Goal: Navigation & Orientation: Find specific page/section

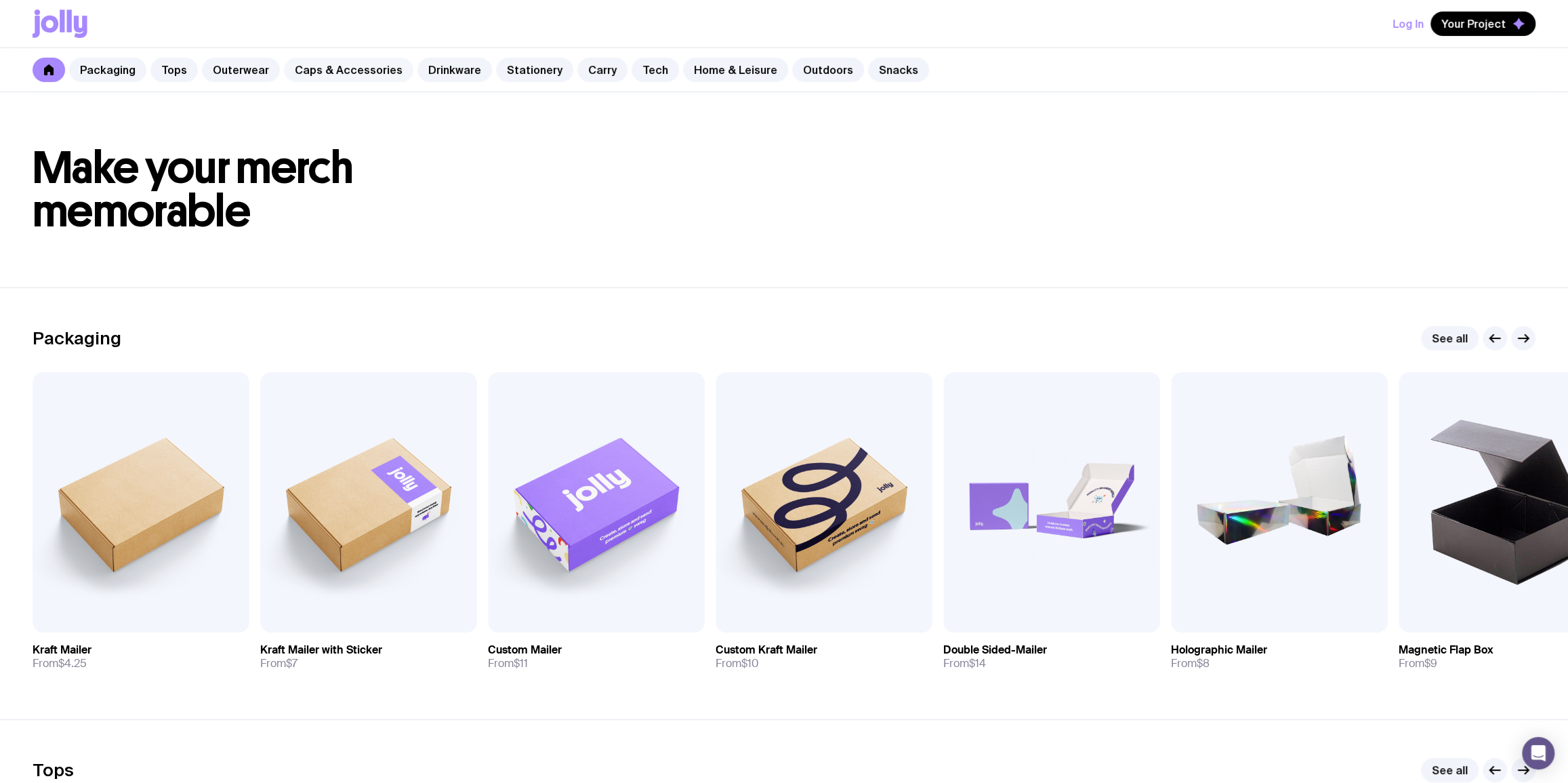
click at [329, 61] on link "Caps & Accessories" at bounding box center [348, 69] width 129 height 24
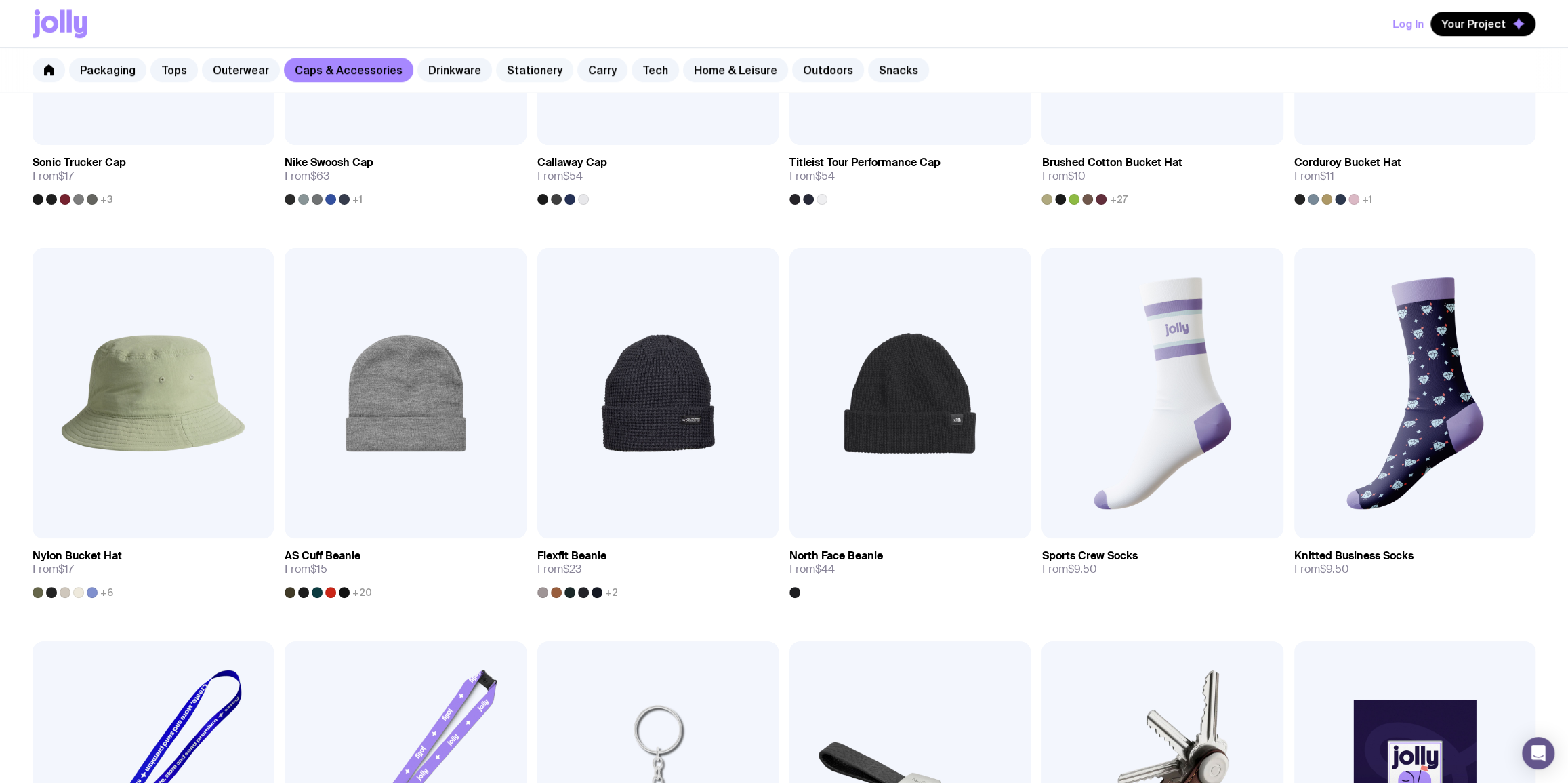
scroll to position [164, 0]
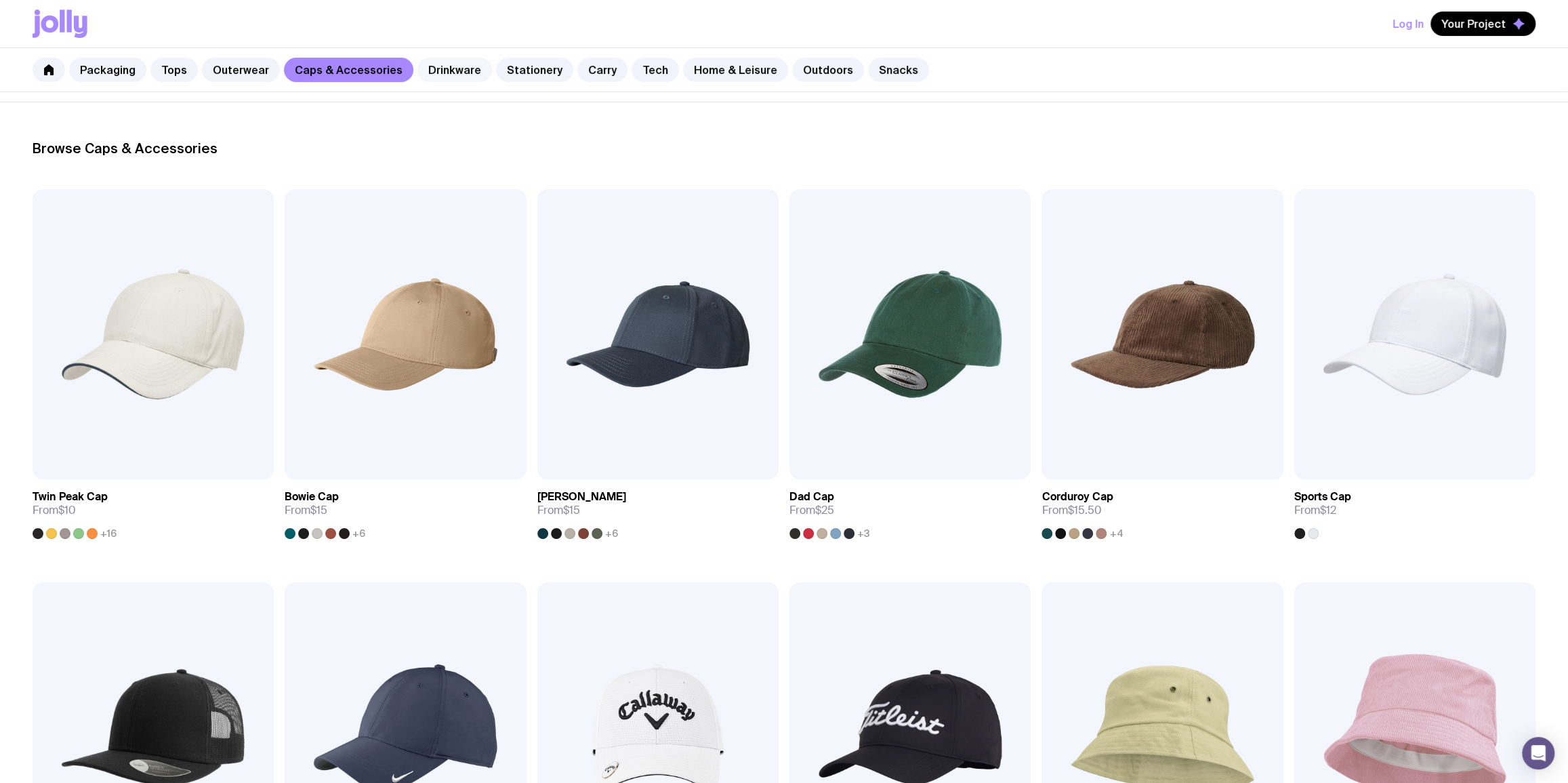
click at [463, 71] on link "Drinkware" at bounding box center [454, 69] width 74 height 24
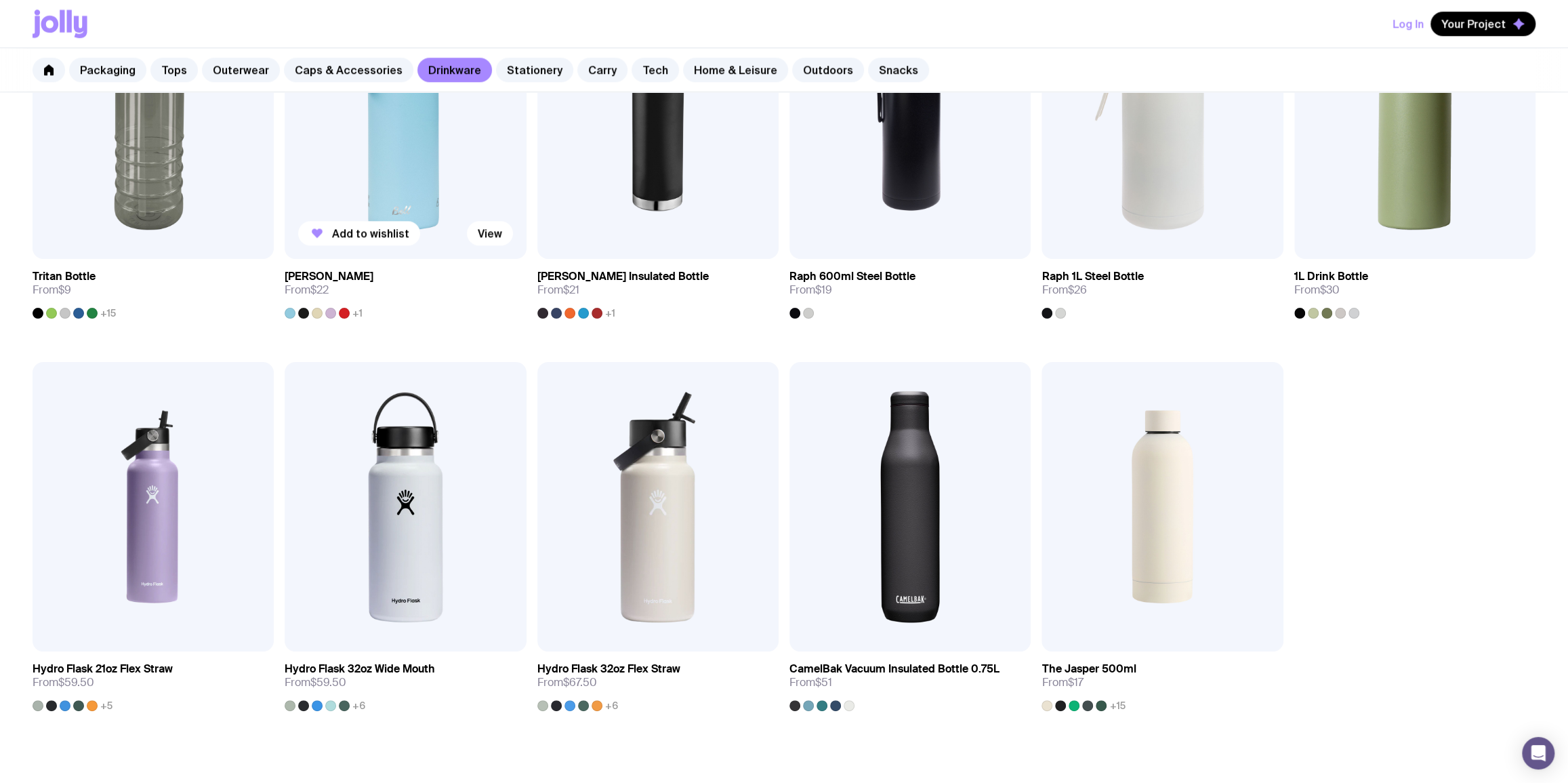
scroll to position [1151, 0]
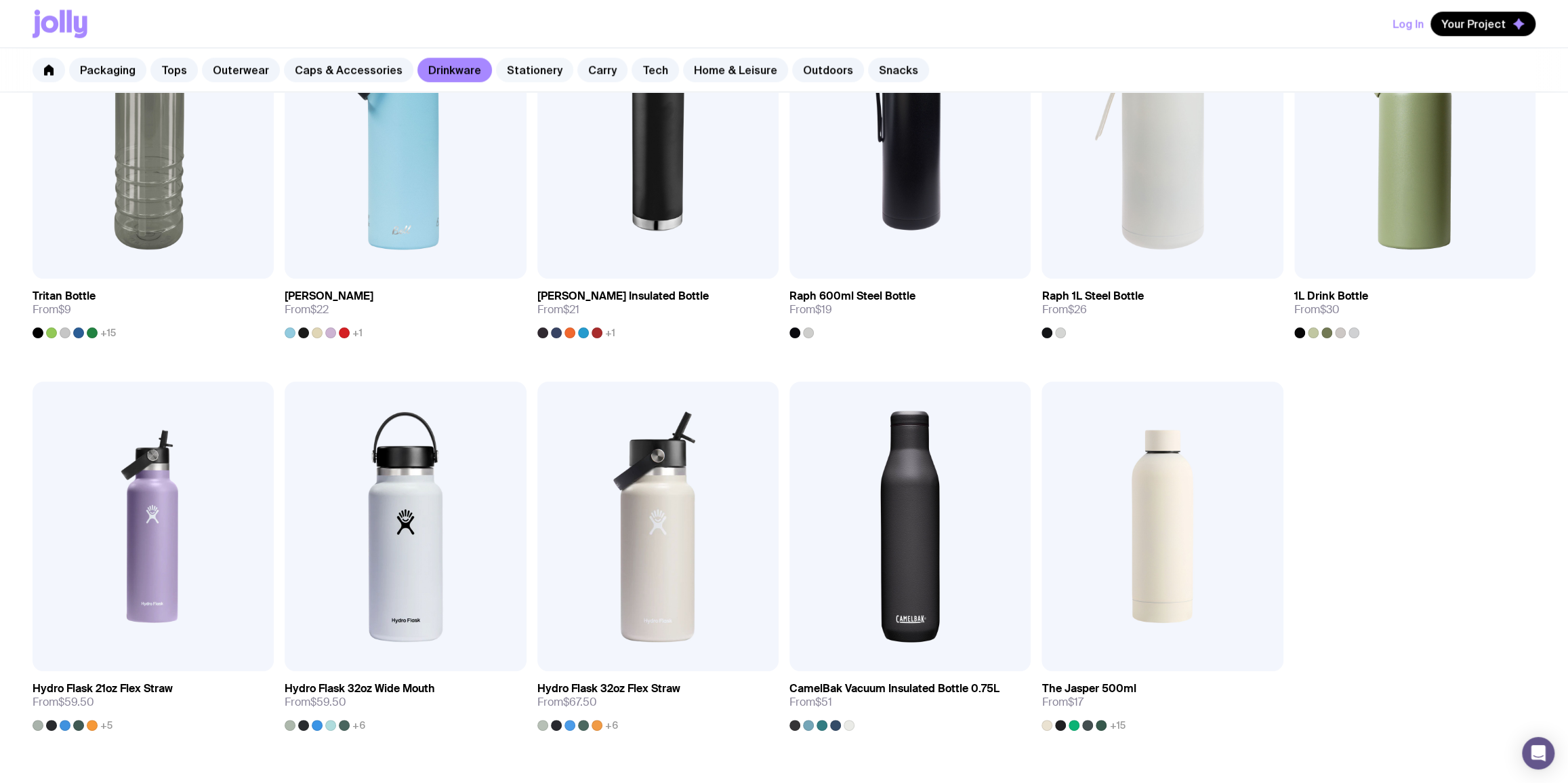
click at [501, 65] on link "Stationery" at bounding box center [534, 69] width 77 height 24
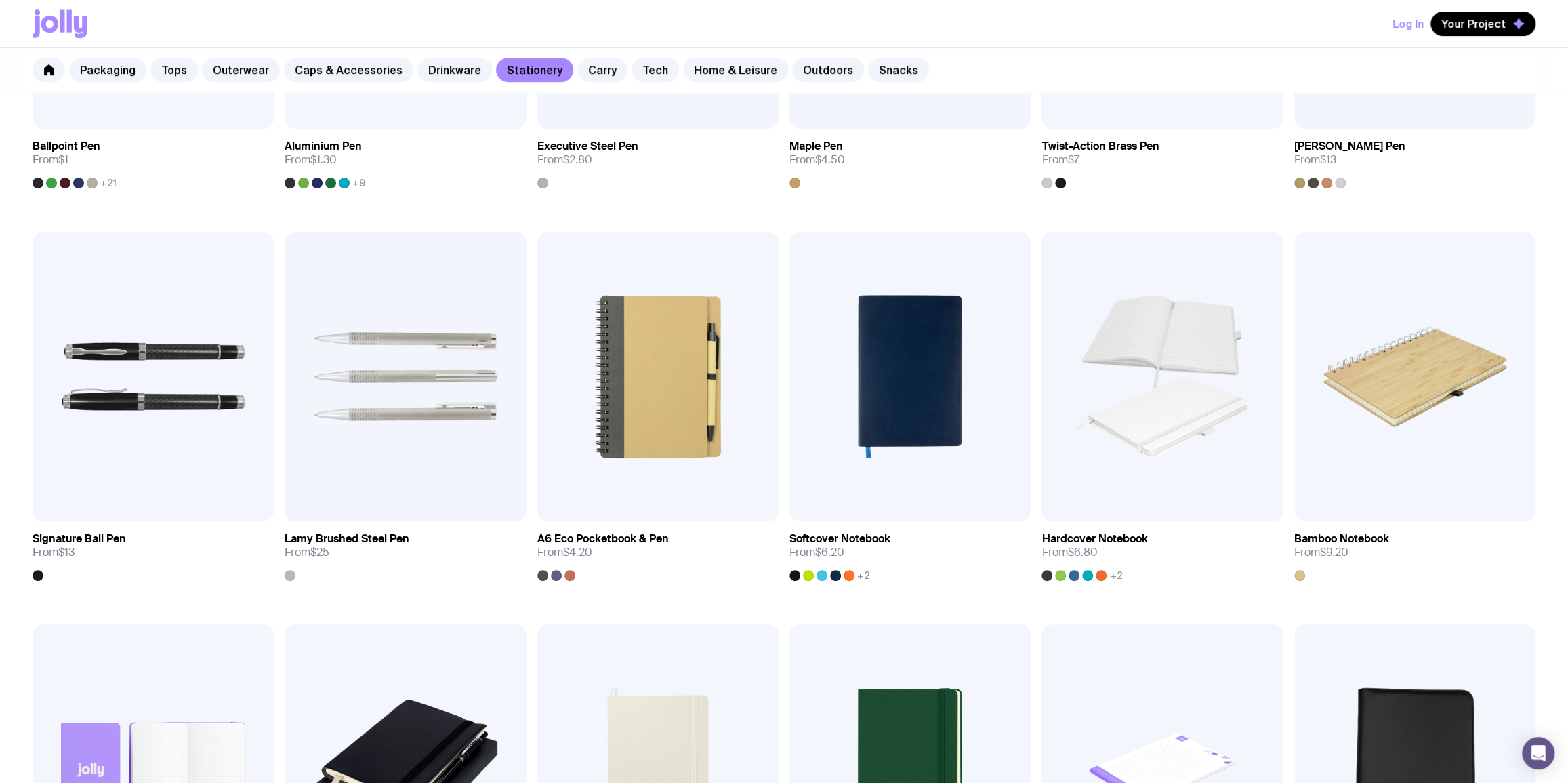
scroll to position [164, 0]
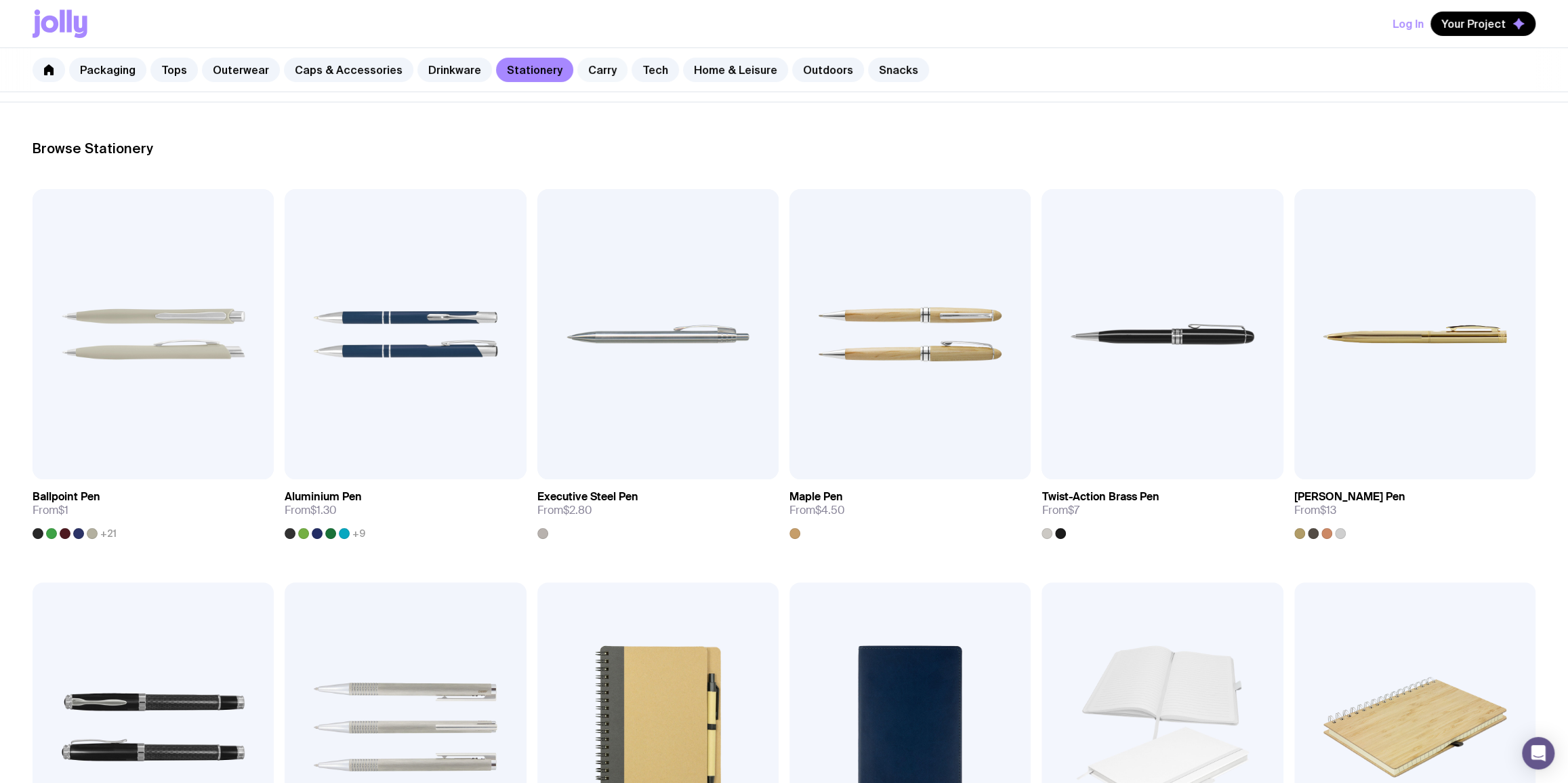
click at [583, 73] on link "Carry" at bounding box center [603, 69] width 50 height 24
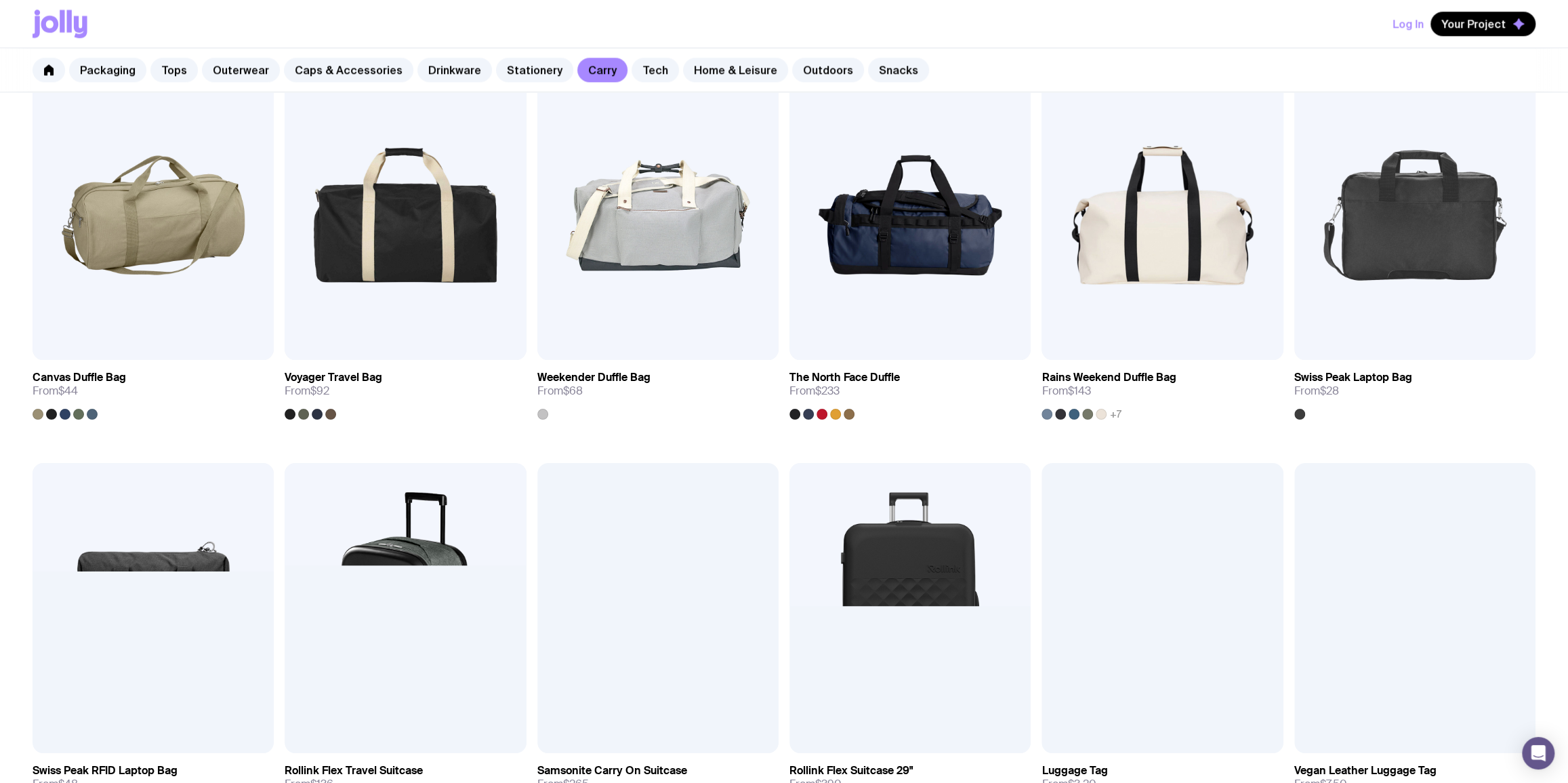
scroll to position [493, 0]
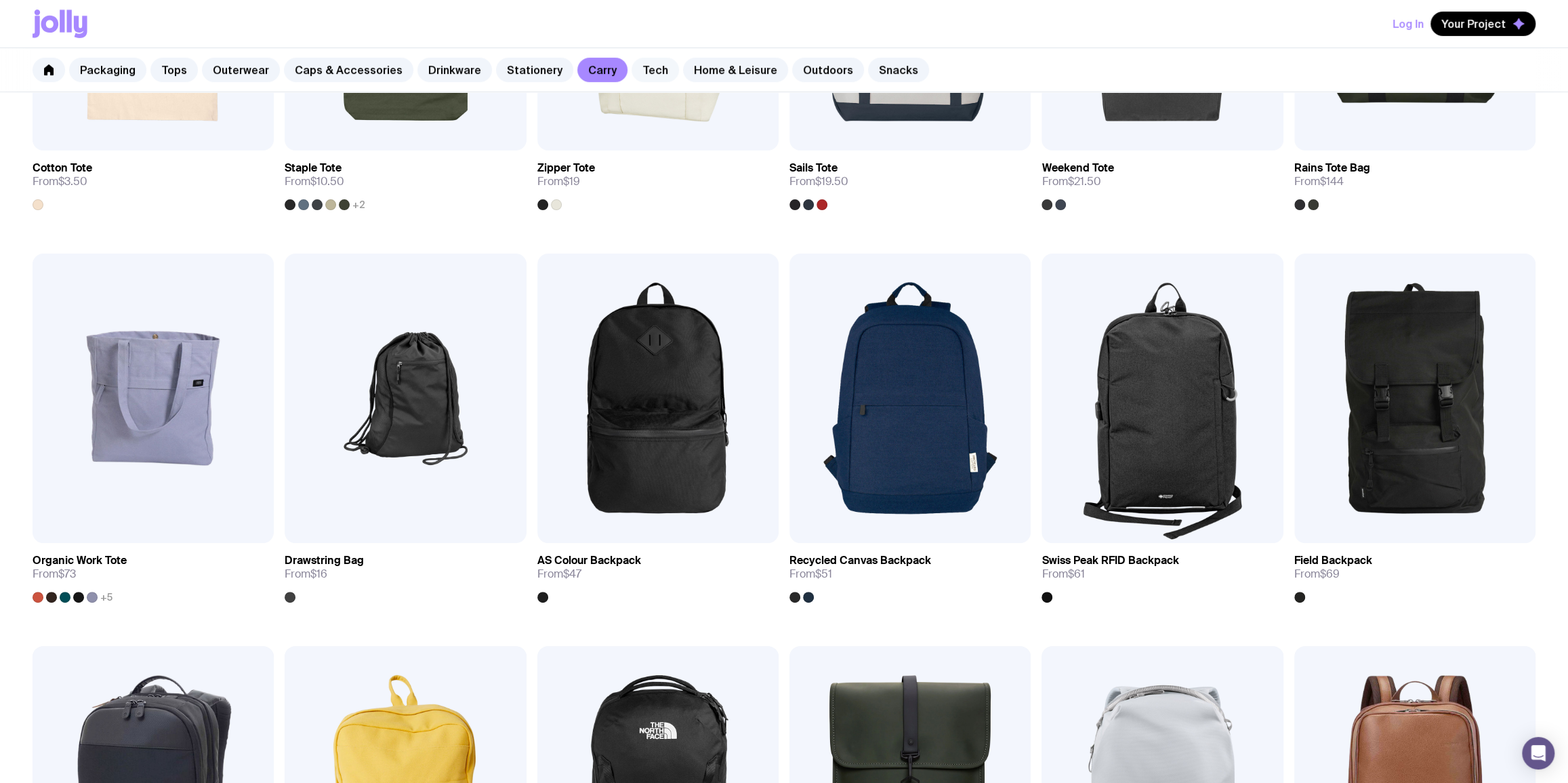
click at [636, 67] on link "Tech" at bounding box center [655, 69] width 47 height 24
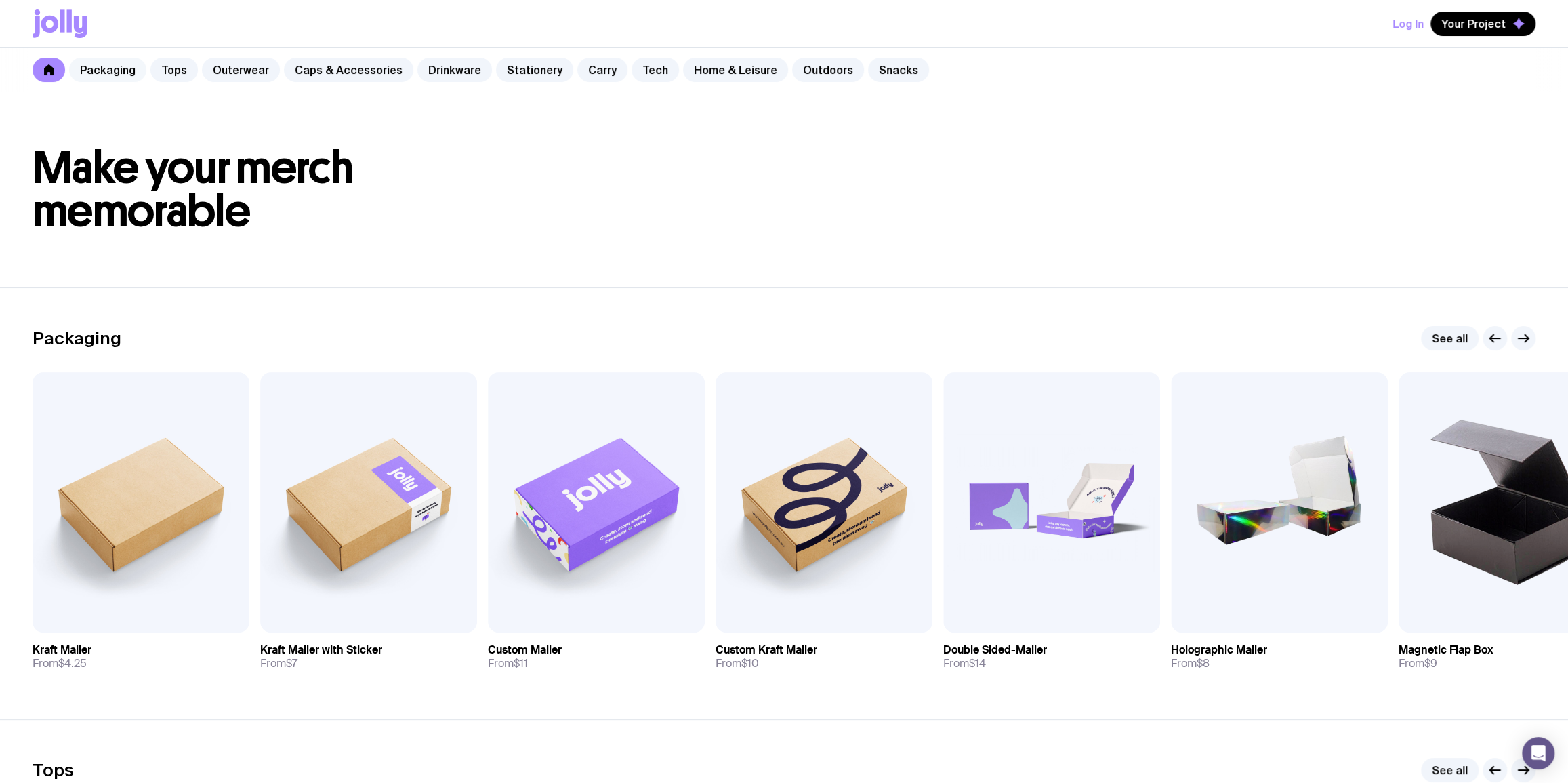
drag, startPoint x: 0, startPoint y: 0, endPoint x: 116, endPoint y: 67, distance: 134.0
click at [116, 67] on link "Packaging" at bounding box center [108, 69] width 77 height 24
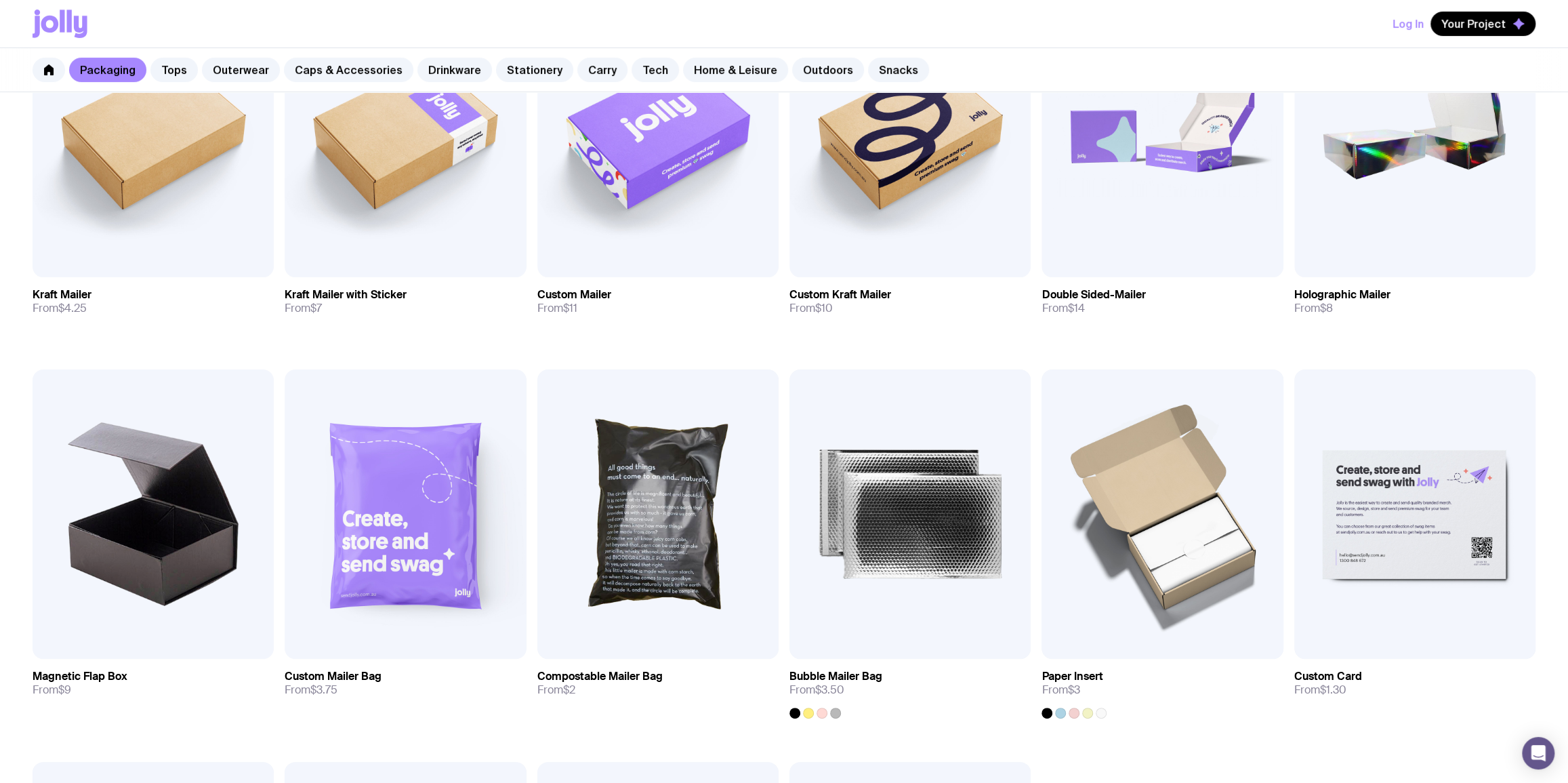
scroll to position [493, 0]
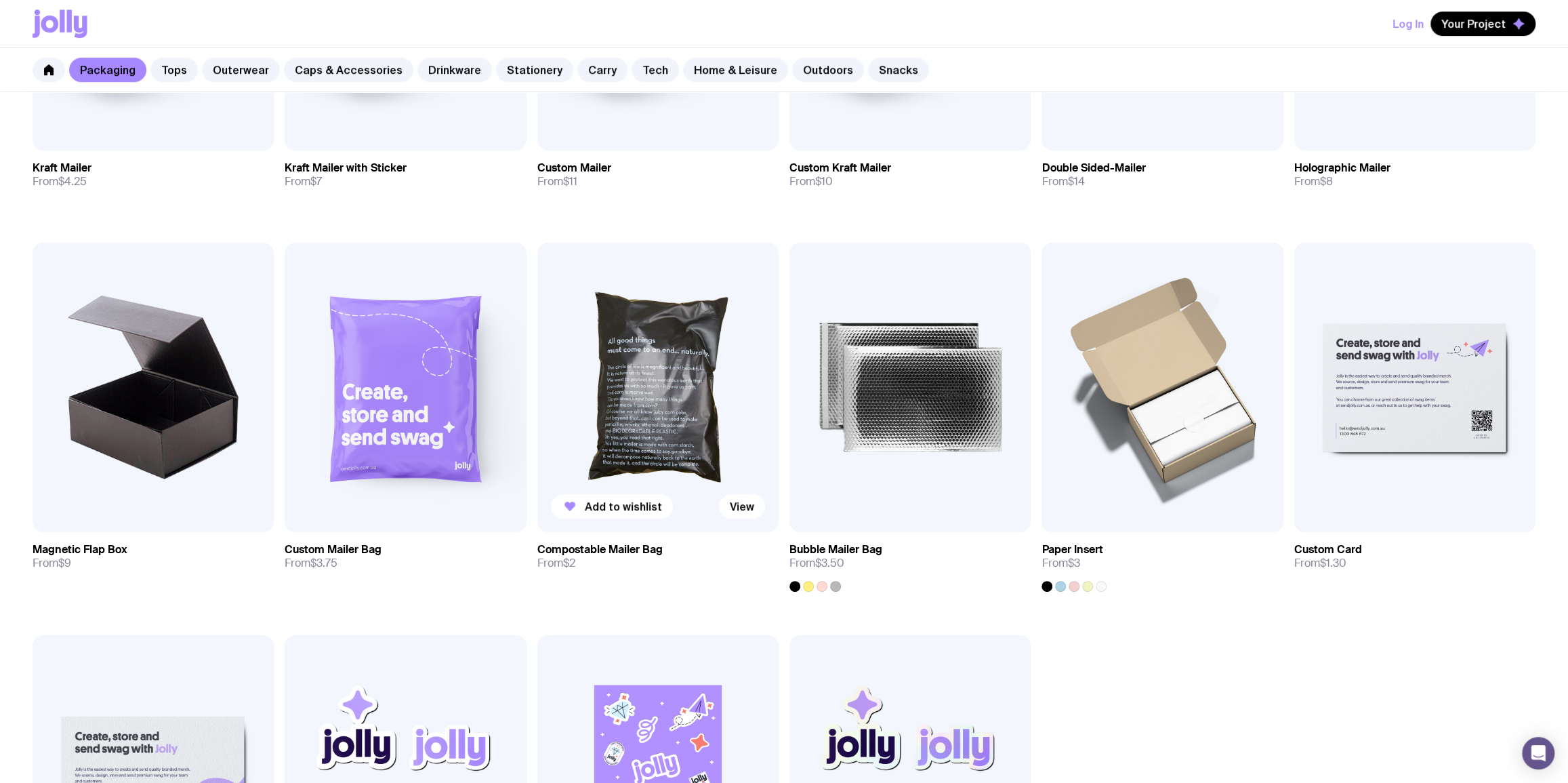
click at [668, 356] on img at bounding box center [657, 387] width 242 height 290
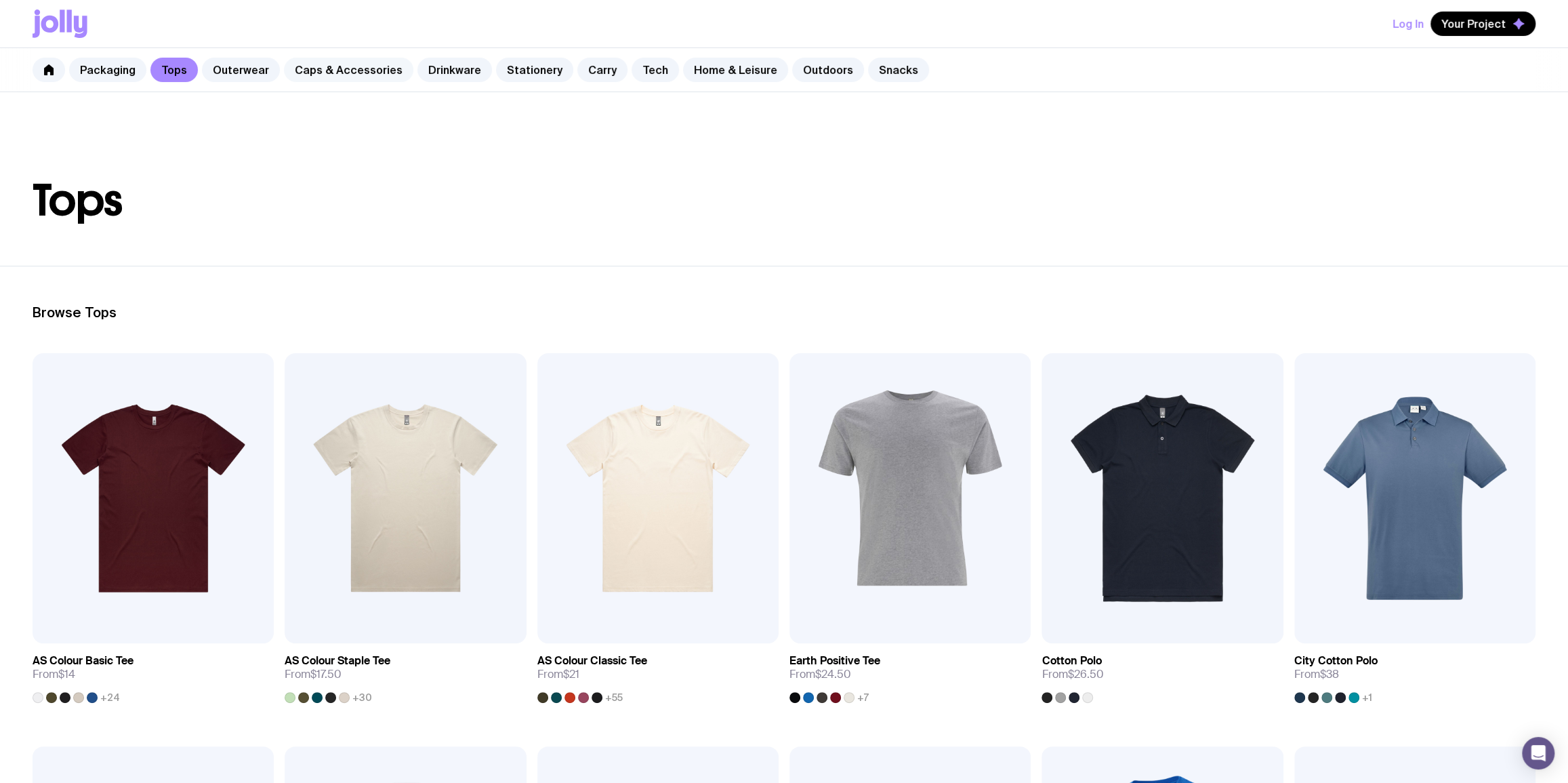
click at [375, 66] on link "Caps & Accessories" at bounding box center [348, 69] width 129 height 24
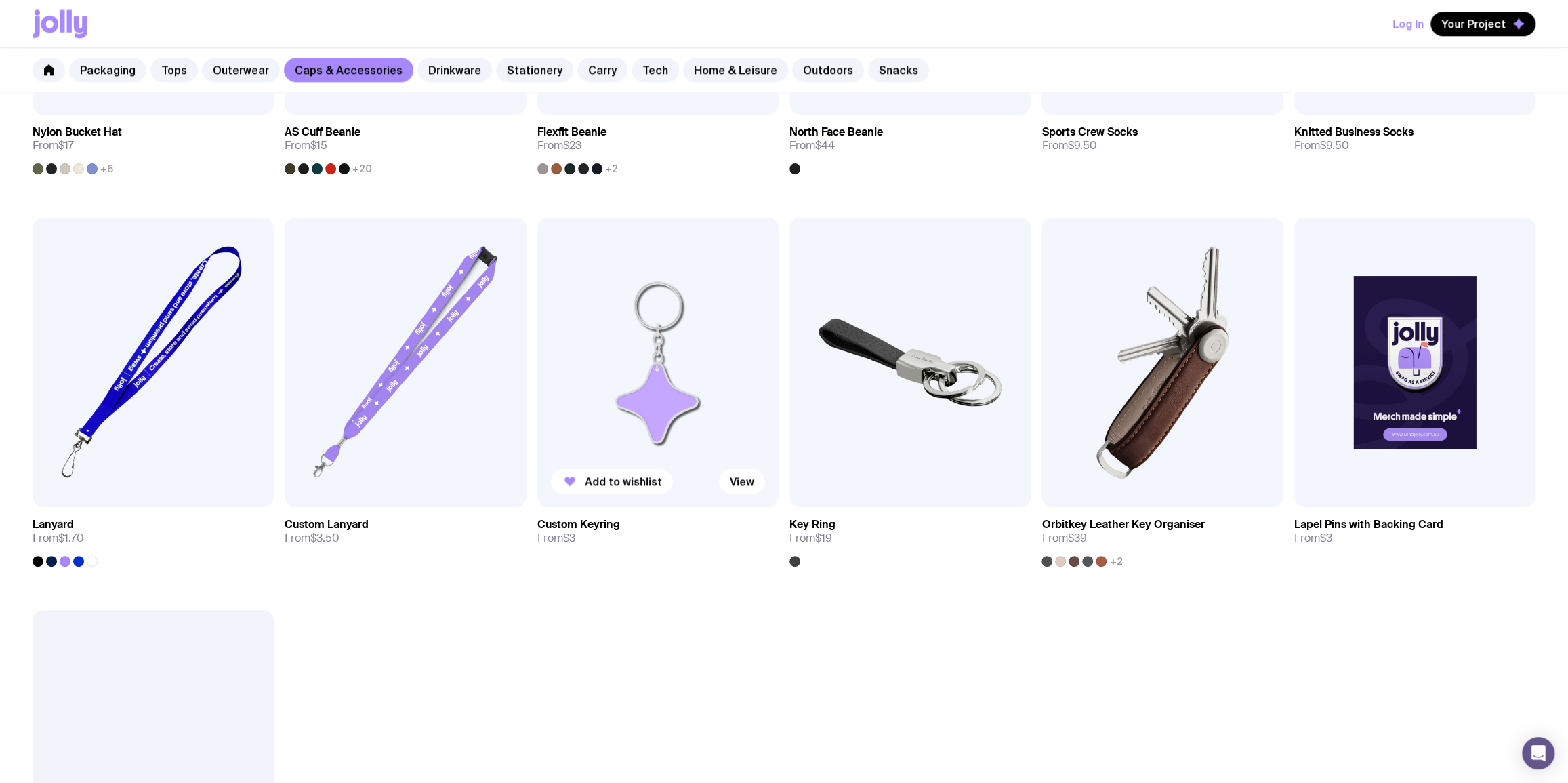
scroll to position [1479, 0]
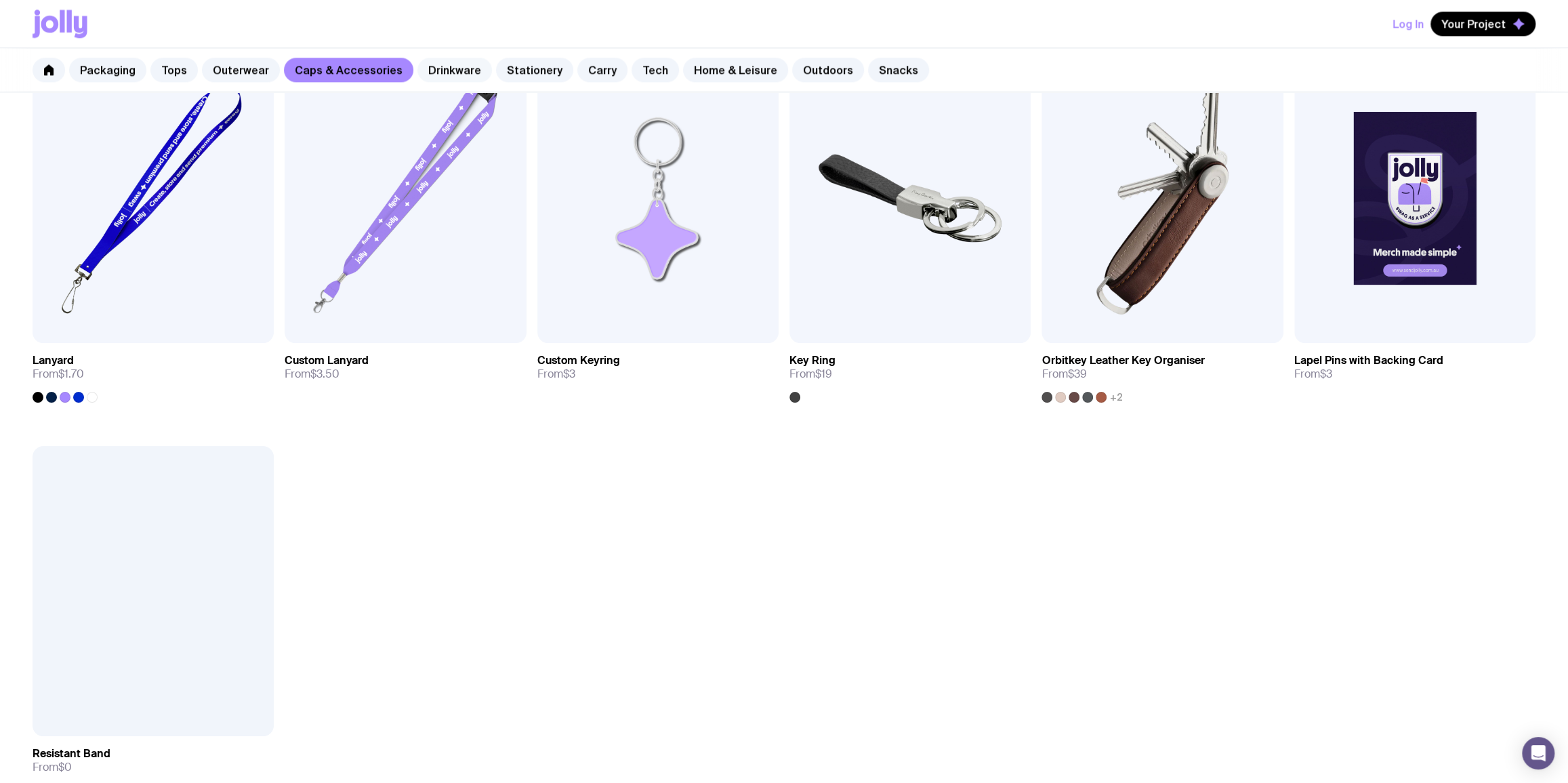
click at [439, 61] on link "Drinkware" at bounding box center [454, 69] width 74 height 24
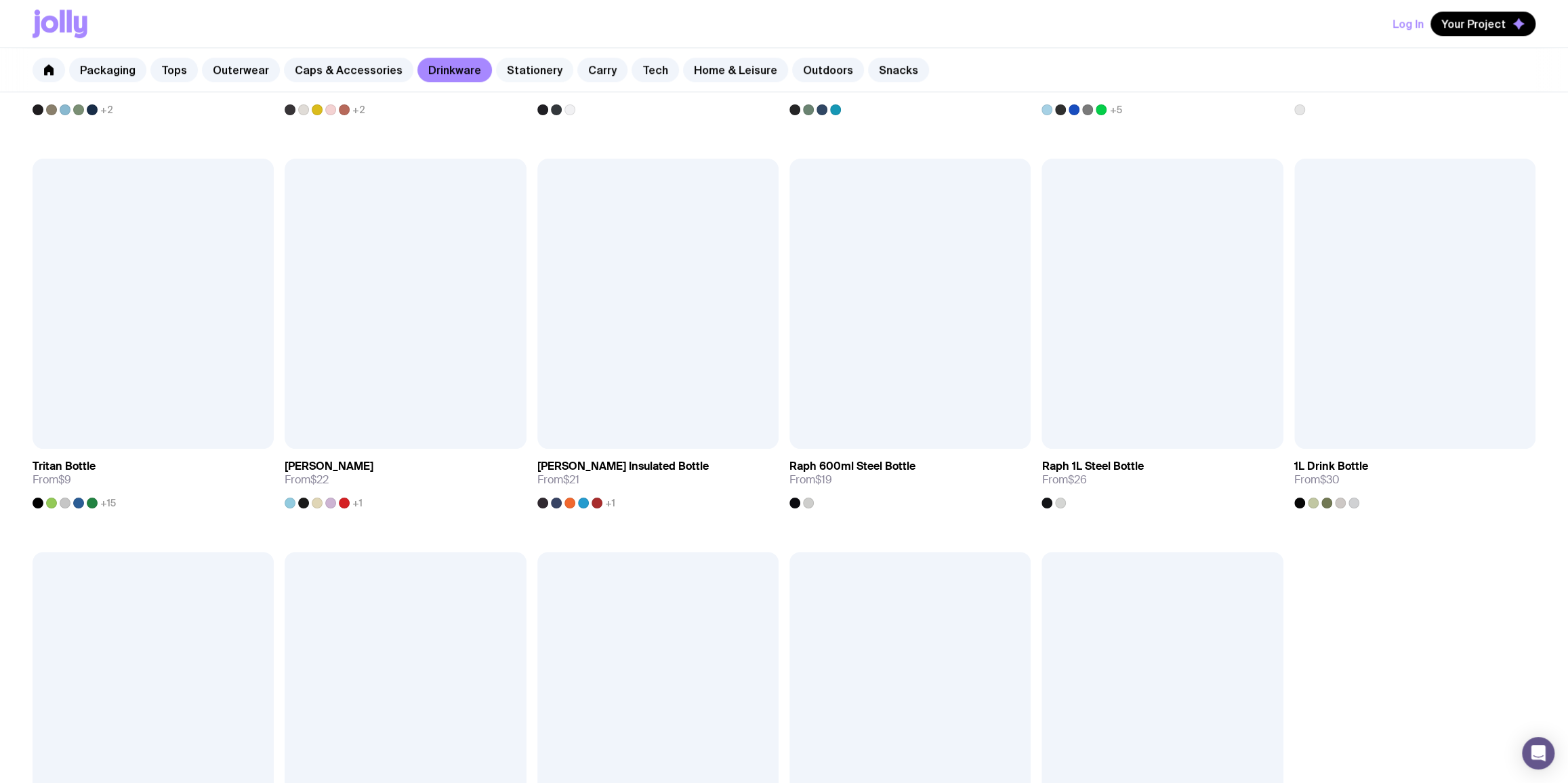
scroll to position [1151, 0]
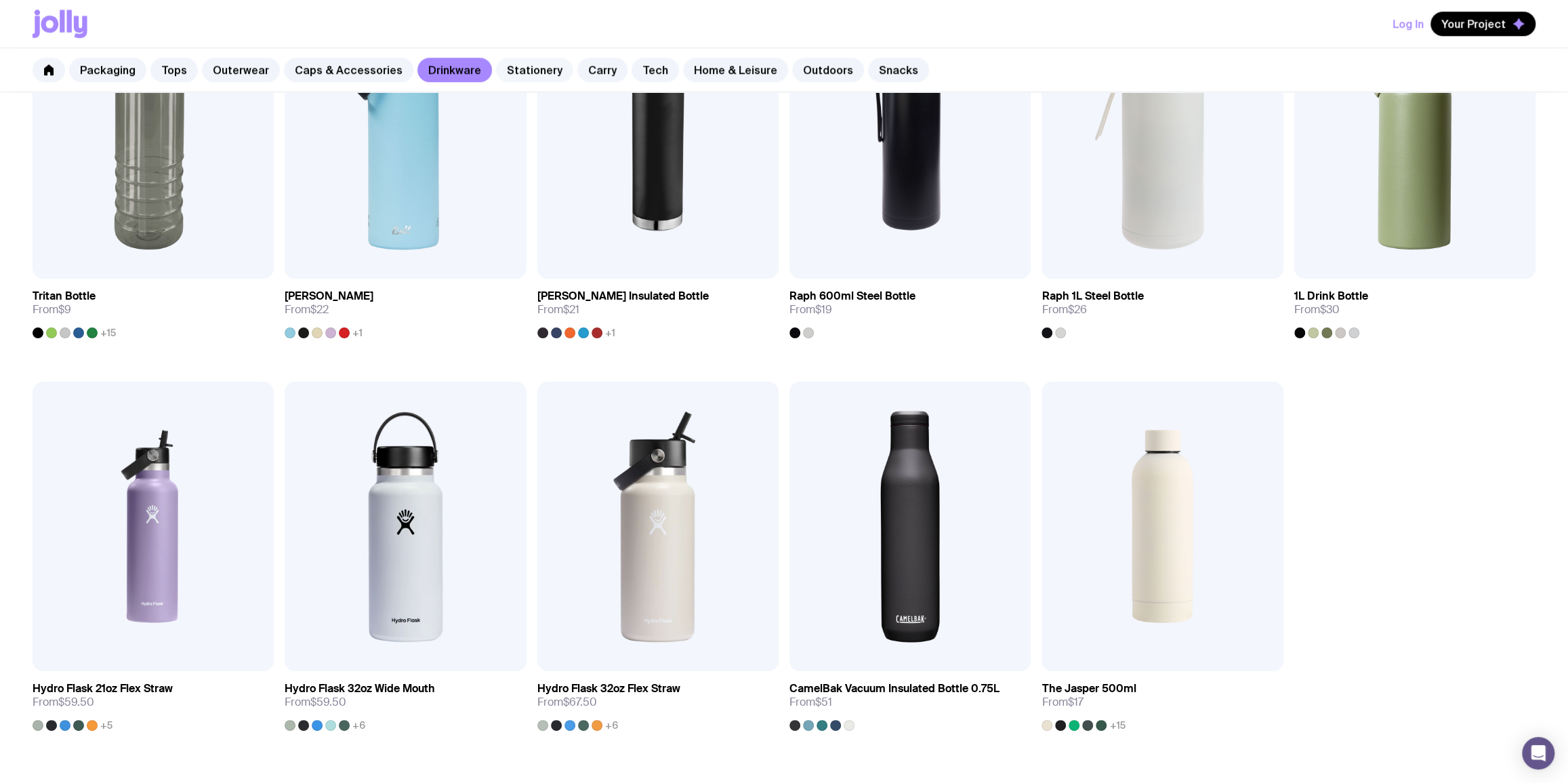
click at [524, 78] on link "Stationery" at bounding box center [534, 69] width 77 height 24
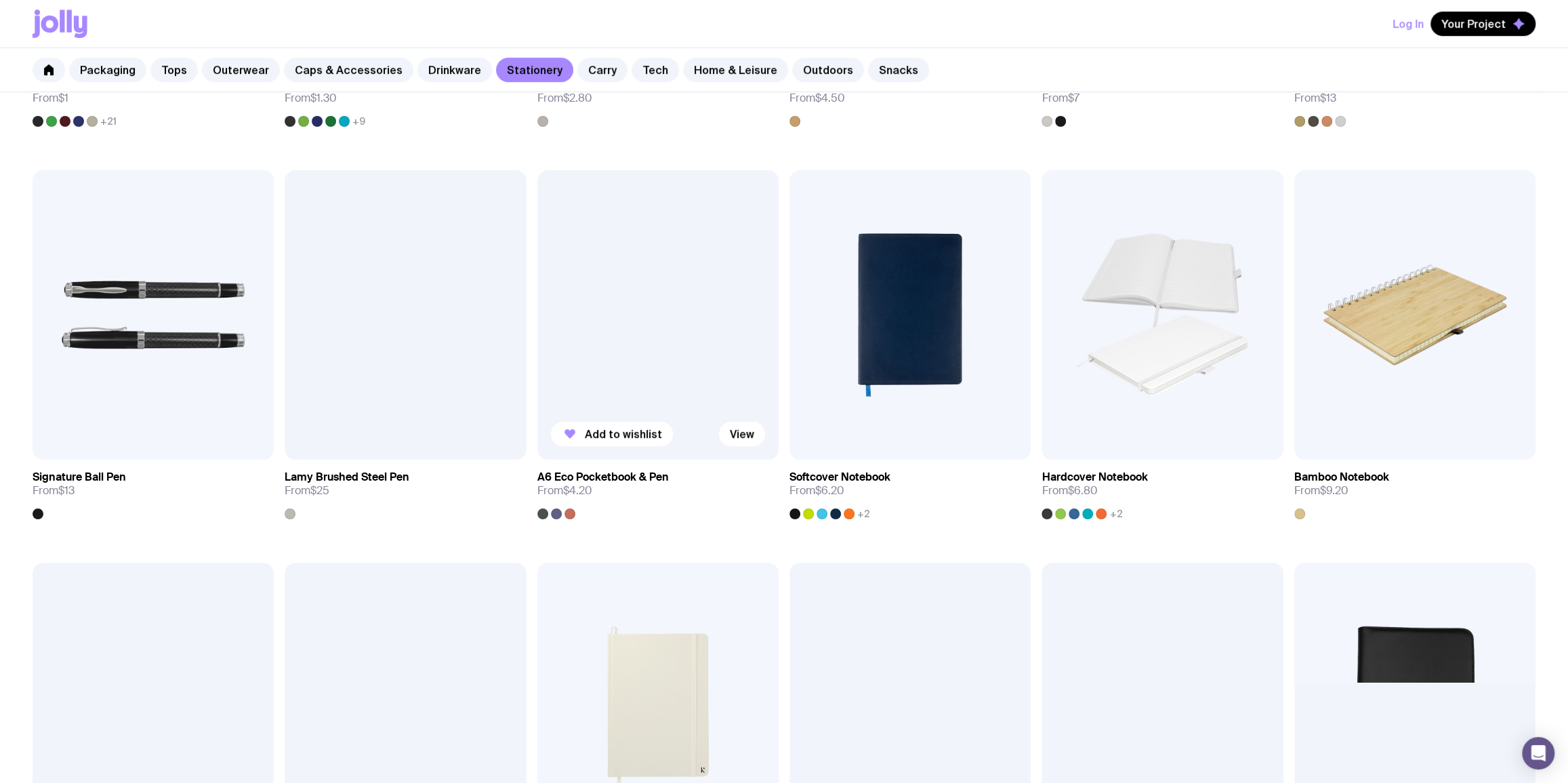
scroll to position [986, 0]
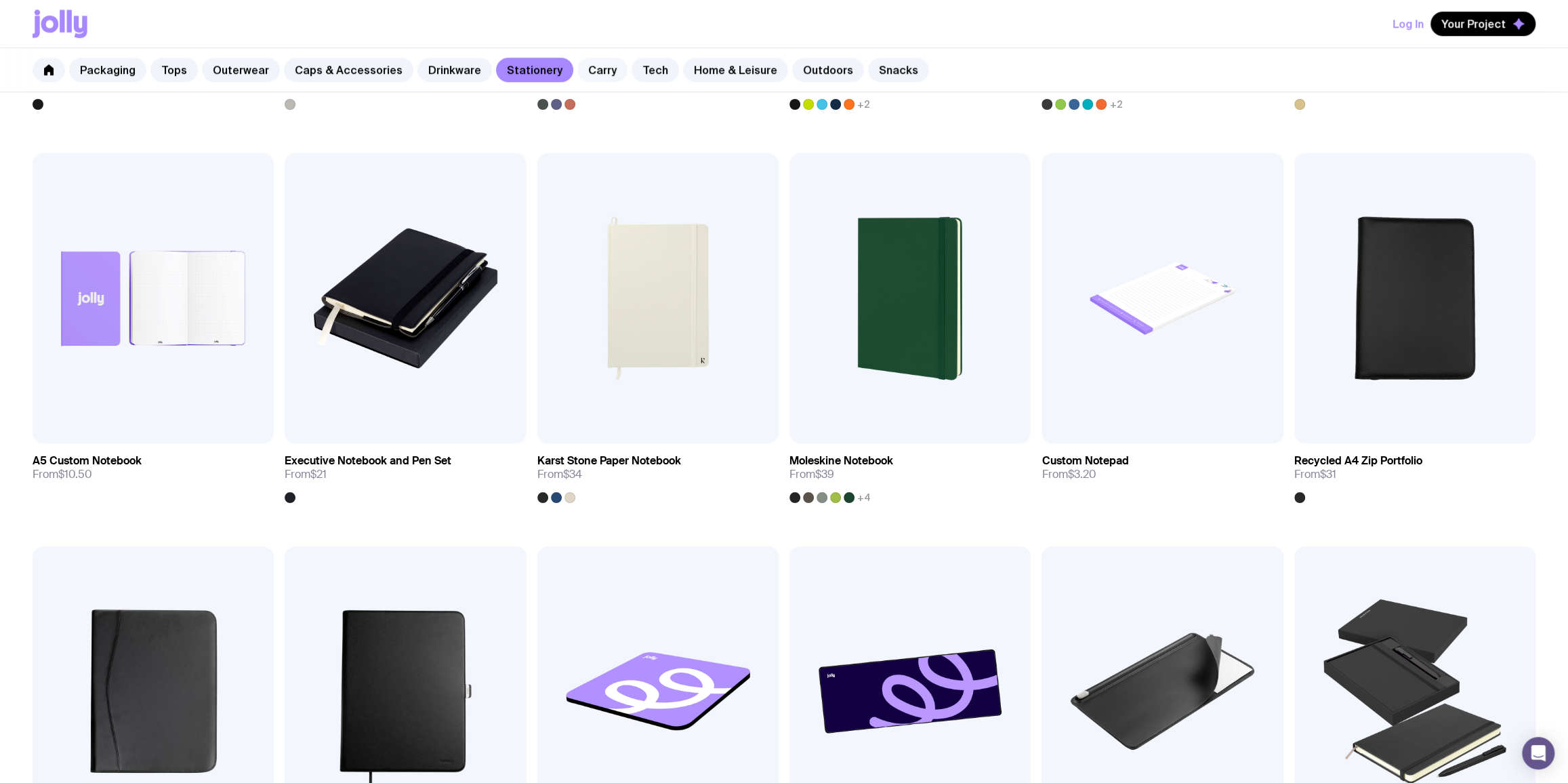
click at [595, 73] on link "Carry" at bounding box center [603, 69] width 50 height 24
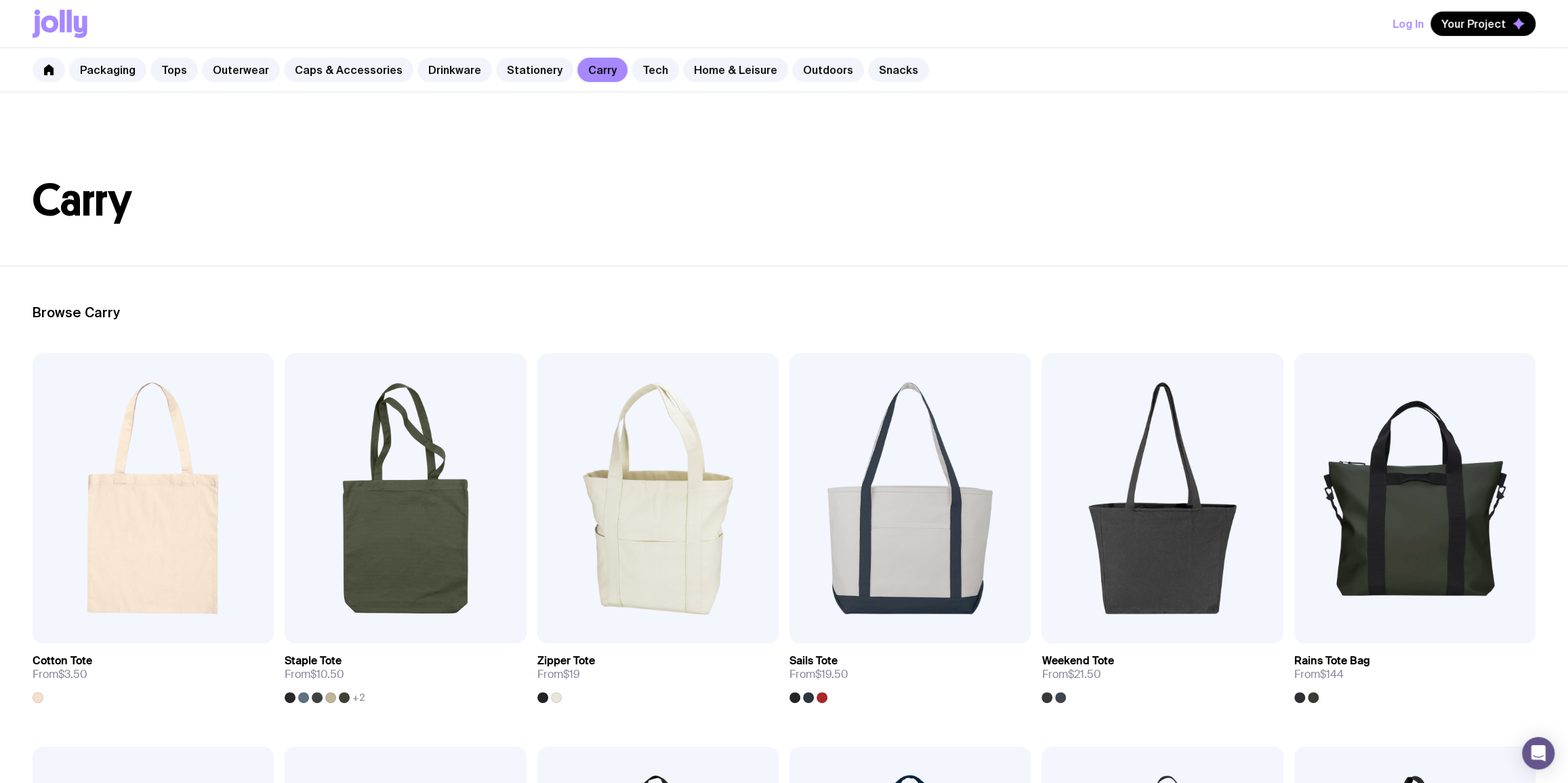
click at [643, 82] on div "Packaging Tops Outerwear Caps & Accessories Drinkware Stationery Carry Tech Hom…" at bounding box center [784, 70] width 1568 height 44
drag, startPoint x: 638, startPoint y: 69, endPoint x: 640, endPoint y: 77, distance: 8.2
click at [636, 69] on link "Tech" at bounding box center [655, 69] width 47 height 24
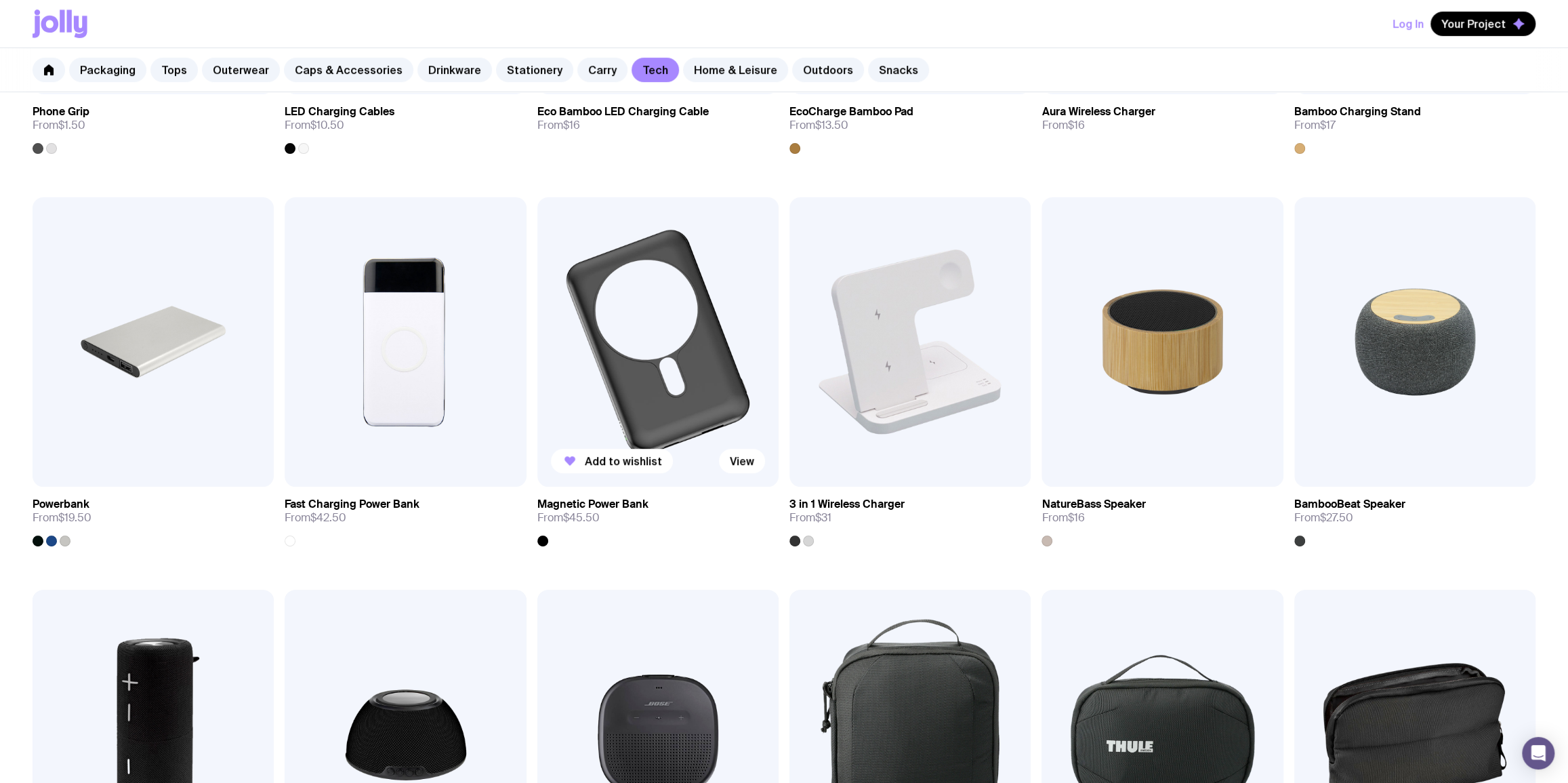
scroll to position [658, 0]
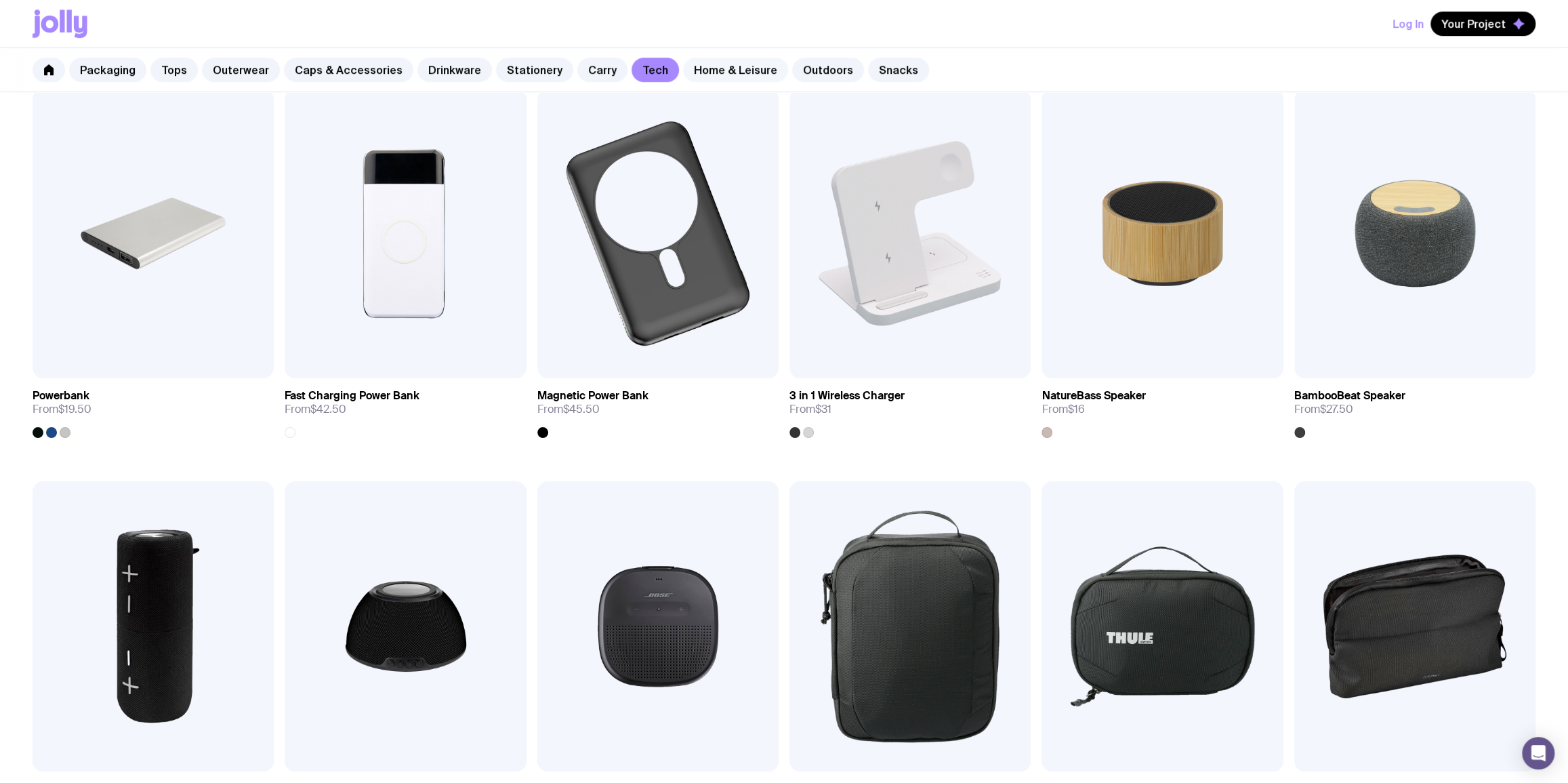
click at [713, 75] on link "Home & Leisure" at bounding box center [735, 69] width 105 height 24
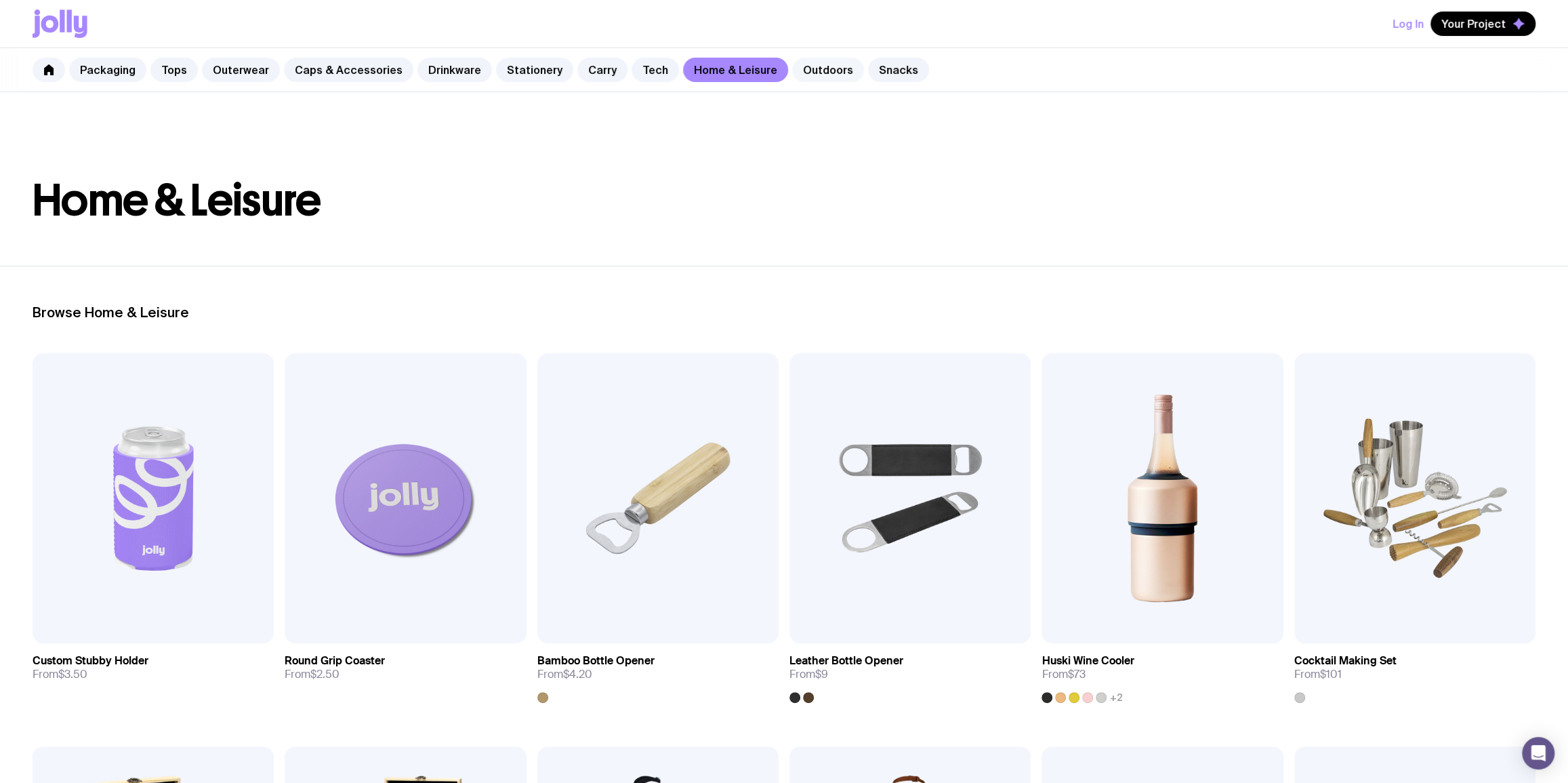
click at [810, 65] on link "Outdoors" at bounding box center [828, 69] width 72 height 24
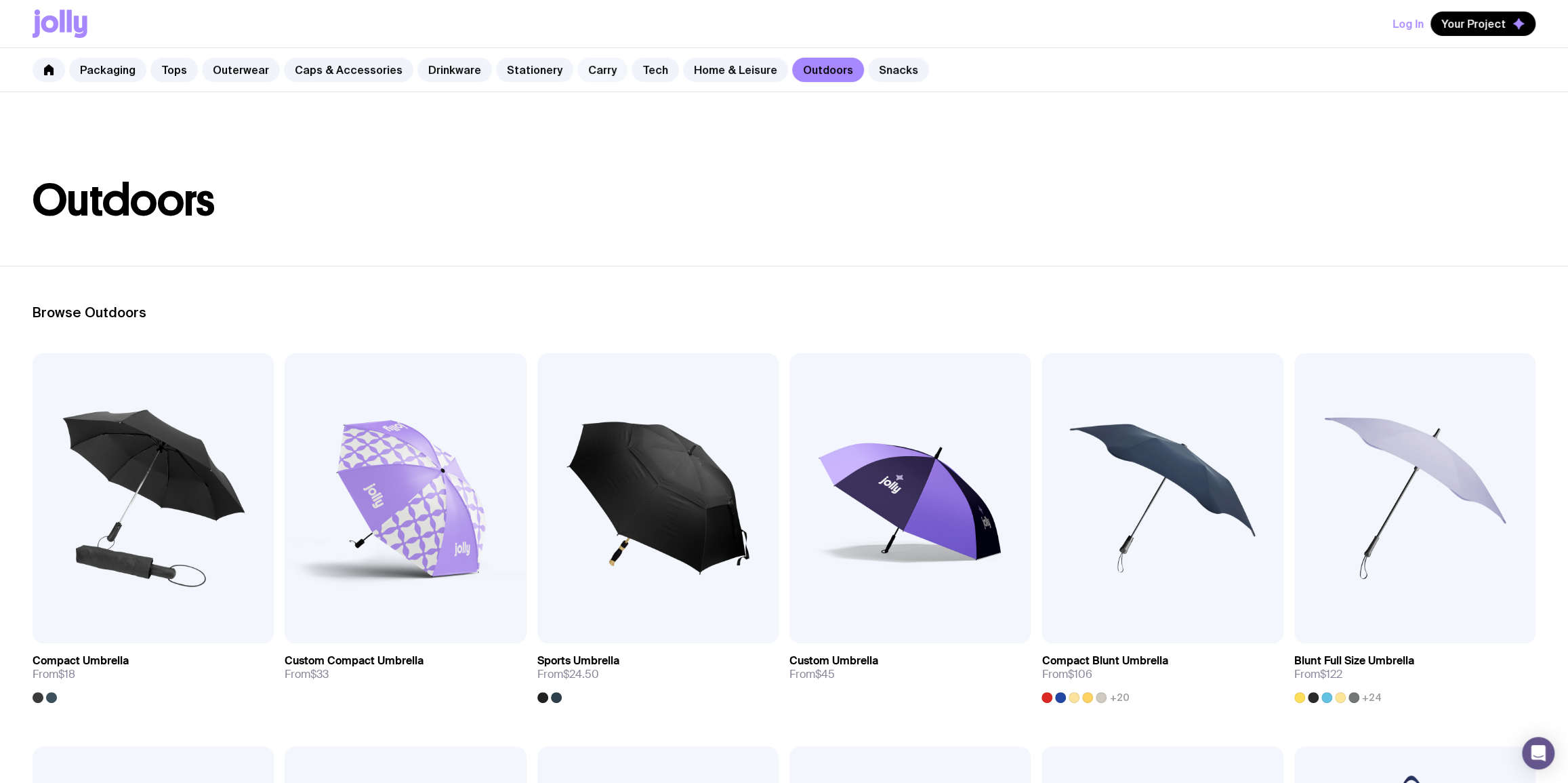
click at [595, 69] on link "Carry" at bounding box center [603, 69] width 50 height 24
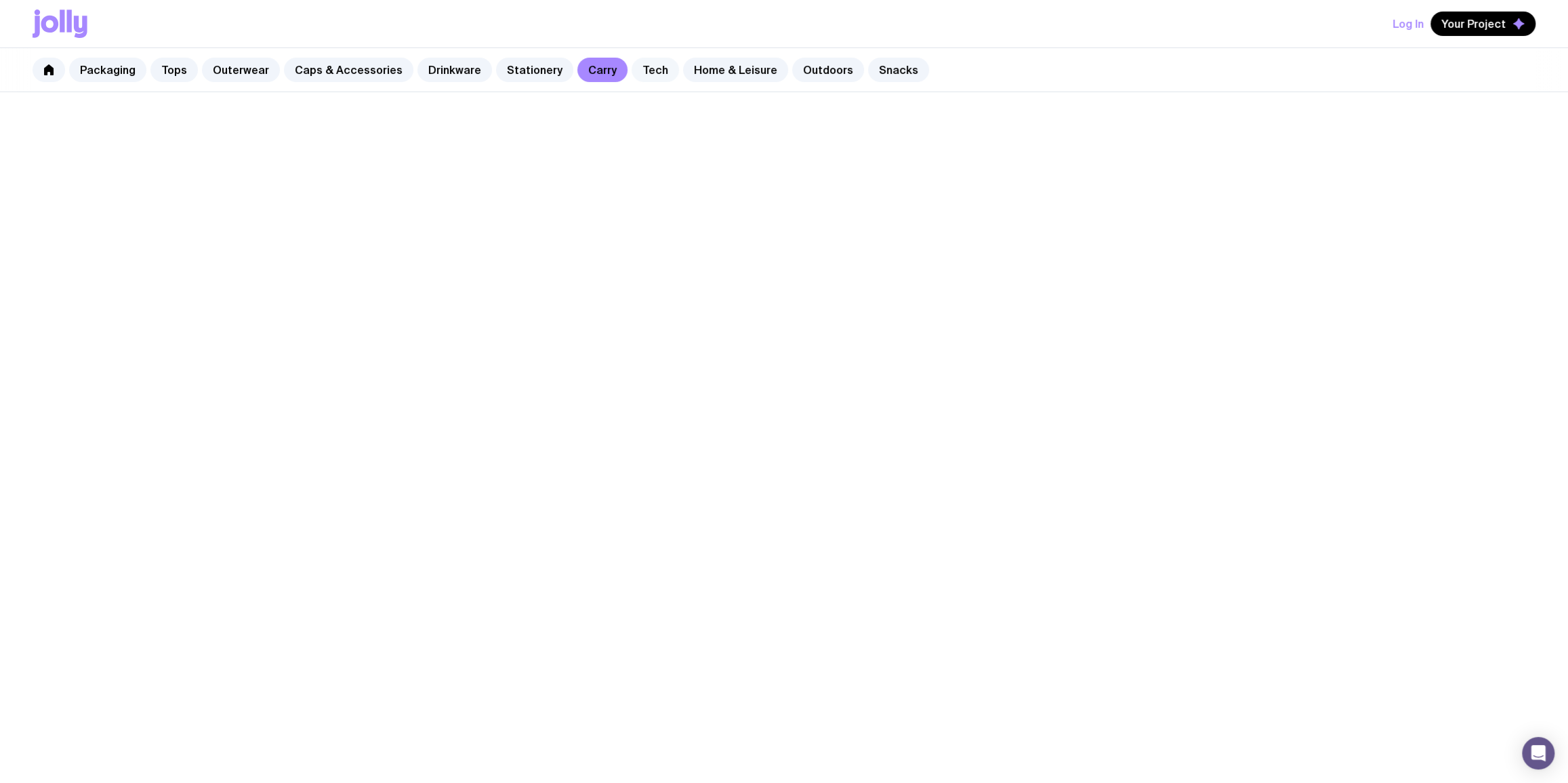
click at [653, 70] on link "Tech" at bounding box center [655, 69] width 47 height 24
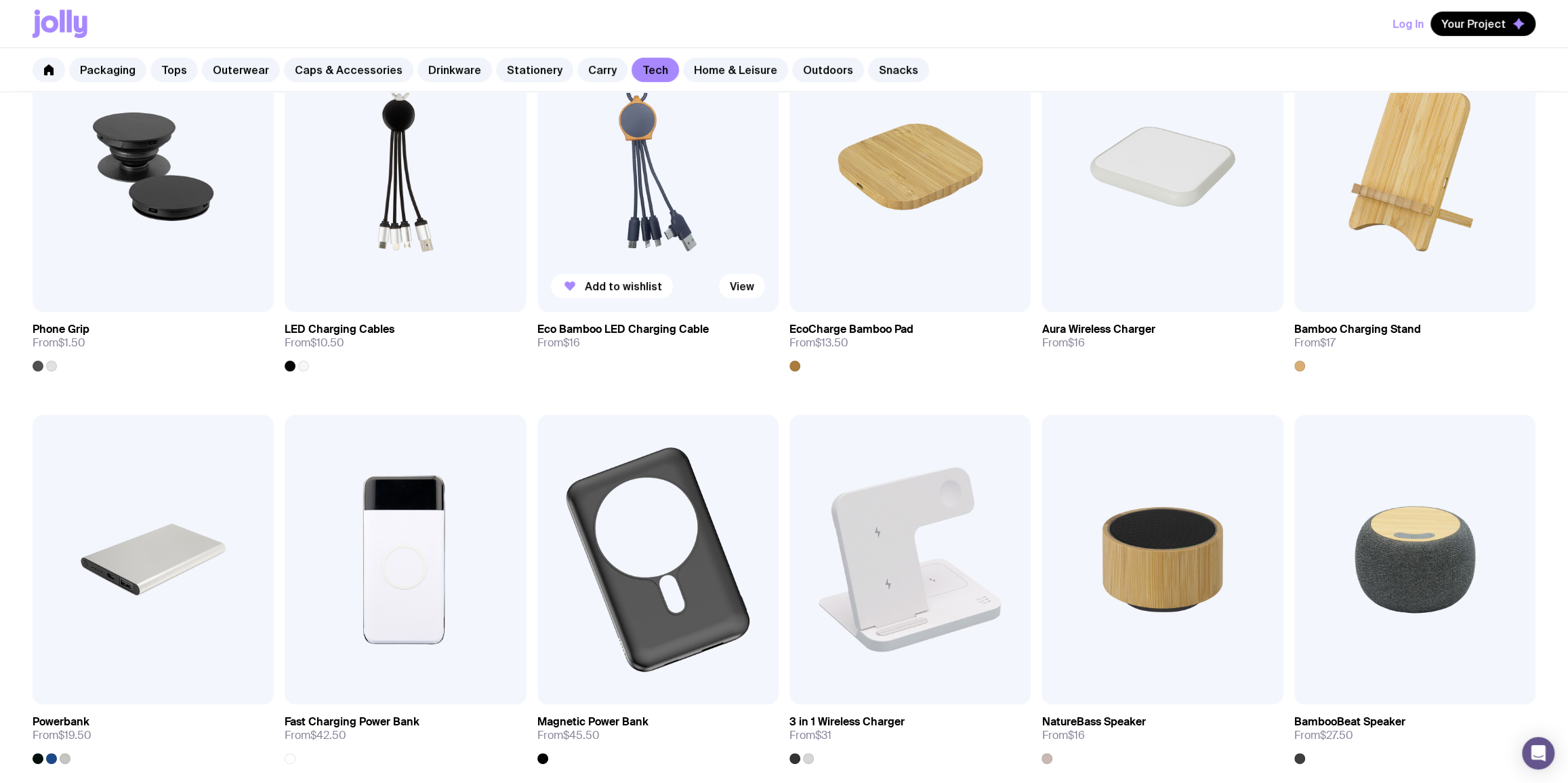
scroll to position [407, 0]
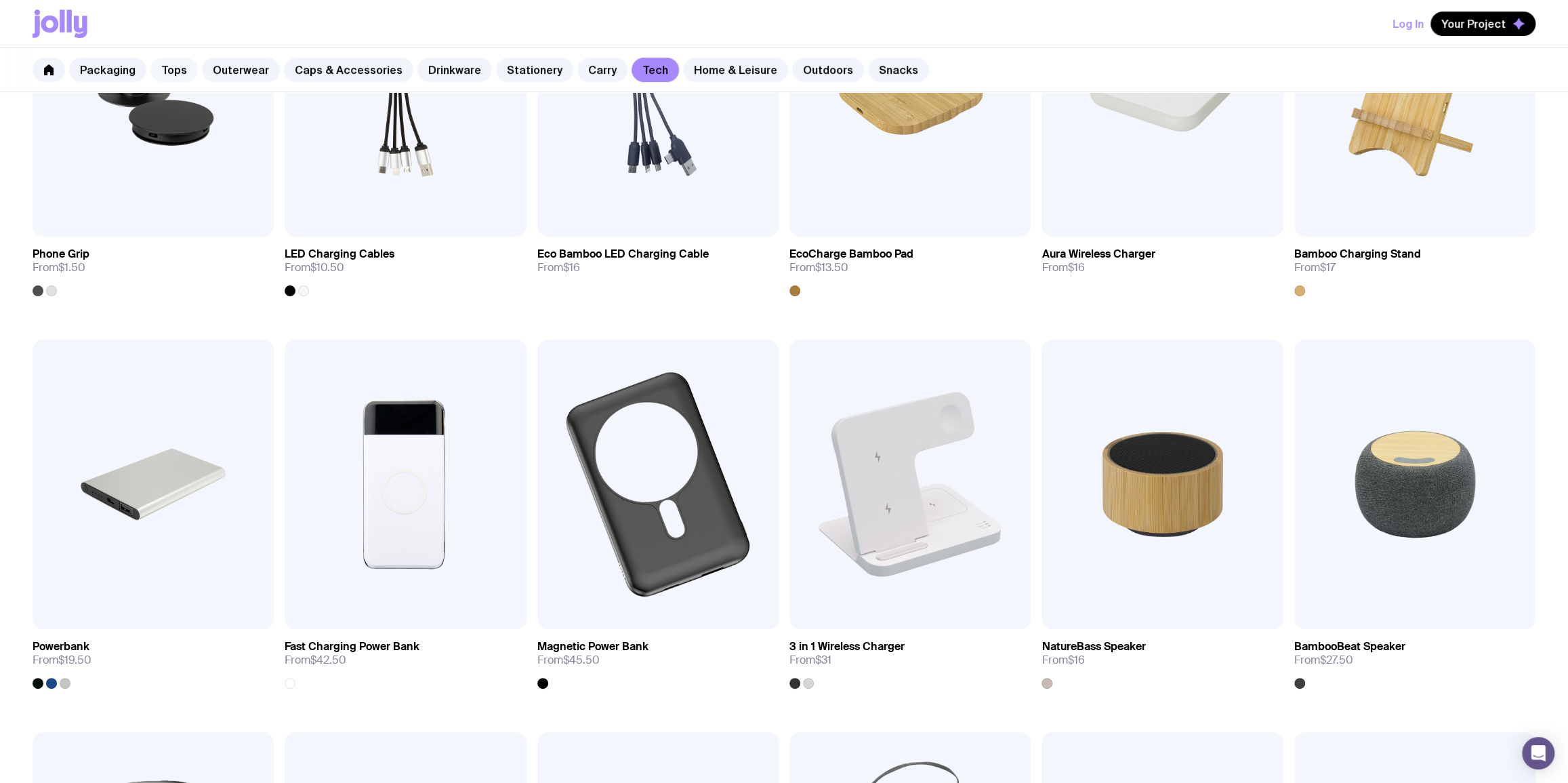
click at [158, 74] on link "Tops" at bounding box center [173, 69] width 47 height 24
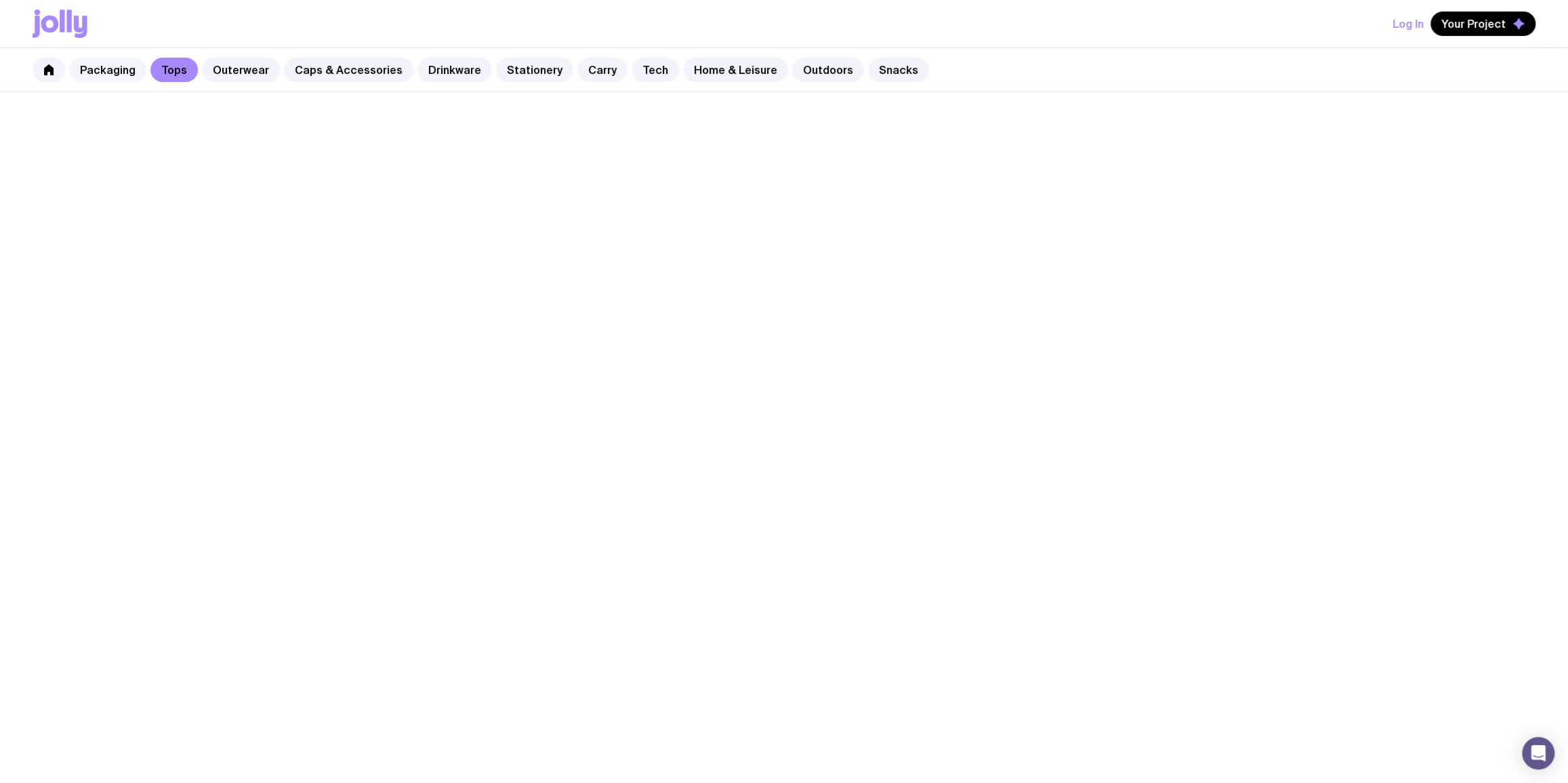
click at [103, 65] on link "Packaging" at bounding box center [108, 69] width 77 height 24
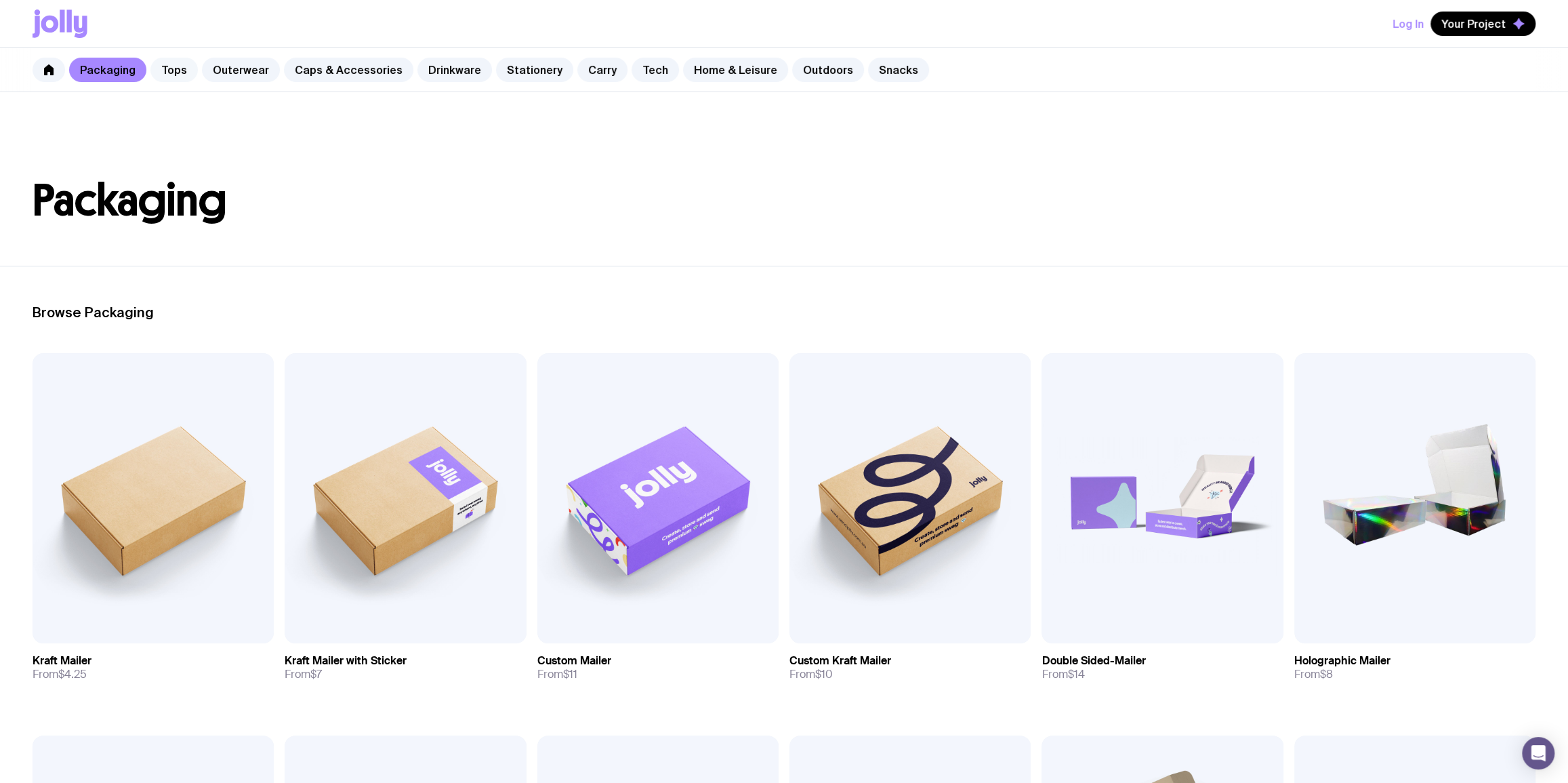
click at [162, 67] on link "Tops" at bounding box center [173, 69] width 47 height 24
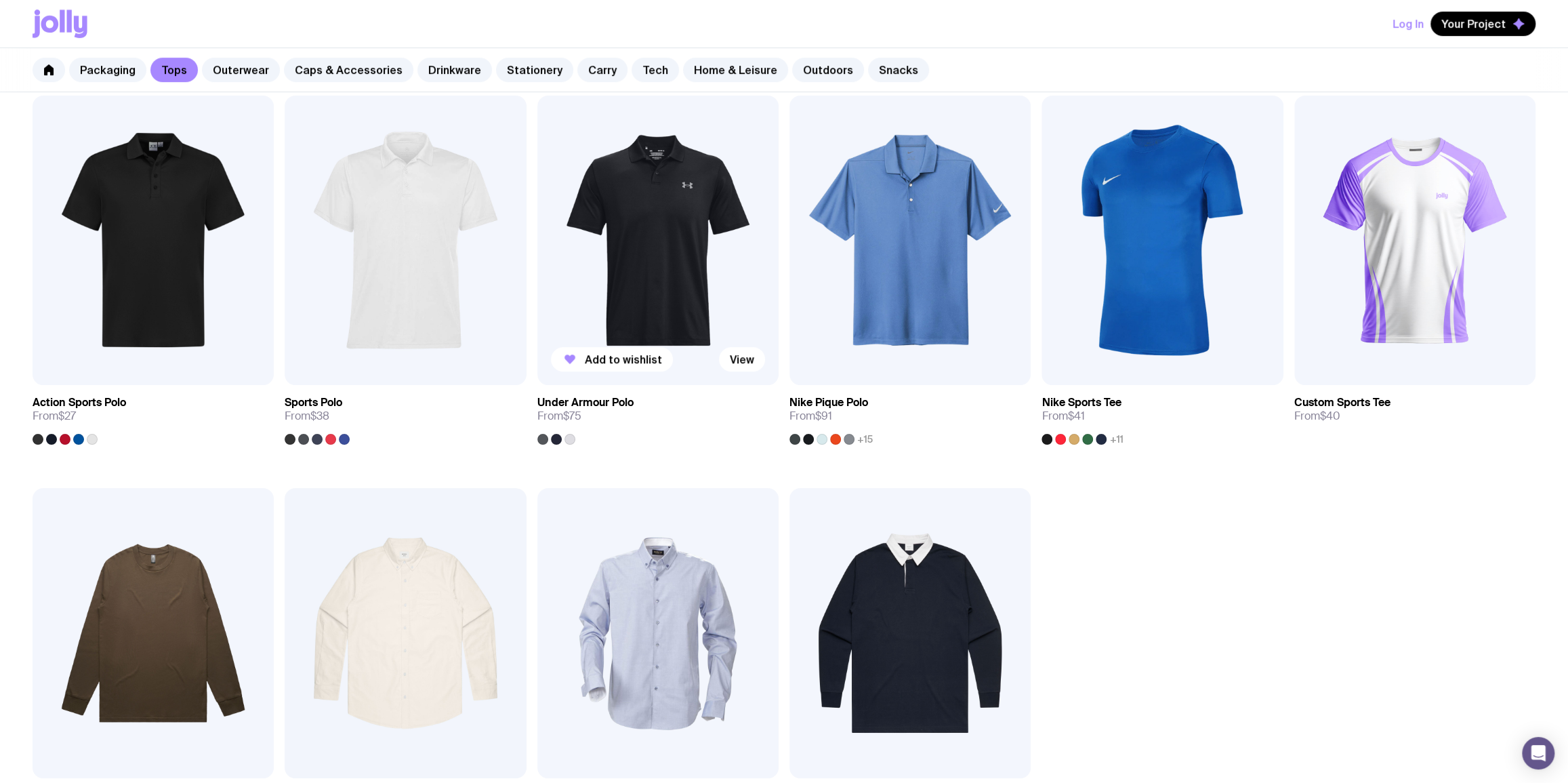
scroll to position [493, 0]
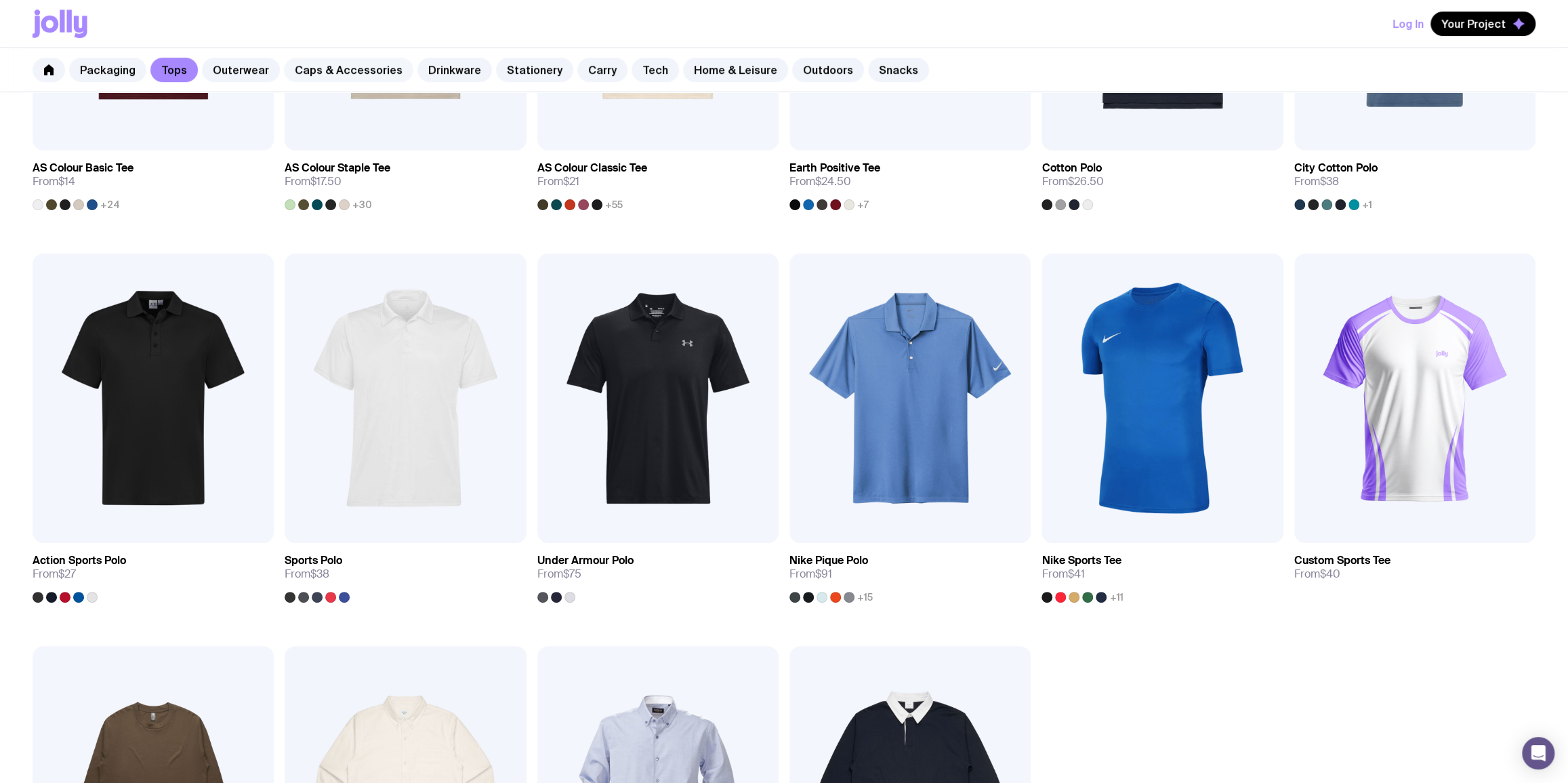
click at [339, 60] on link "Caps & Accessories" at bounding box center [348, 69] width 129 height 24
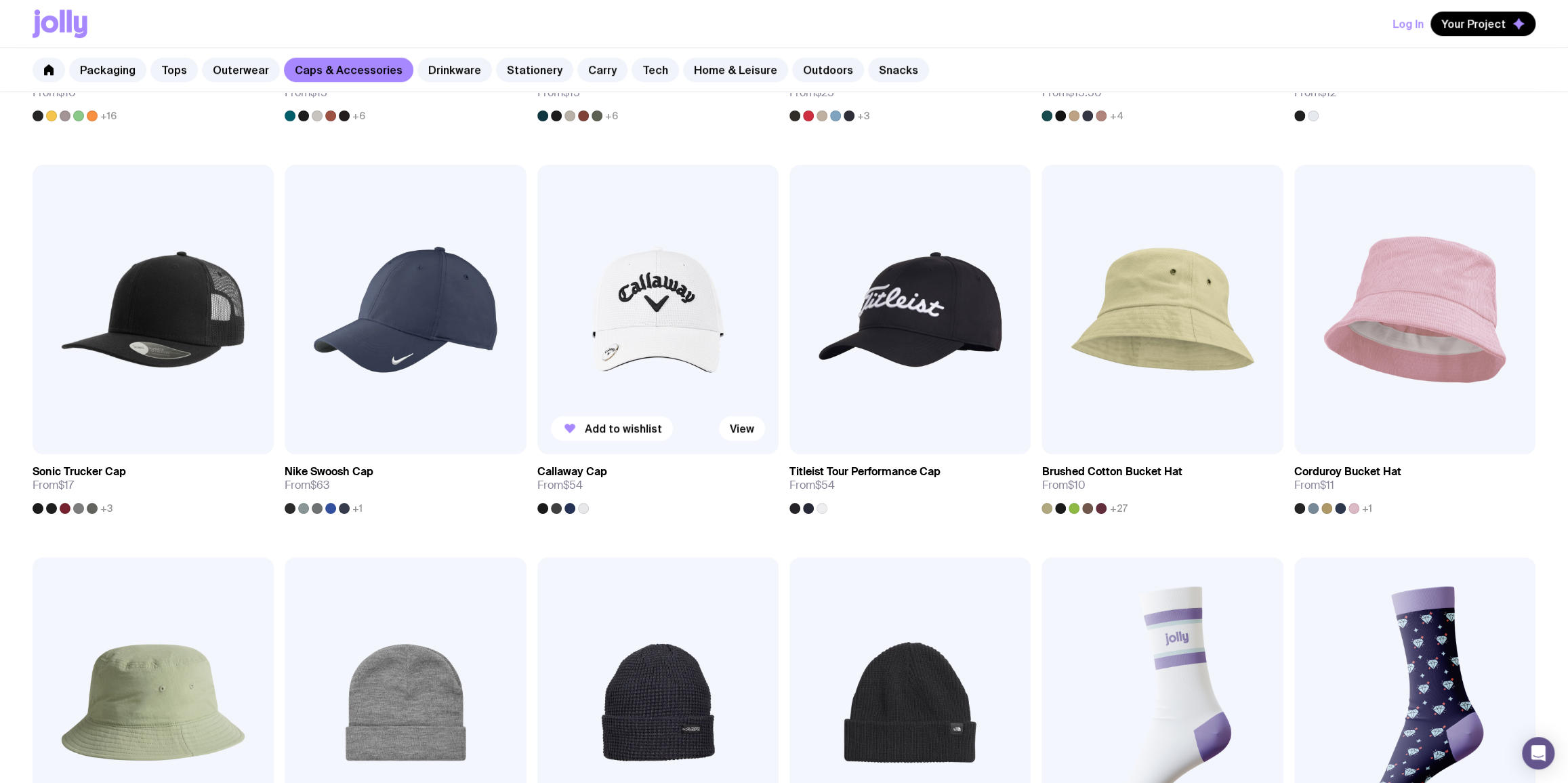
scroll to position [822, 0]
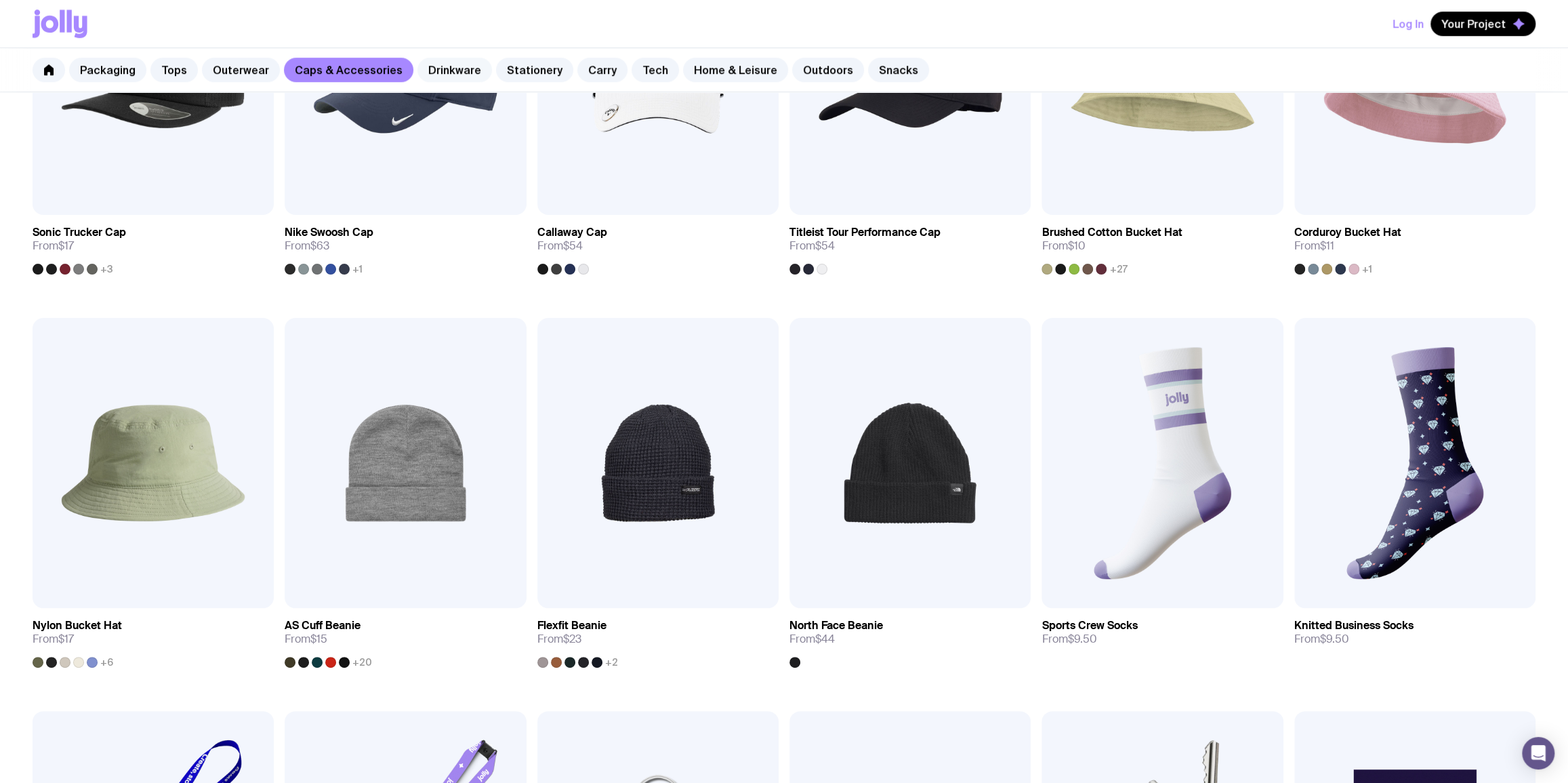
click at [455, 75] on link "Drinkware" at bounding box center [454, 69] width 74 height 24
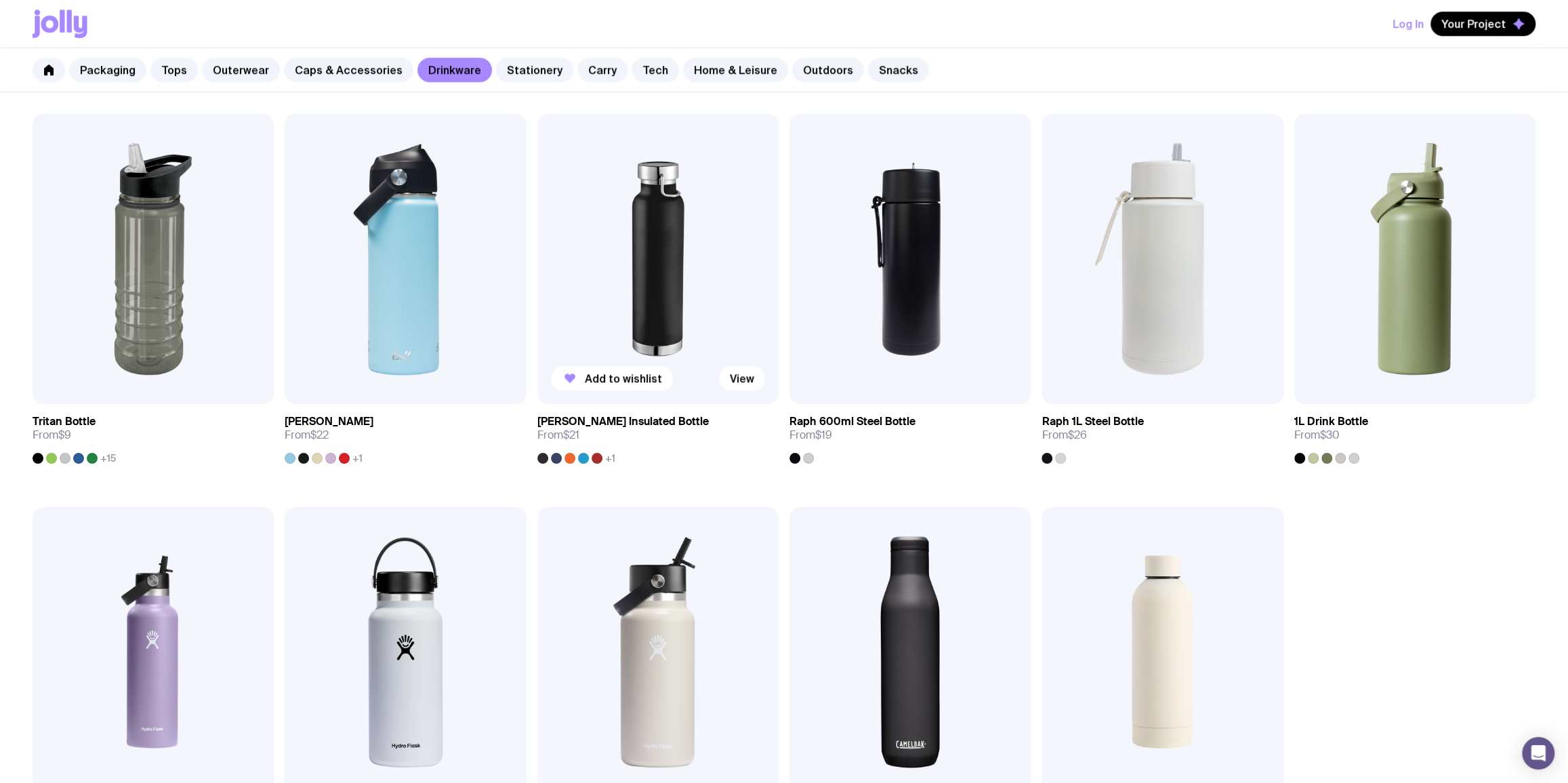
scroll to position [986, 0]
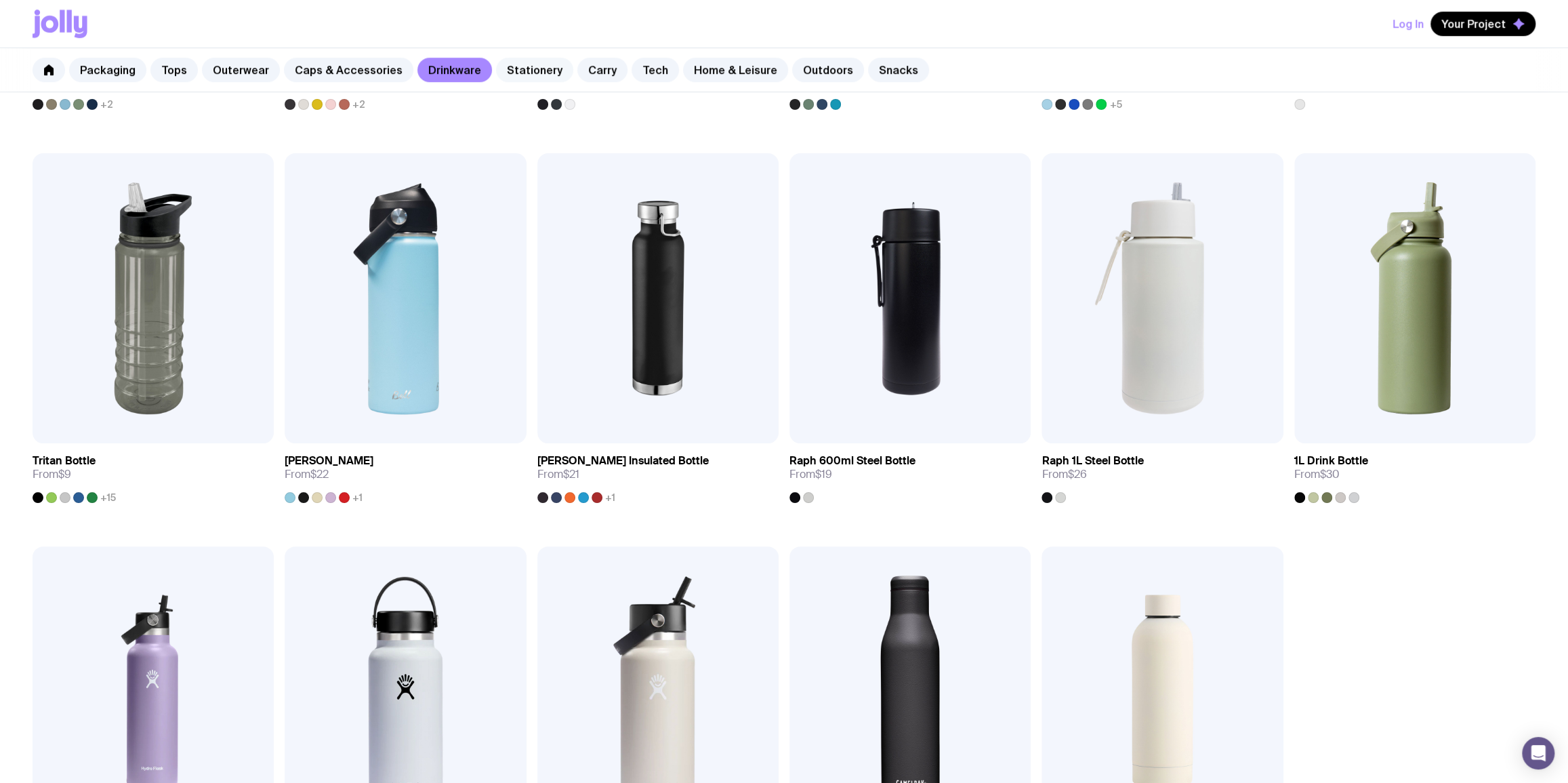
click at [496, 72] on link "Stationery" at bounding box center [534, 69] width 77 height 24
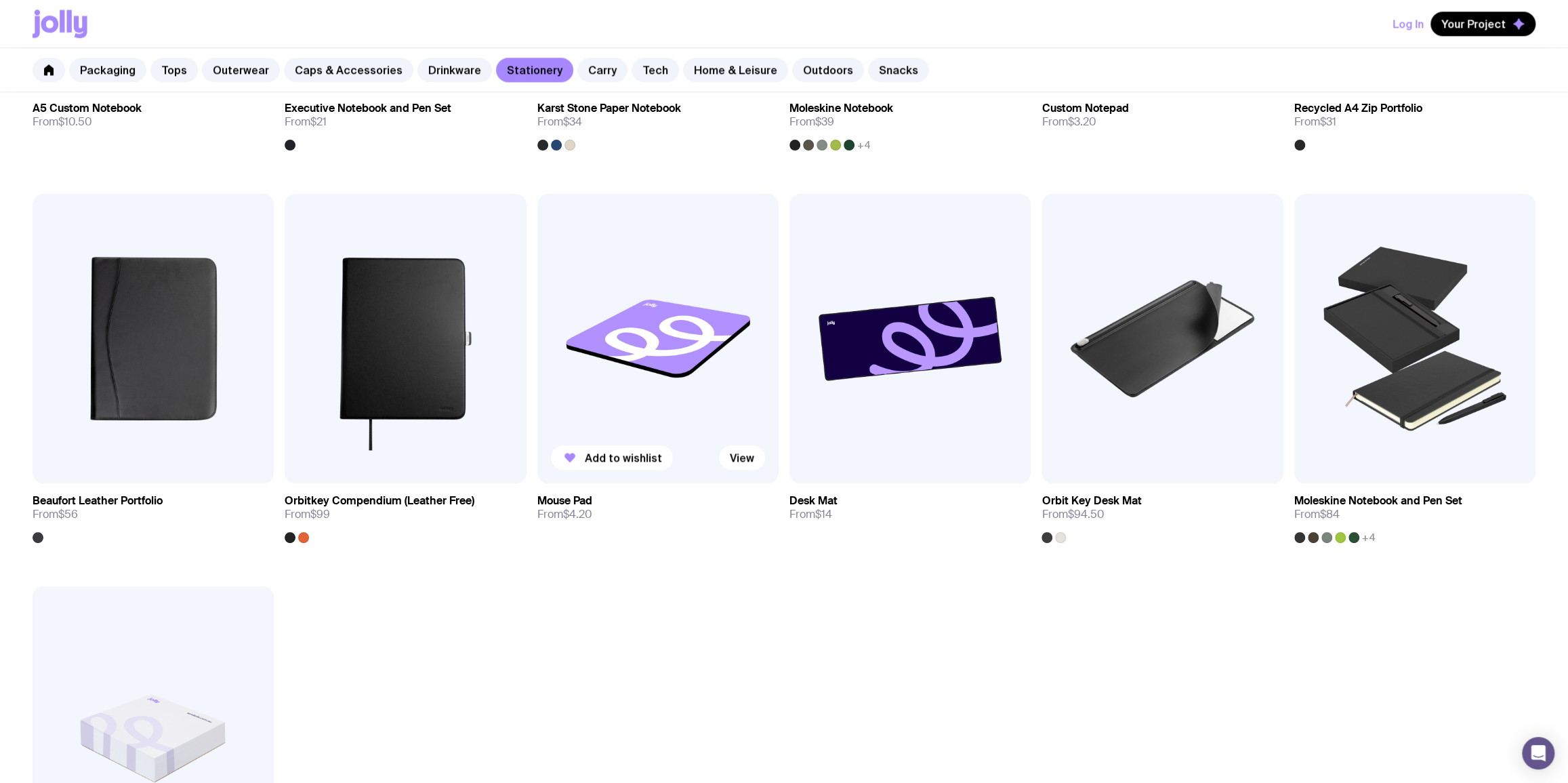
scroll to position [1316, 0]
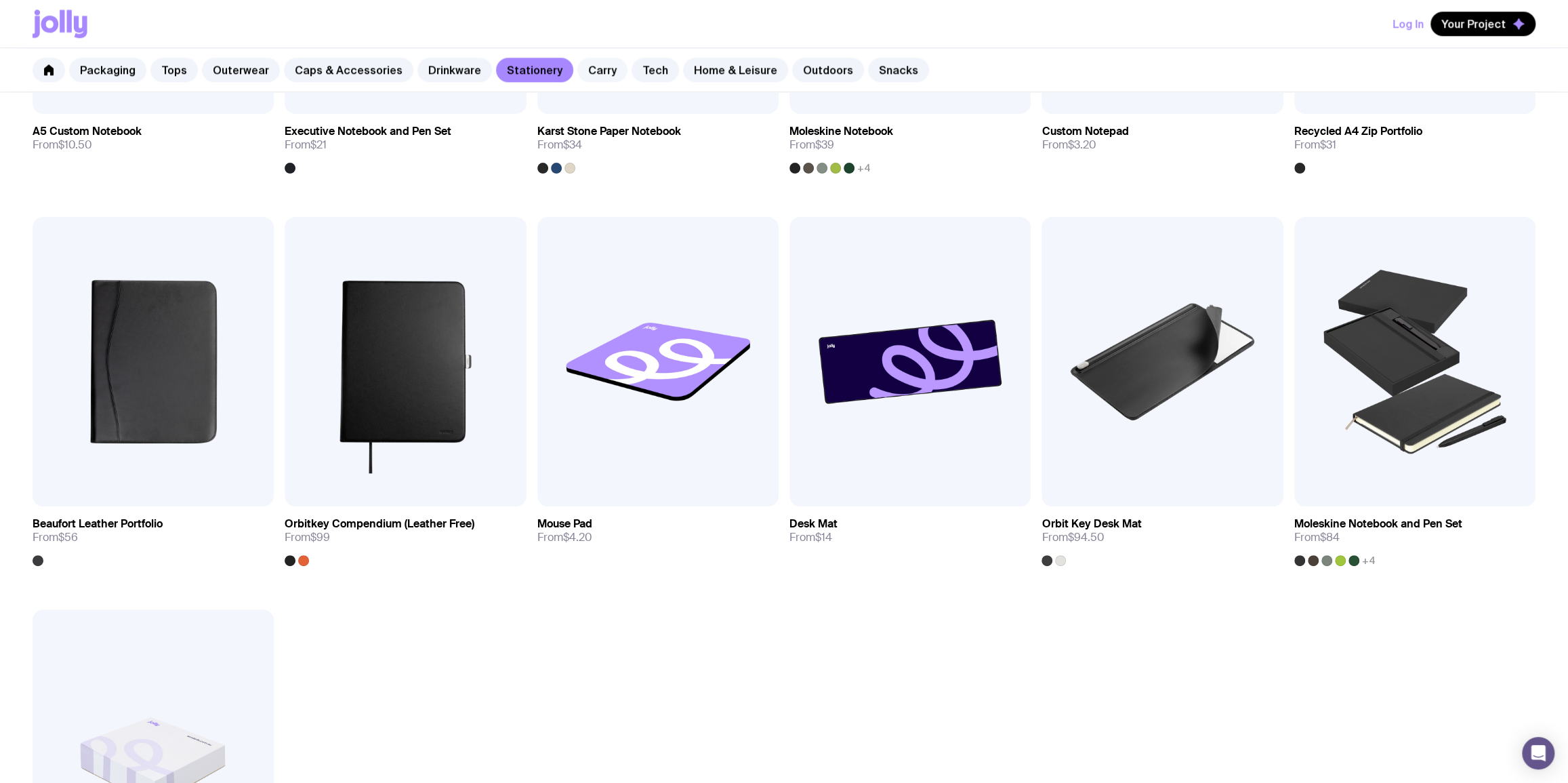
click at [578, 70] on link "Carry" at bounding box center [603, 69] width 50 height 24
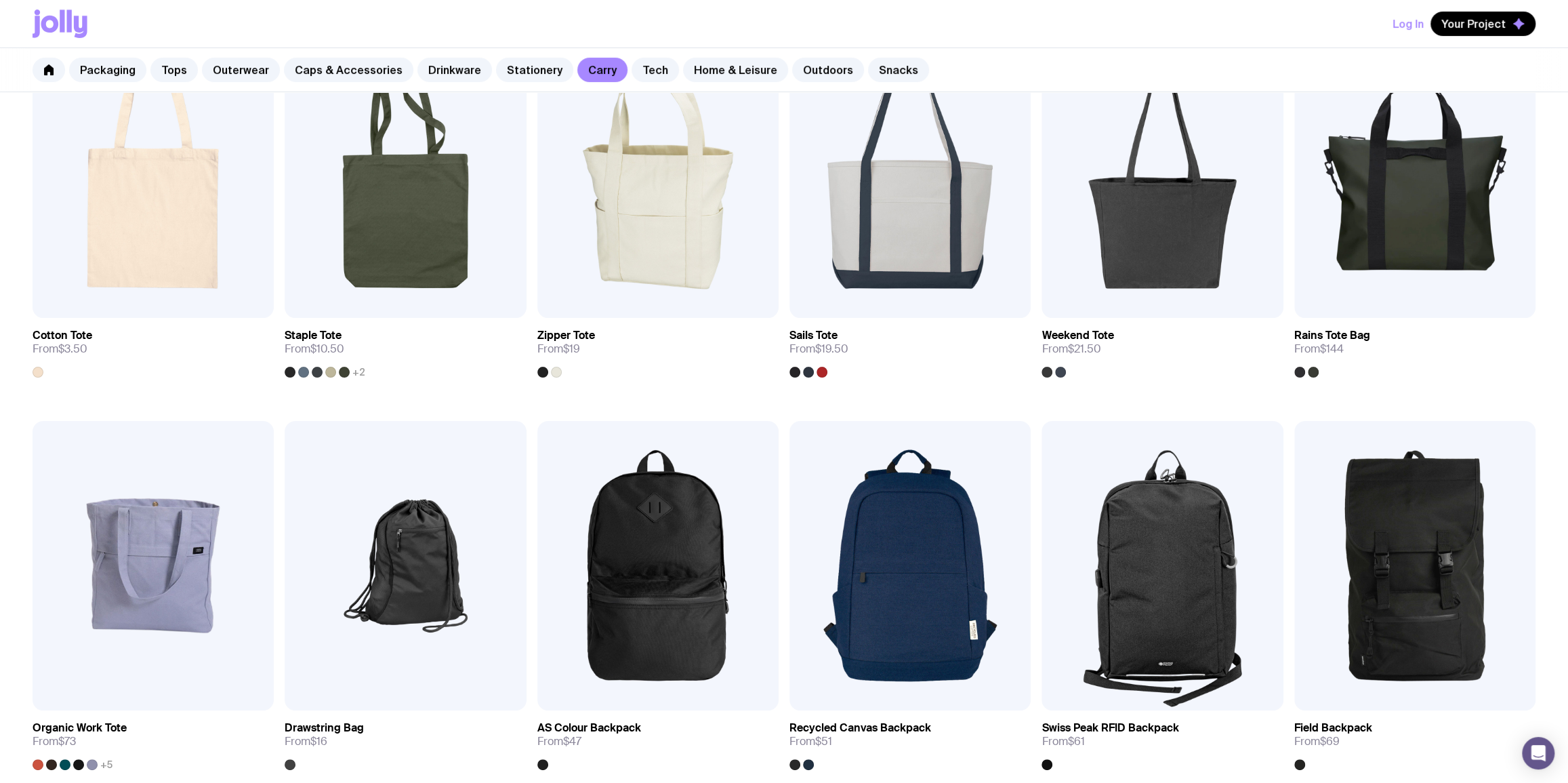
scroll to position [328, 0]
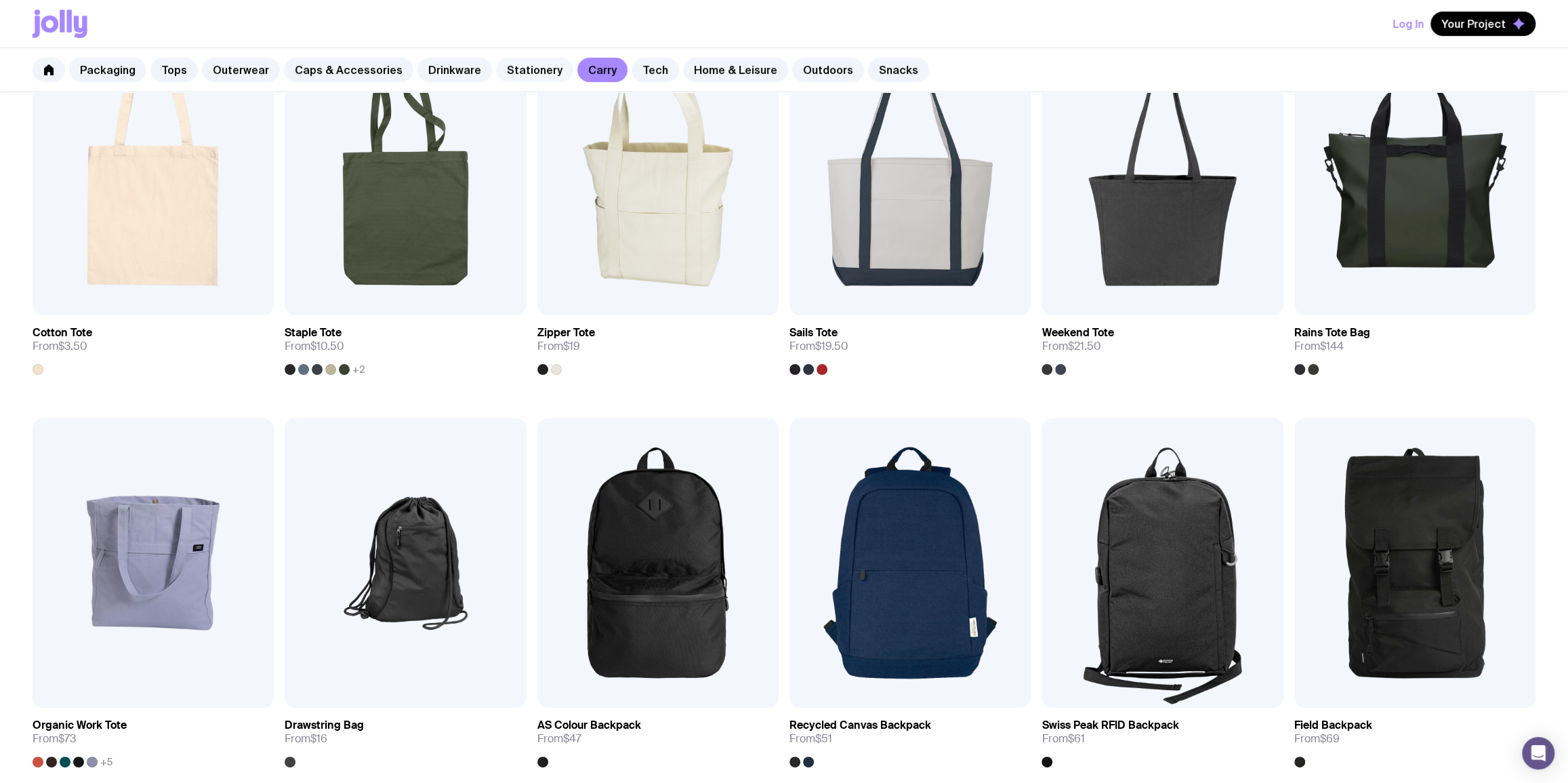
click at [525, 63] on link "Stationery" at bounding box center [534, 69] width 77 height 24
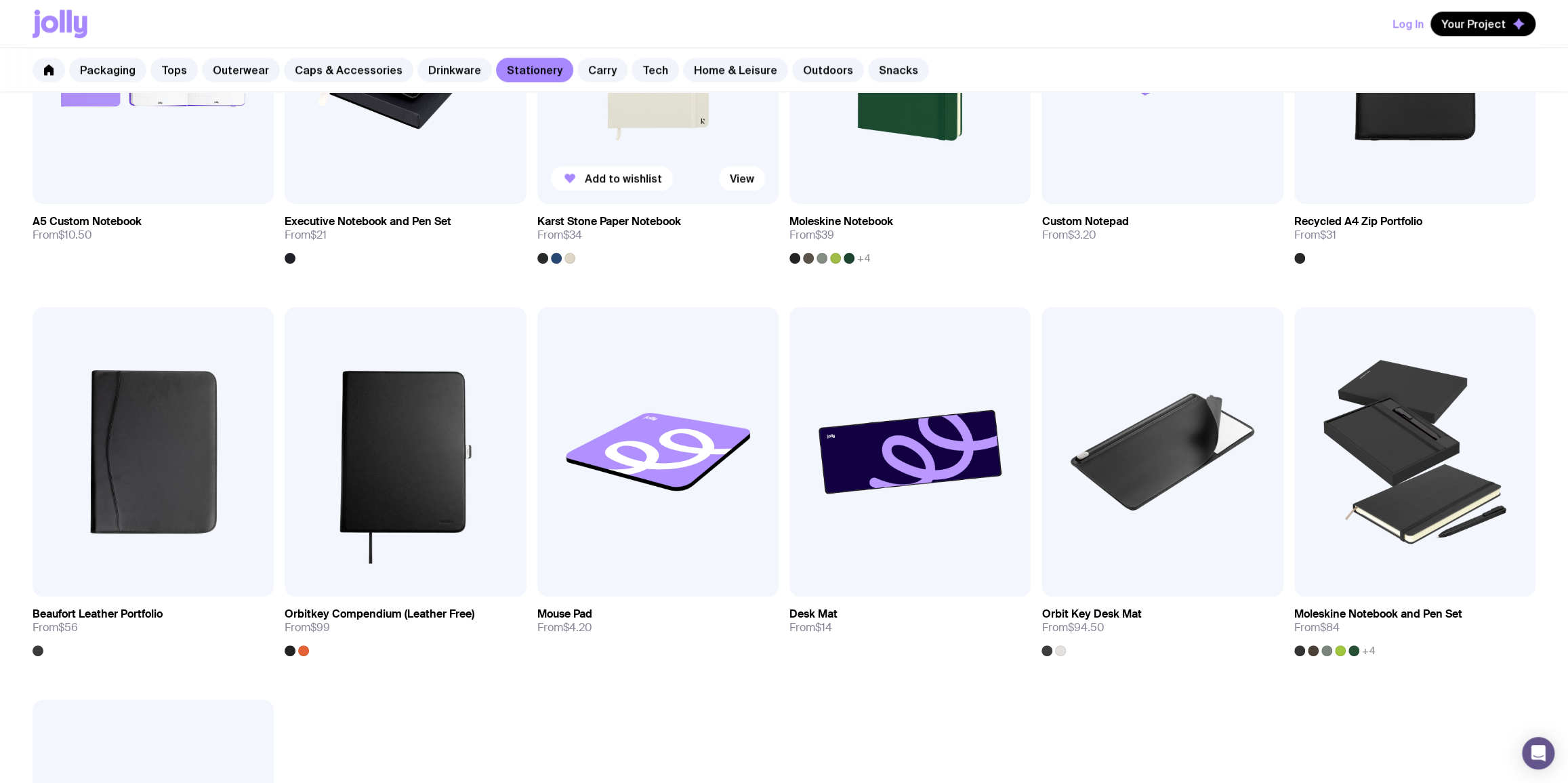
scroll to position [1316, 0]
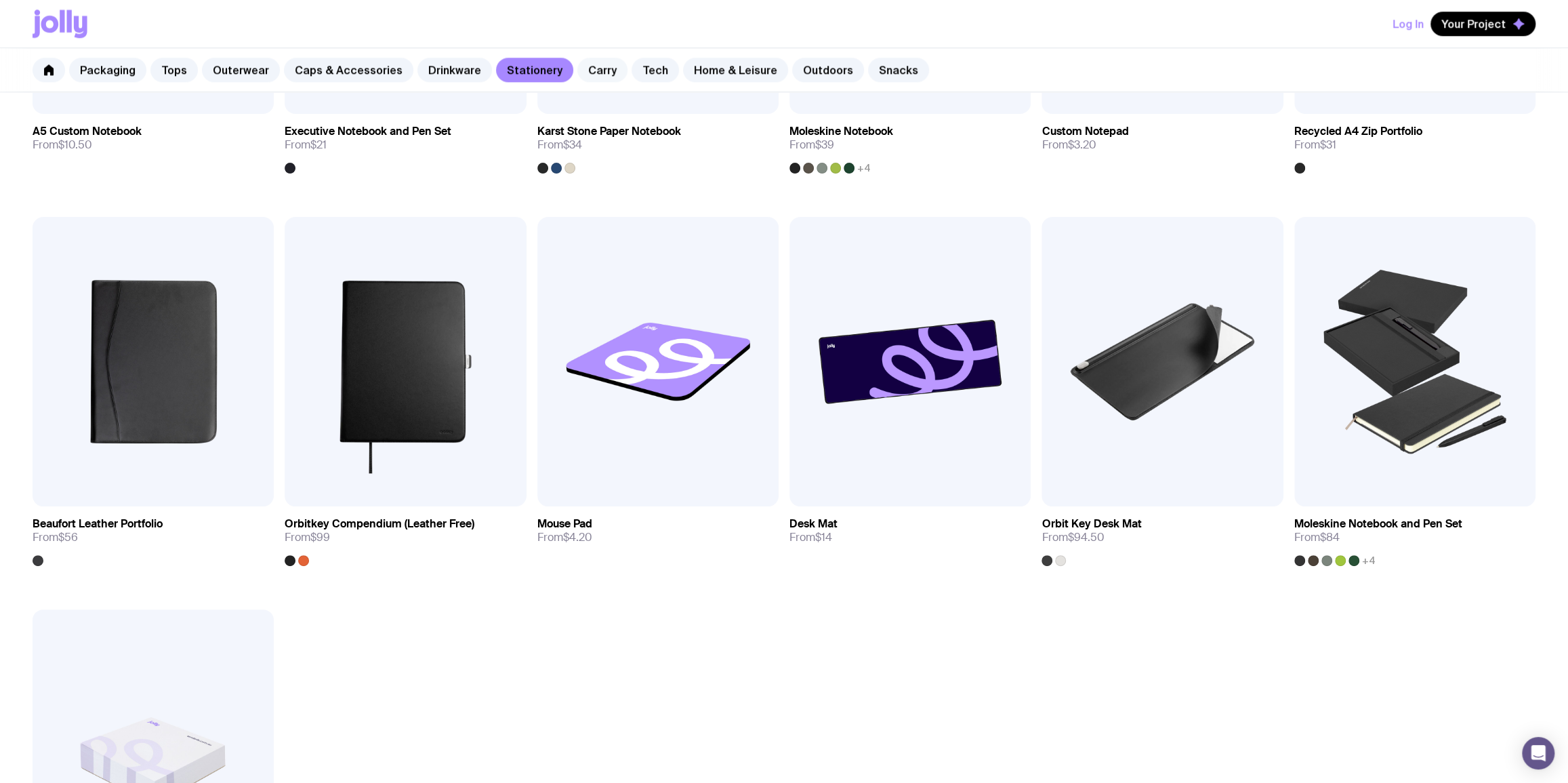
drag, startPoint x: 579, startPoint y: 83, endPoint x: 578, endPoint y: 64, distance: 19.0
click at [578, 78] on div "Packaging Tops Outerwear Caps & Accessories Drinkware Stationery Carry Tech Hom…" at bounding box center [784, 70] width 1568 height 44
click at [578, 63] on link "Carry" at bounding box center [603, 69] width 50 height 24
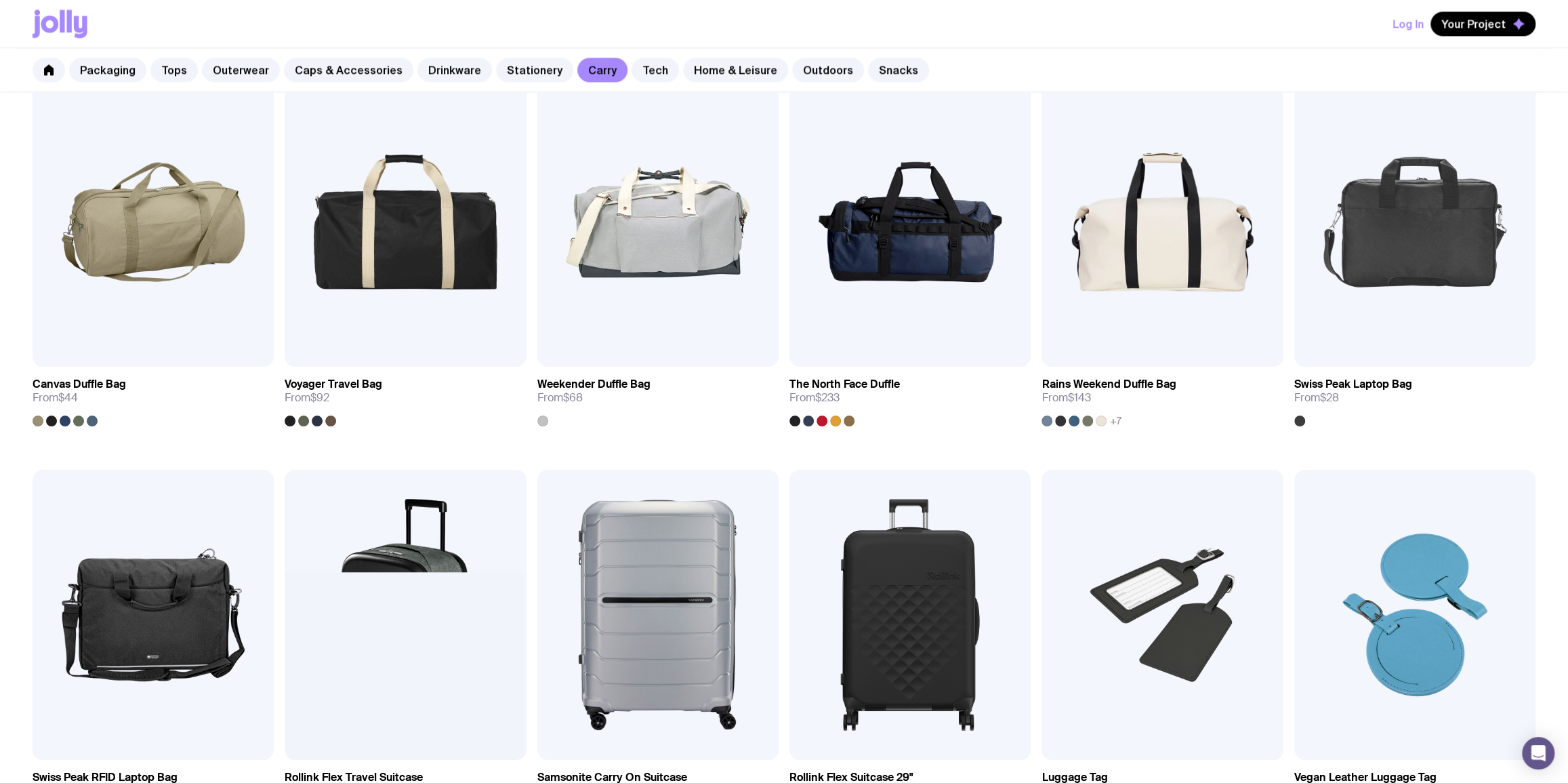
scroll to position [1479, 0]
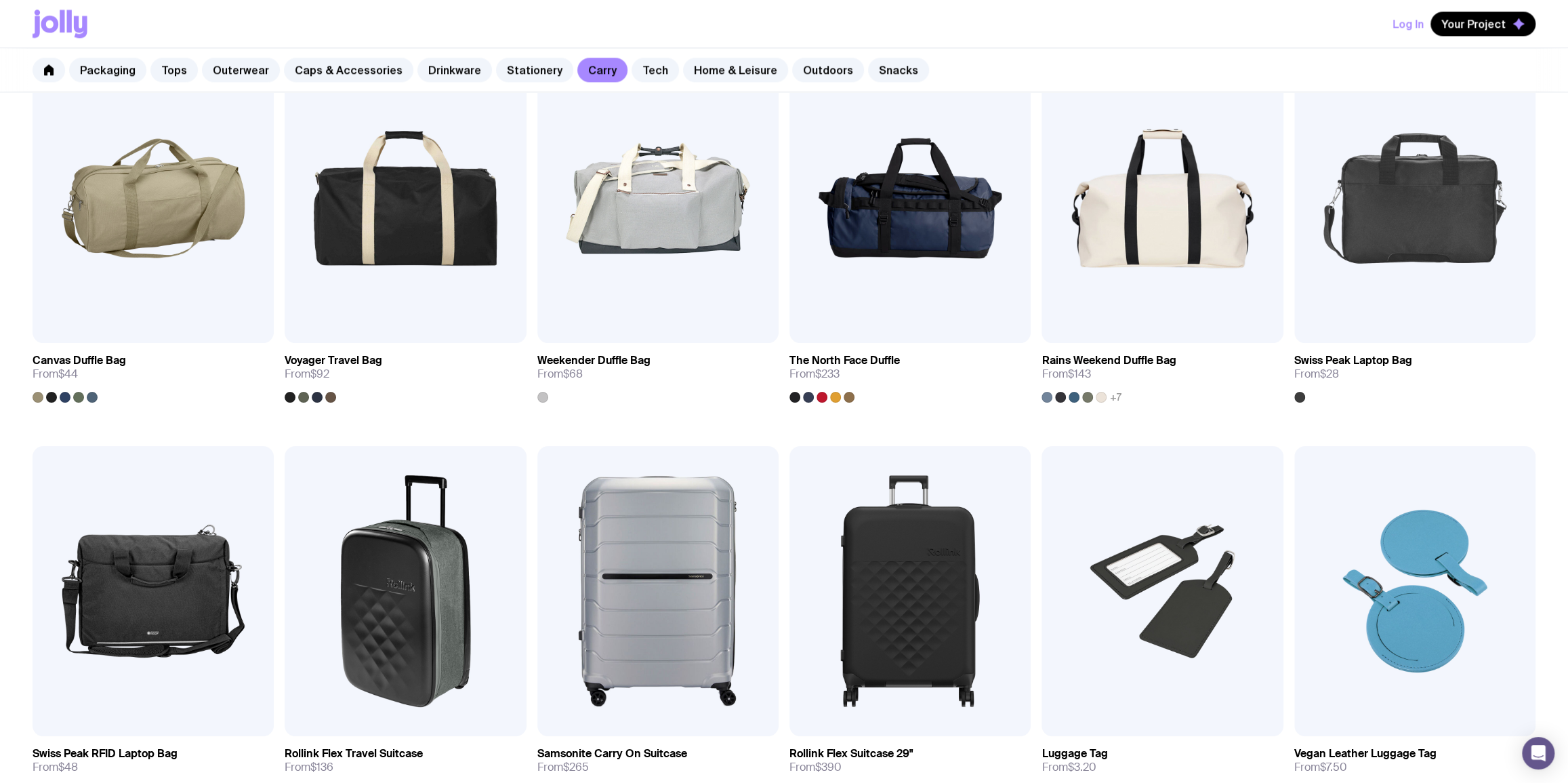
drag, startPoint x: 637, startPoint y: 68, endPoint x: 560, endPoint y: 24, distance: 88.7
click at [637, 68] on link "Tech" at bounding box center [655, 69] width 47 height 24
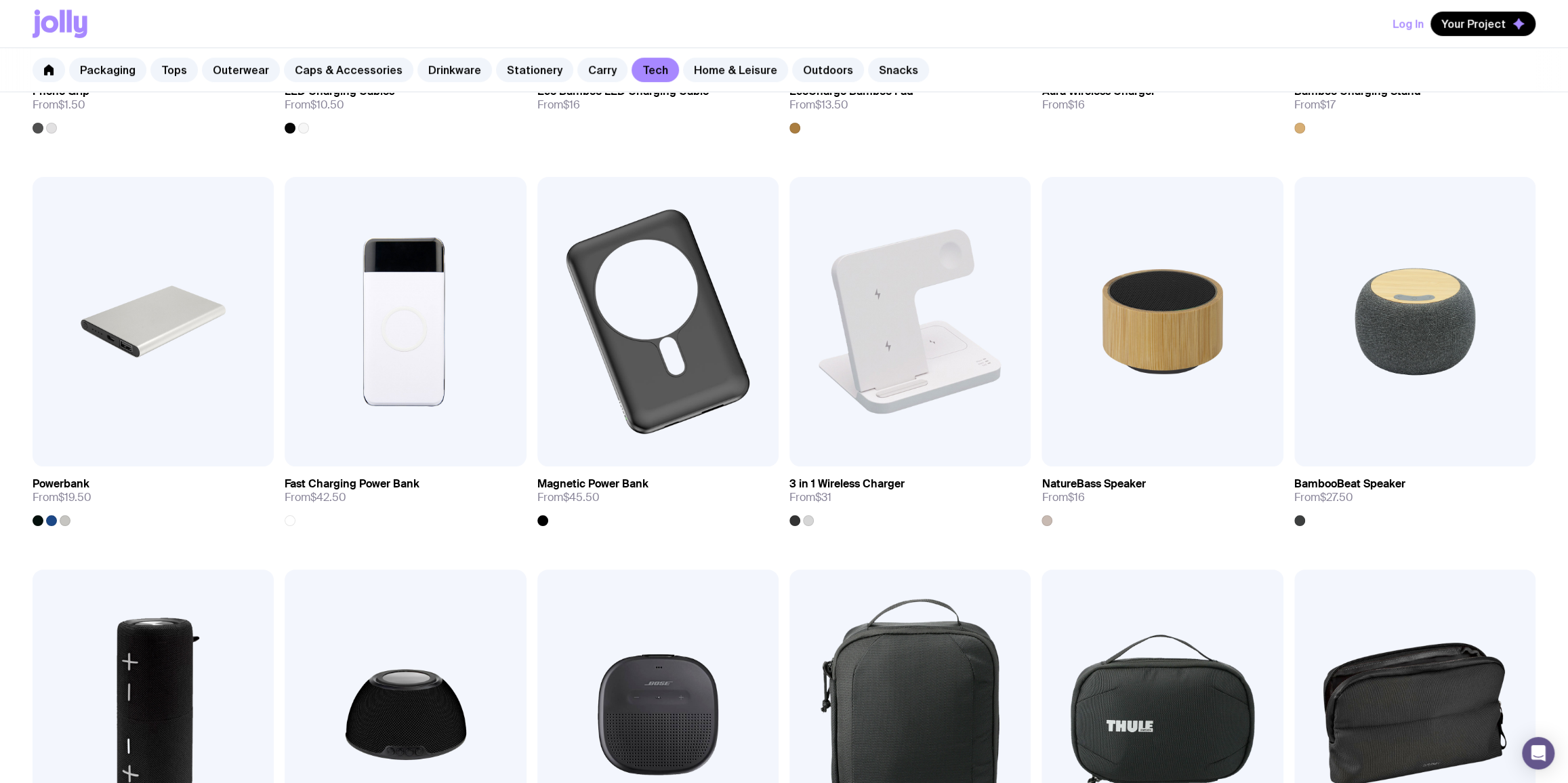
scroll to position [493, 0]
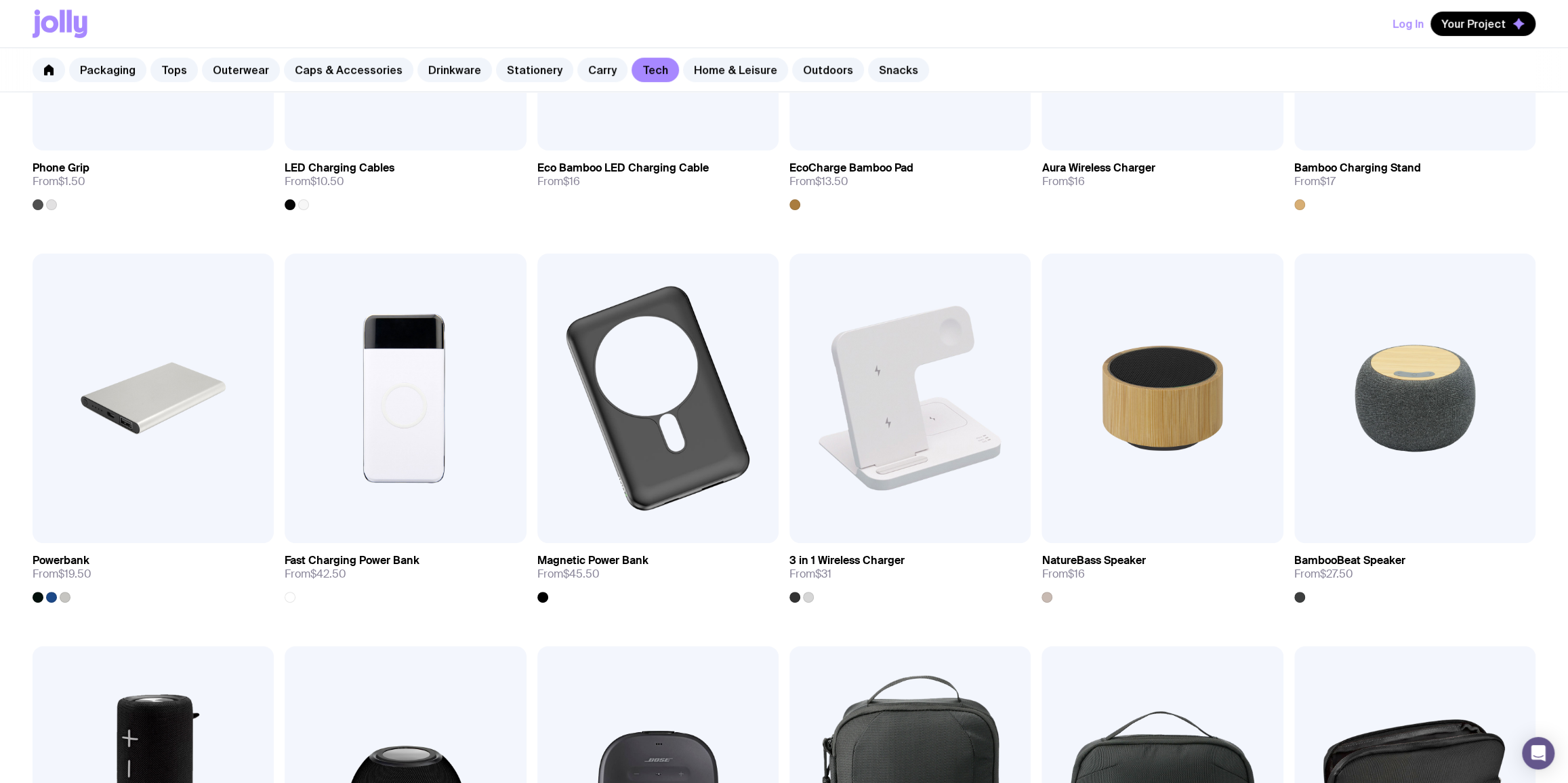
click at [726, 85] on div "Packaging Tops Outerwear Caps & Accessories Drinkware Stationery Carry Tech Hom…" at bounding box center [784, 70] width 1568 height 44
click at [704, 62] on link "Home & Leisure" at bounding box center [735, 69] width 105 height 24
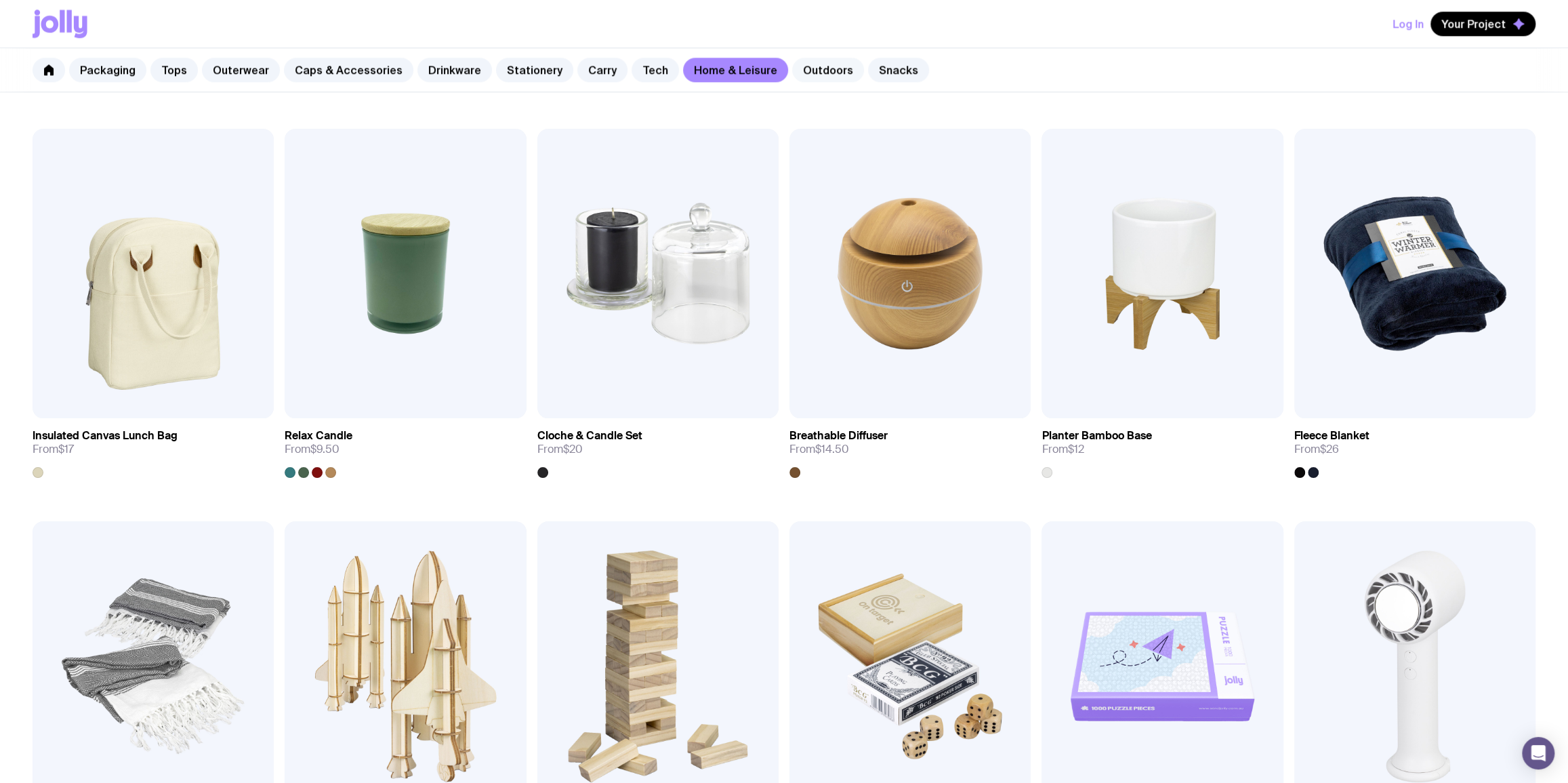
scroll to position [1479, 0]
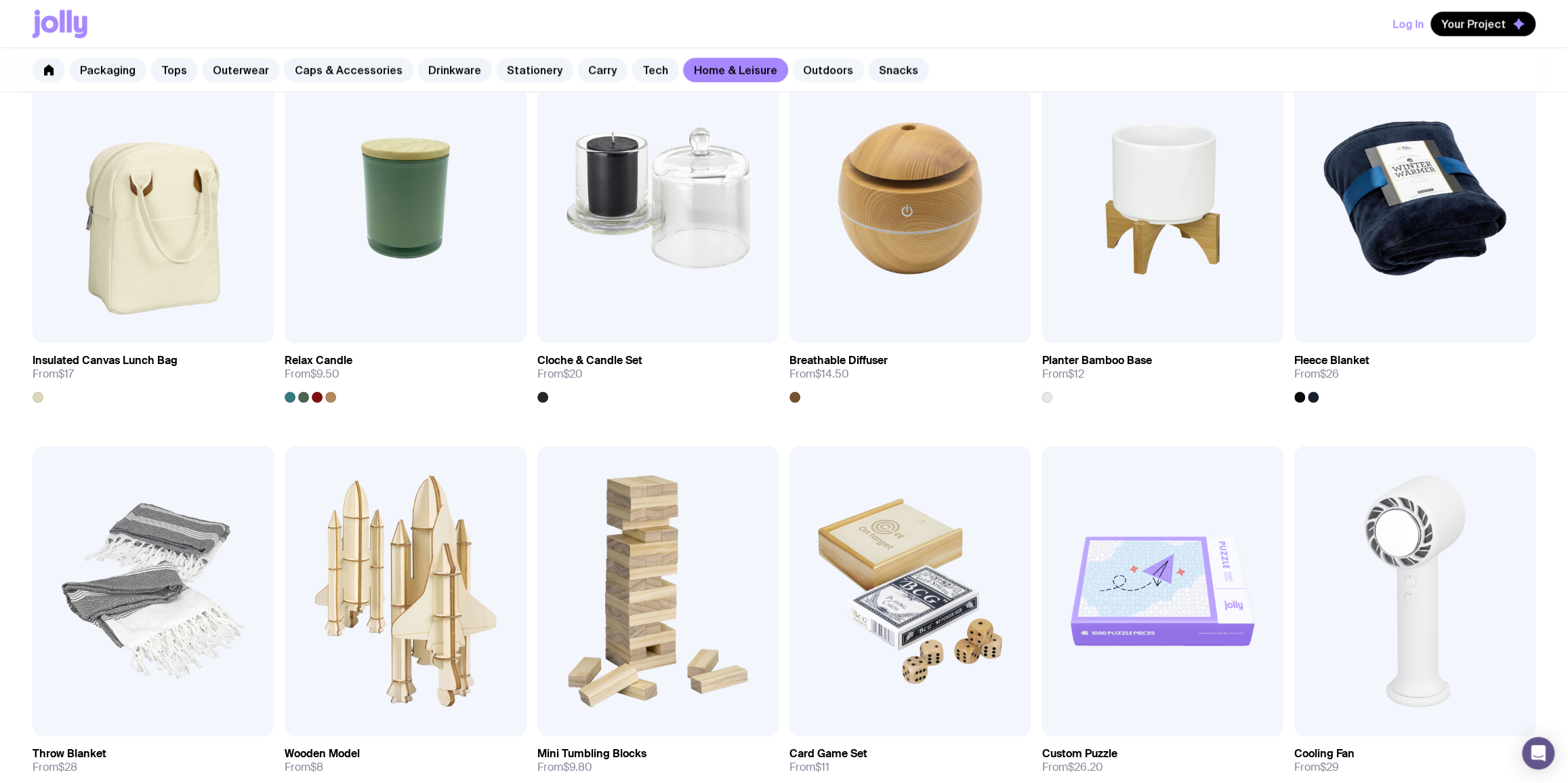
click at [799, 67] on link "Outdoors" at bounding box center [828, 69] width 72 height 24
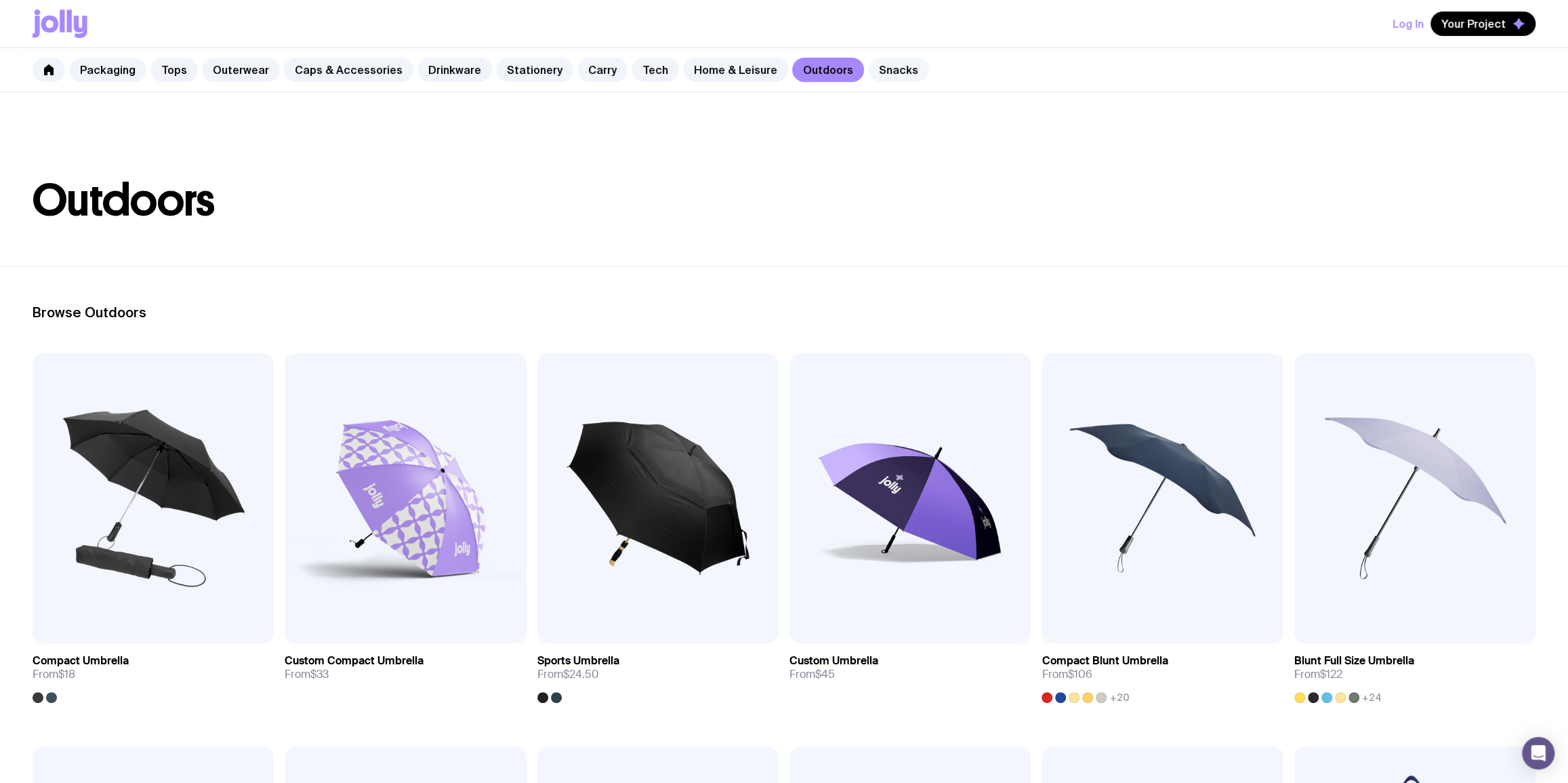
click at [878, 64] on link "Snacks" at bounding box center [898, 69] width 61 height 24
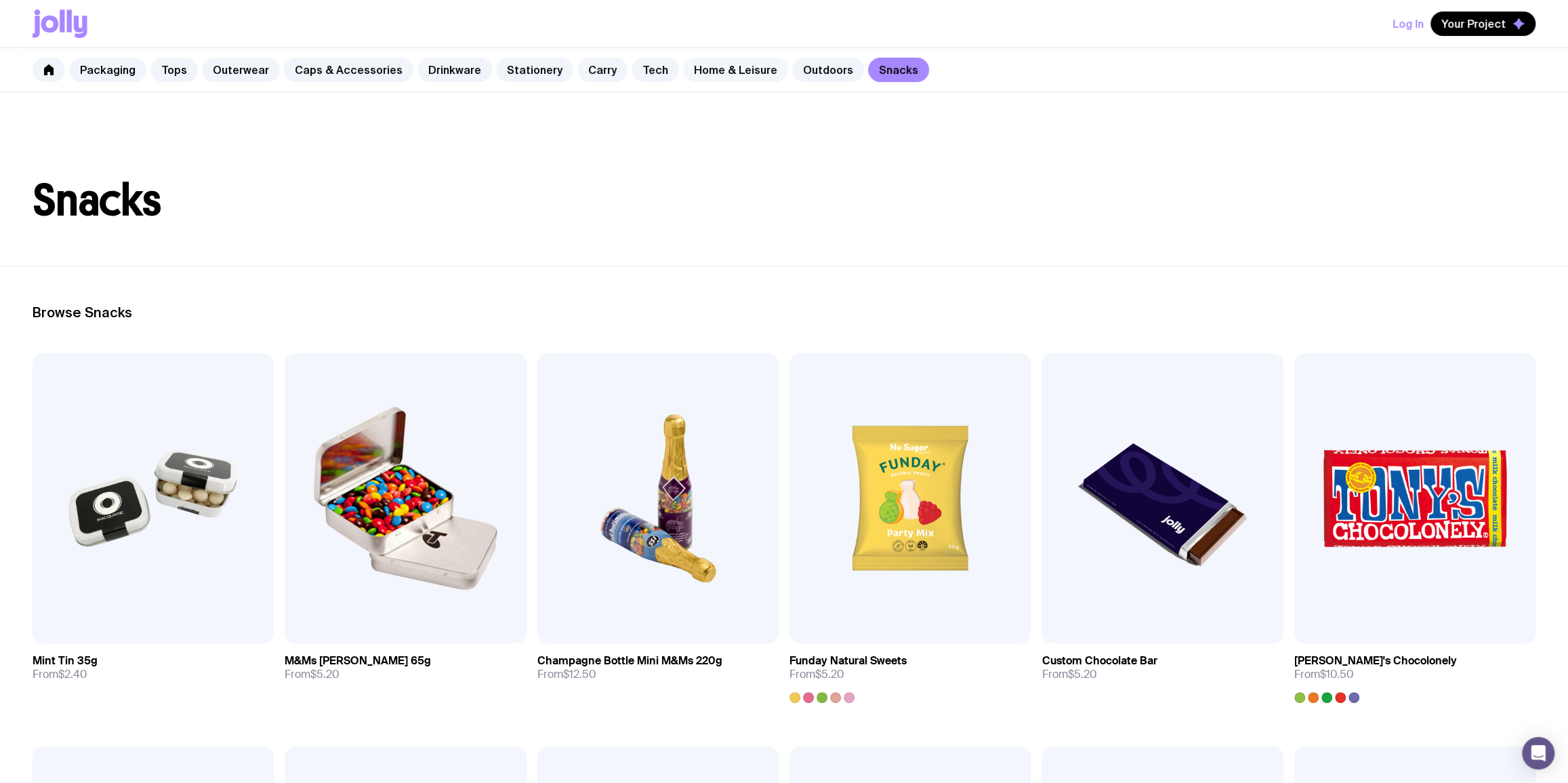
click at [737, 66] on link "Home & Leisure" at bounding box center [735, 69] width 105 height 24
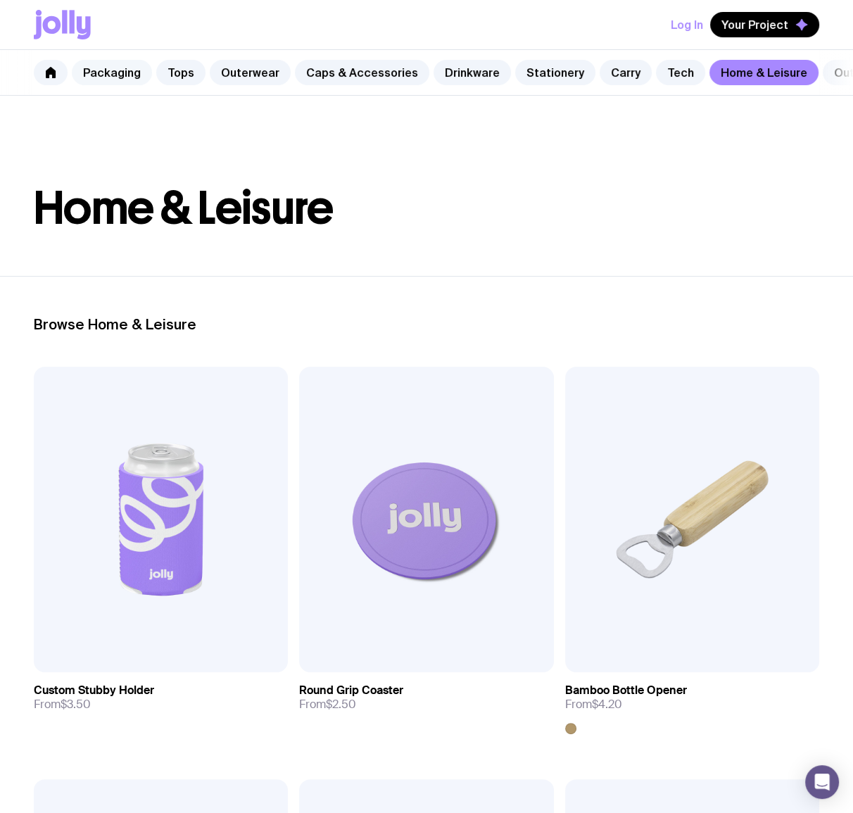
click at [136, 71] on link "Packaging" at bounding box center [112, 72] width 80 height 25
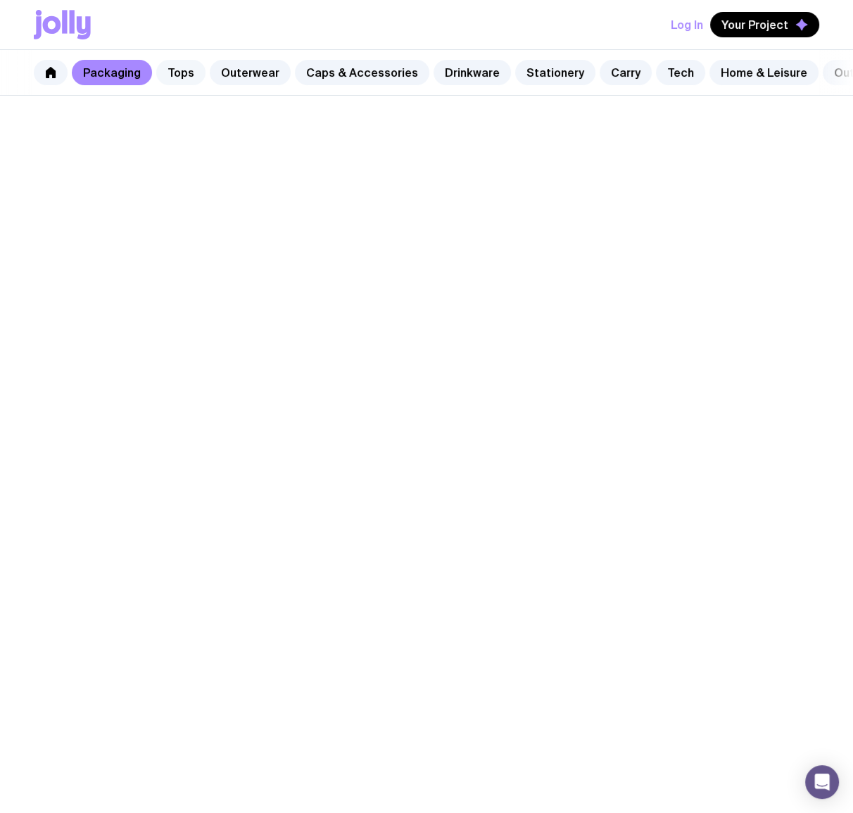
click at [175, 74] on link "Tops" at bounding box center [180, 72] width 49 height 25
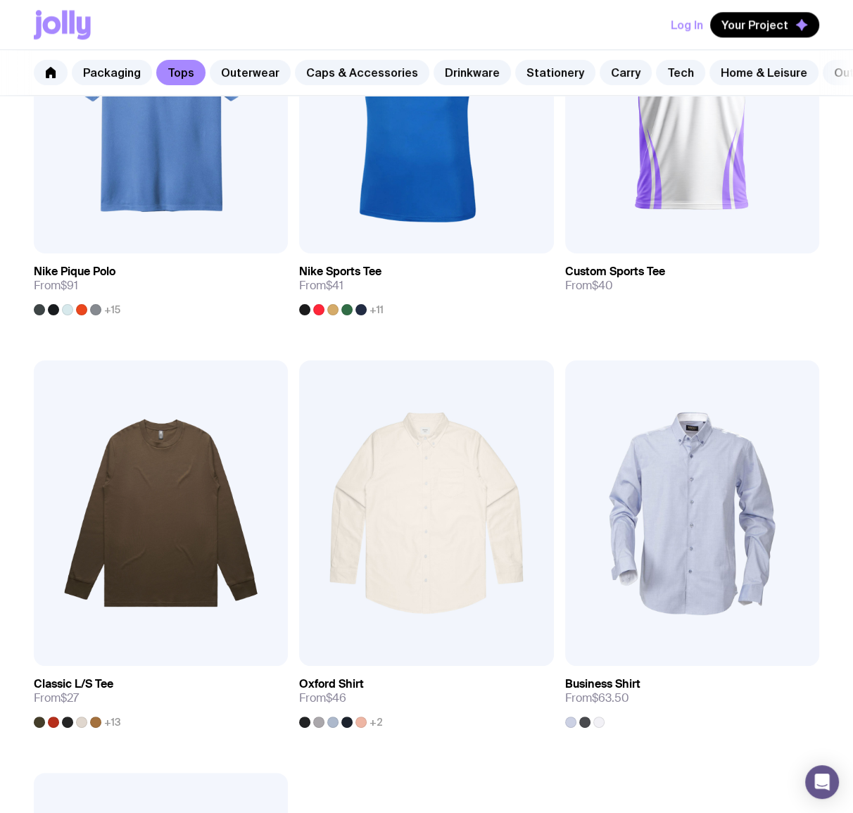
scroll to position [1536, 0]
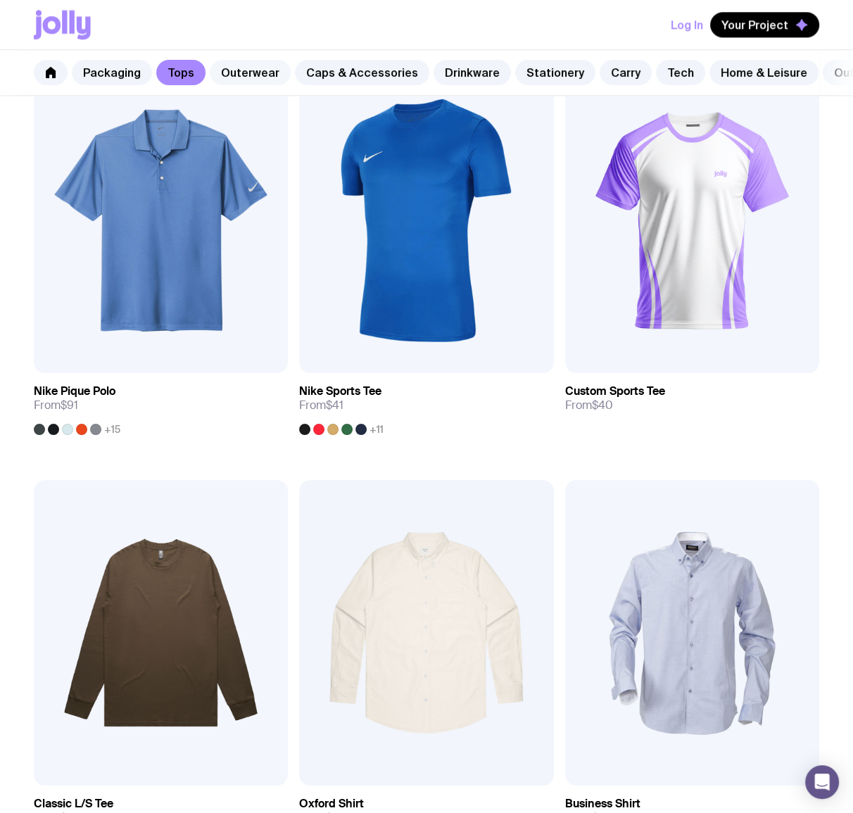
click at [261, 63] on div "Packaging Tops Outerwear Caps & Accessories Drinkware Stationery Carry Tech Hom…" at bounding box center [426, 73] width 853 height 46
click at [259, 65] on link "Outerwear" at bounding box center [250, 72] width 81 height 25
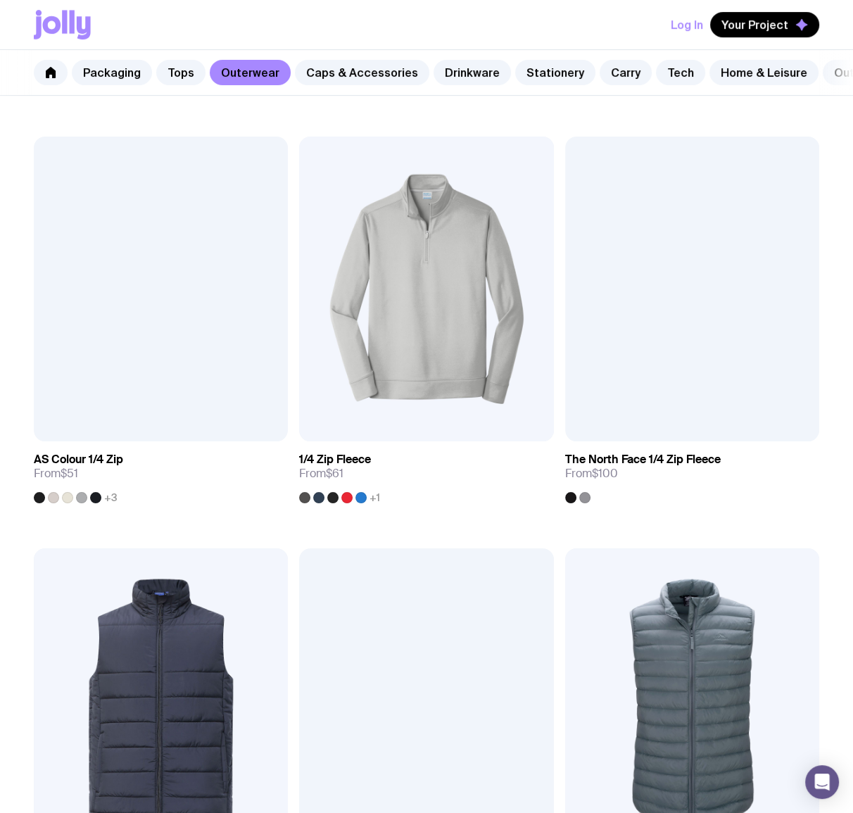
scroll to position [683, 0]
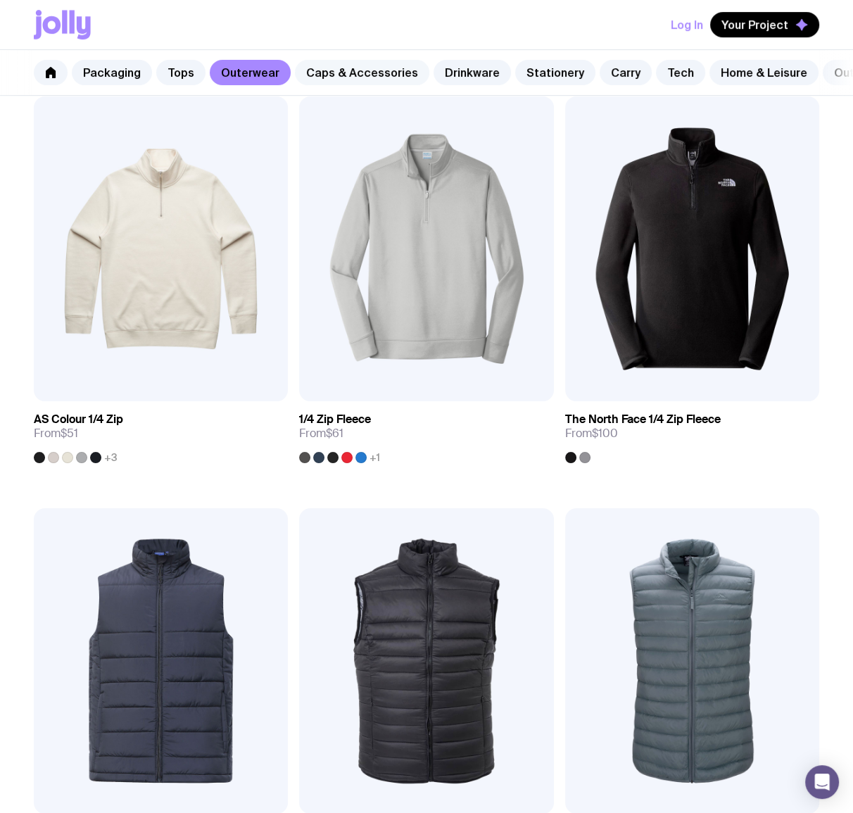
click at [363, 77] on link "Caps & Accessories" at bounding box center [362, 72] width 134 height 25
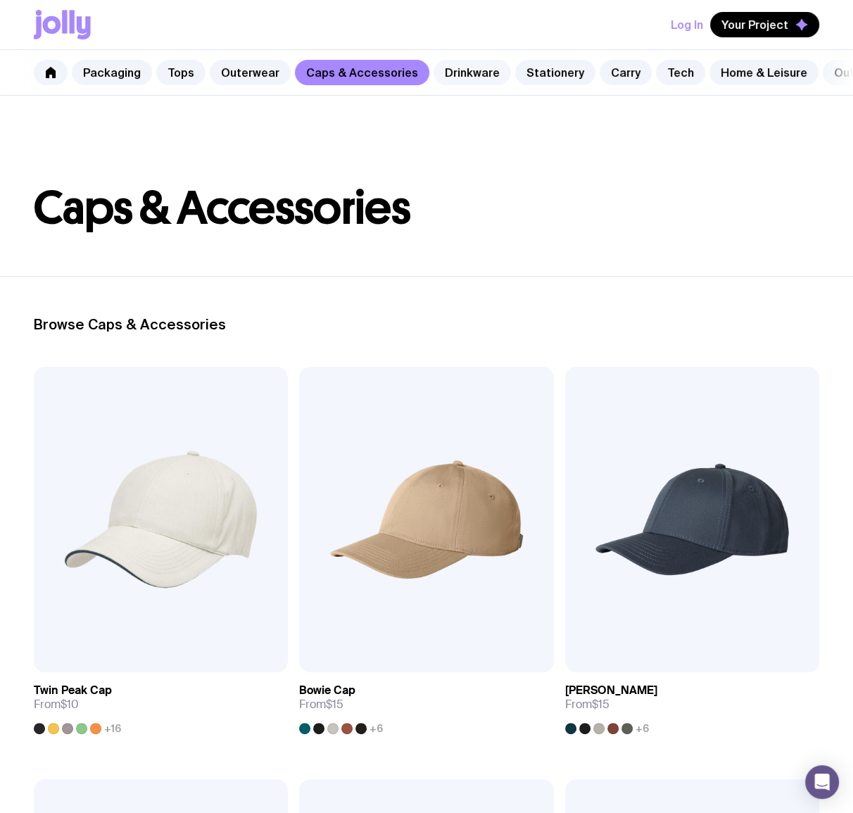
click at [453, 75] on link "Drinkware" at bounding box center [472, 72] width 77 height 25
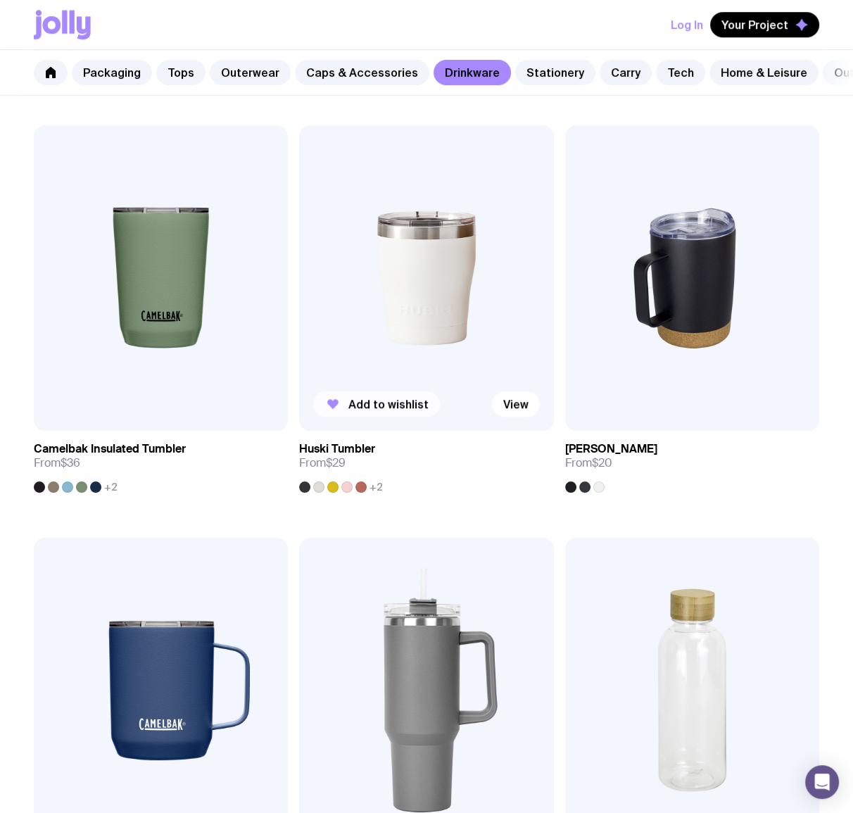
scroll to position [1195, 0]
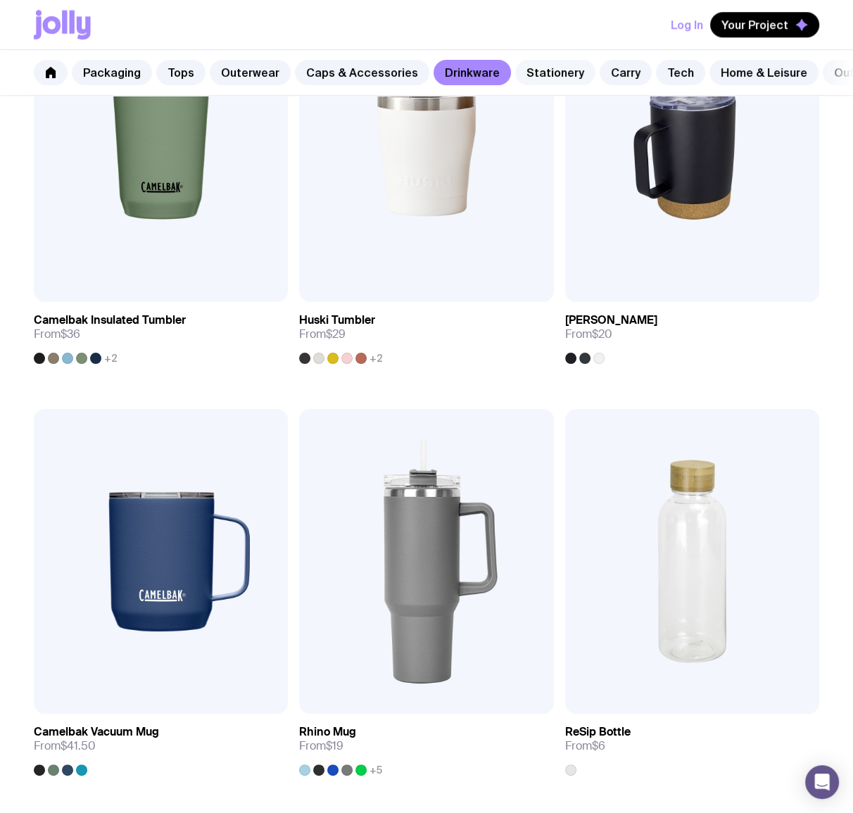
click at [540, 71] on link "Stationery" at bounding box center [555, 72] width 80 height 25
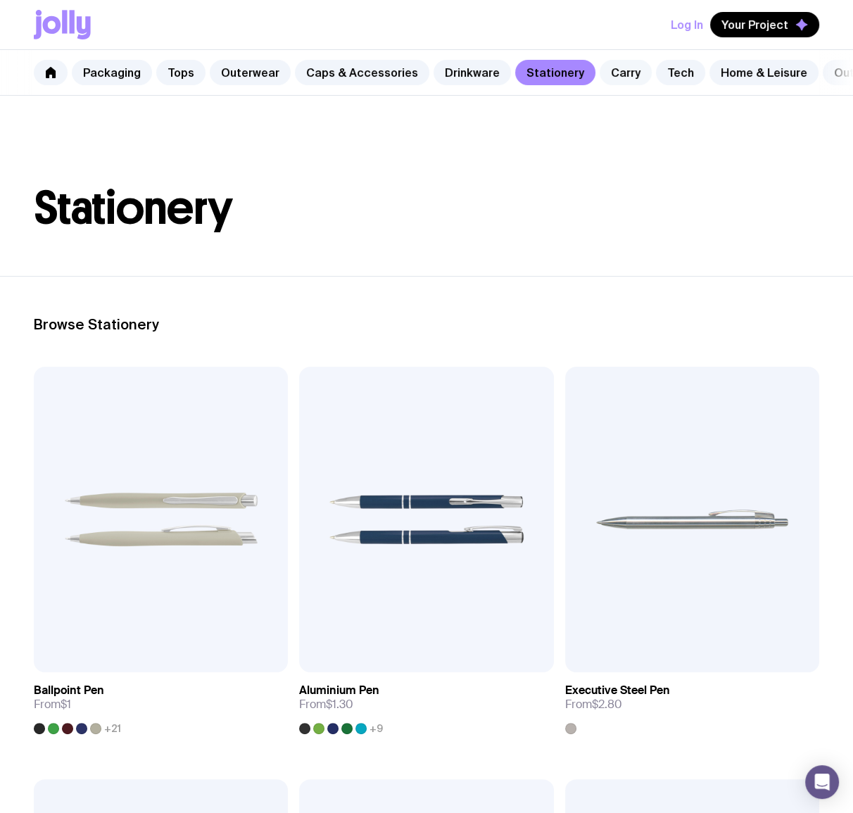
click at [607, 70] on link "Carry" at bounding box center [626, 72] width 52 height 25
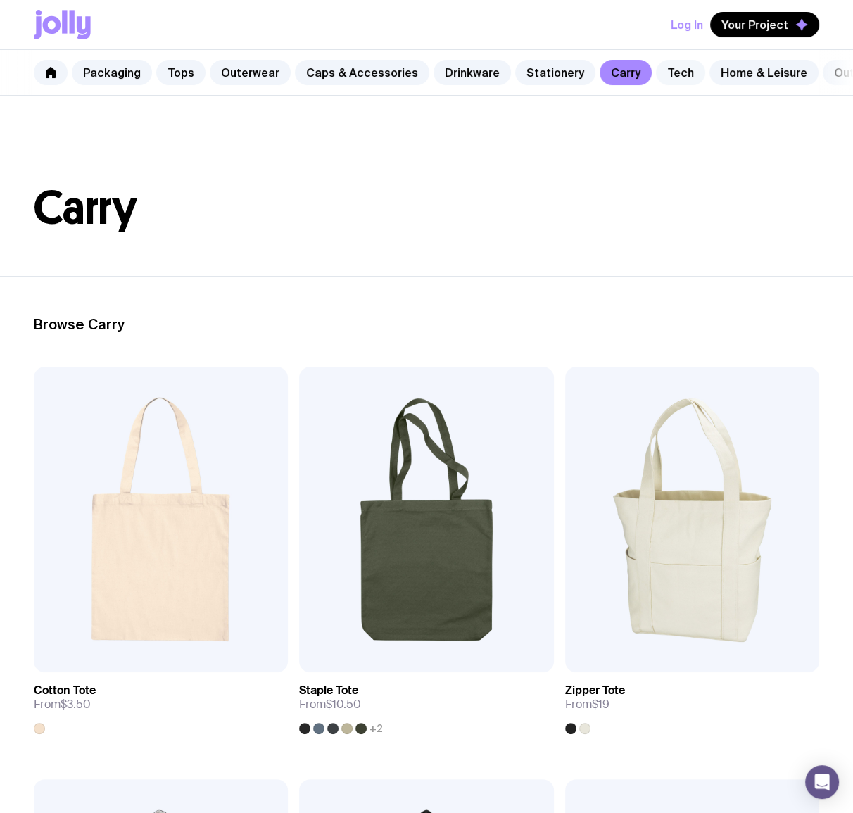
click at [663, 69] on link "Tech" at bounding box center [680, 72] width 49 height 25
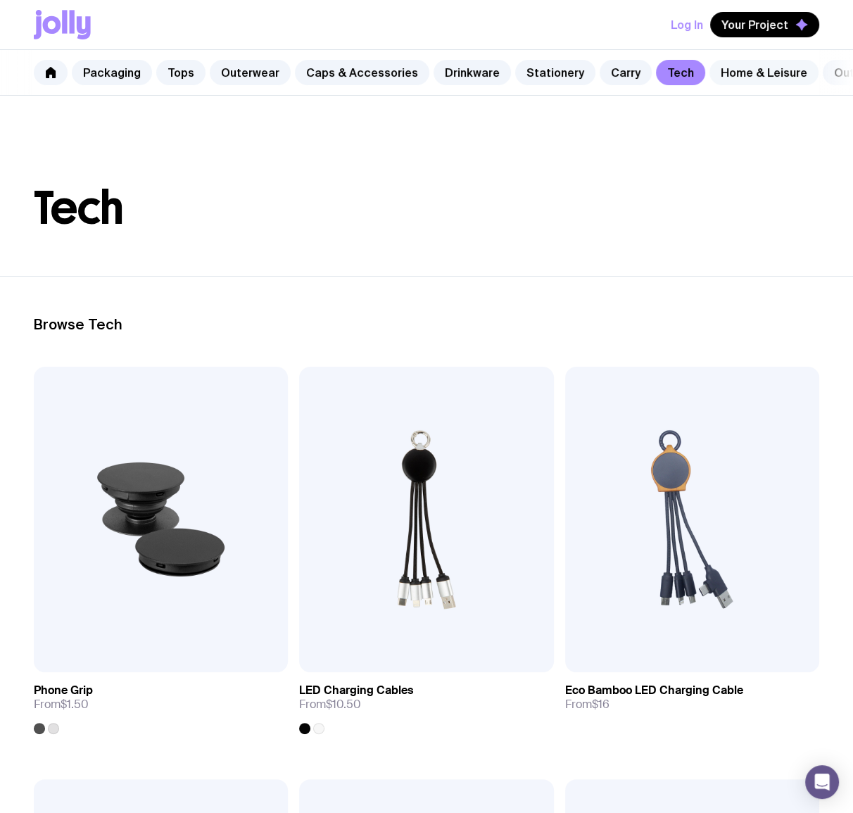
click at [722, 70] on link "Home & Leisure" at bounding box center [764, 72] width 109 height 25
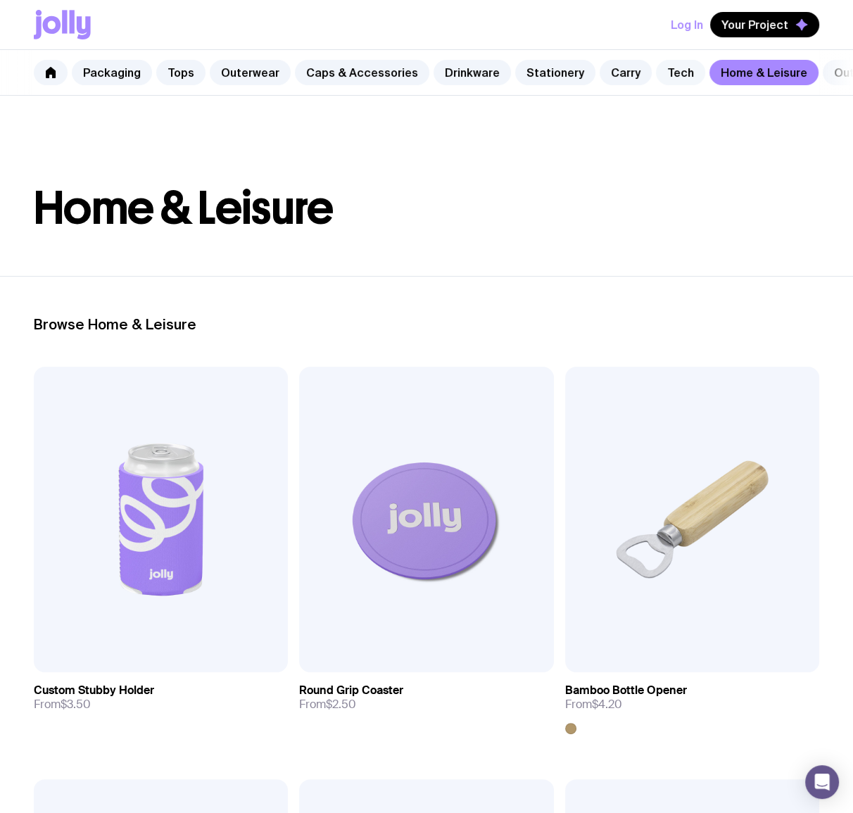
click at [656, 70] on link "Tech" at bounding box center [680, 72] width 49 height 25
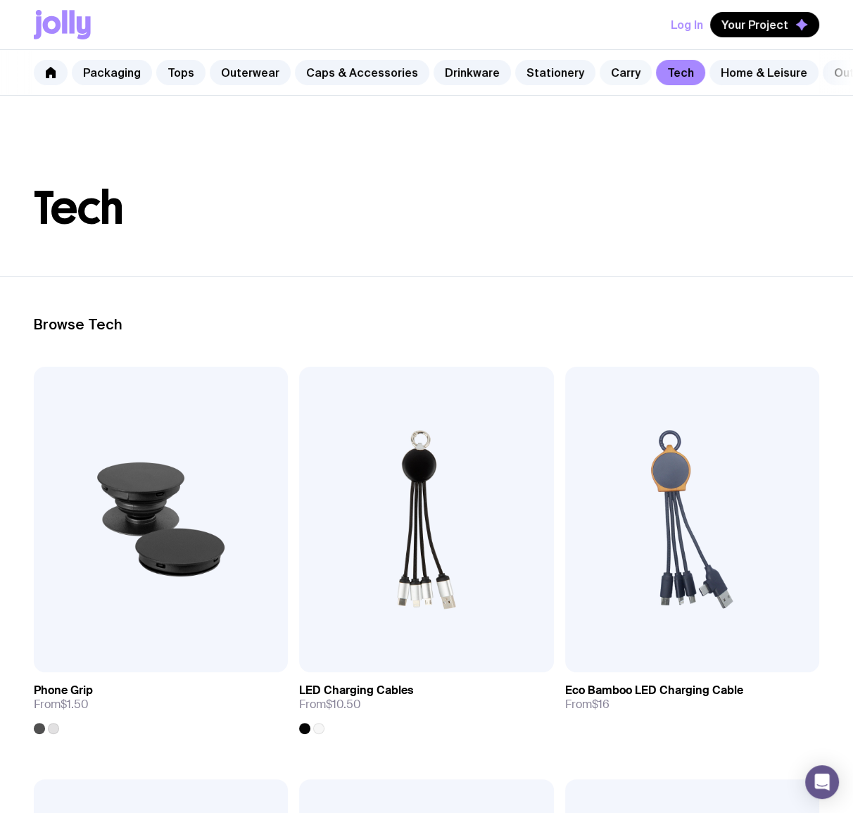
click at [603, 73] on link "Carry" at bounding box center [626, 72] width 52 height 25
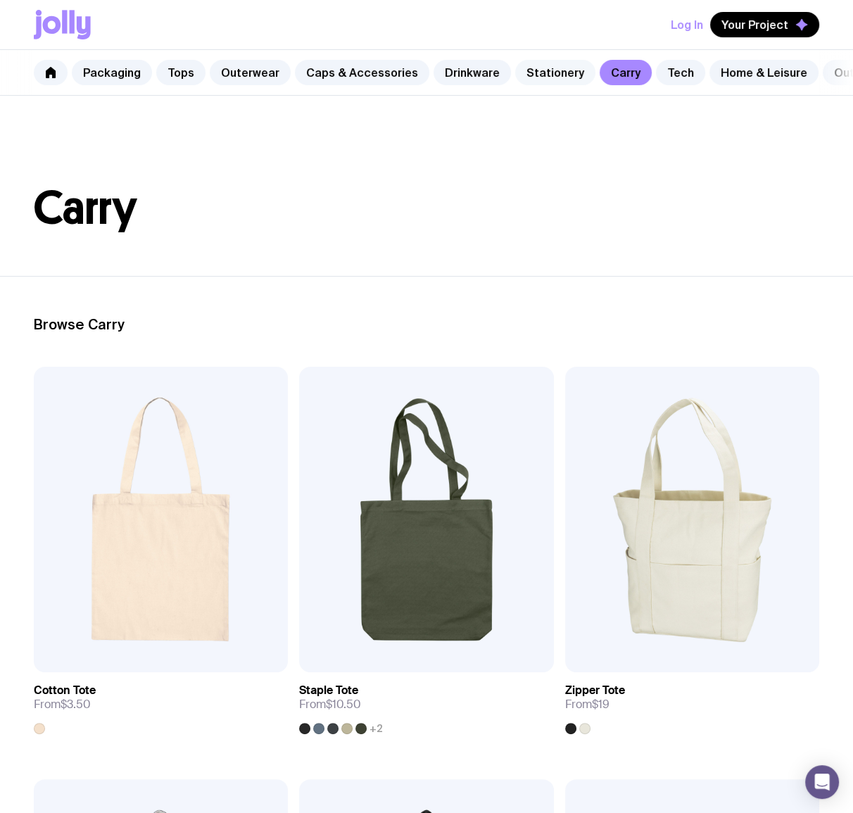
click at [552, 72] on link "Stationery" at bounding box center [555, 72] width 80 height 25
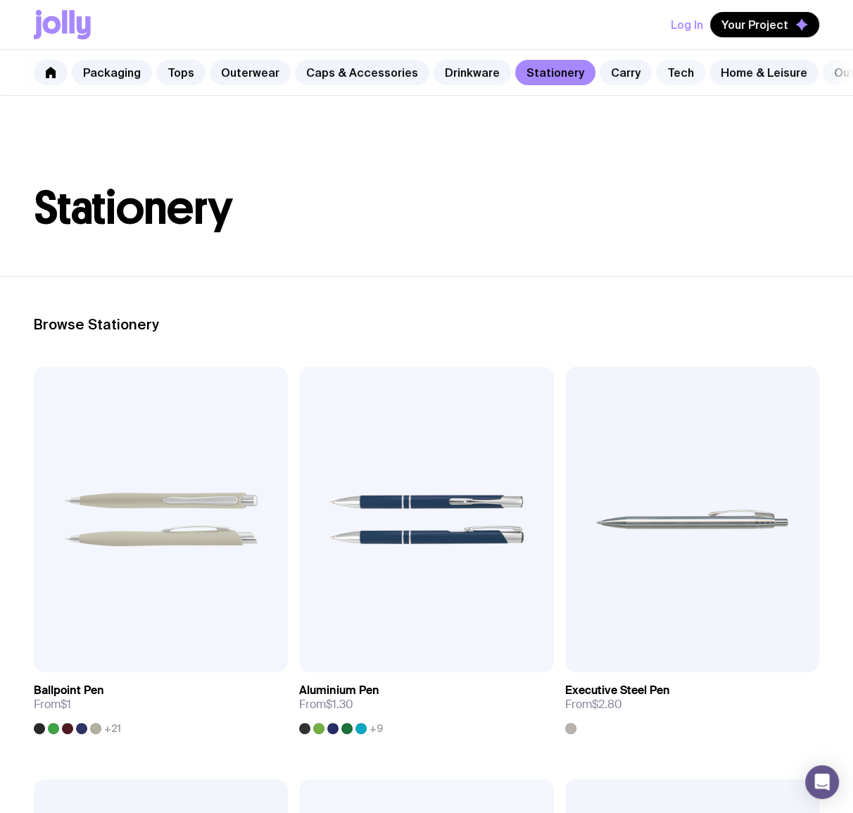
click at [656, 67] on link "Tech" at bounding box center [680, 72] width 49 height 25
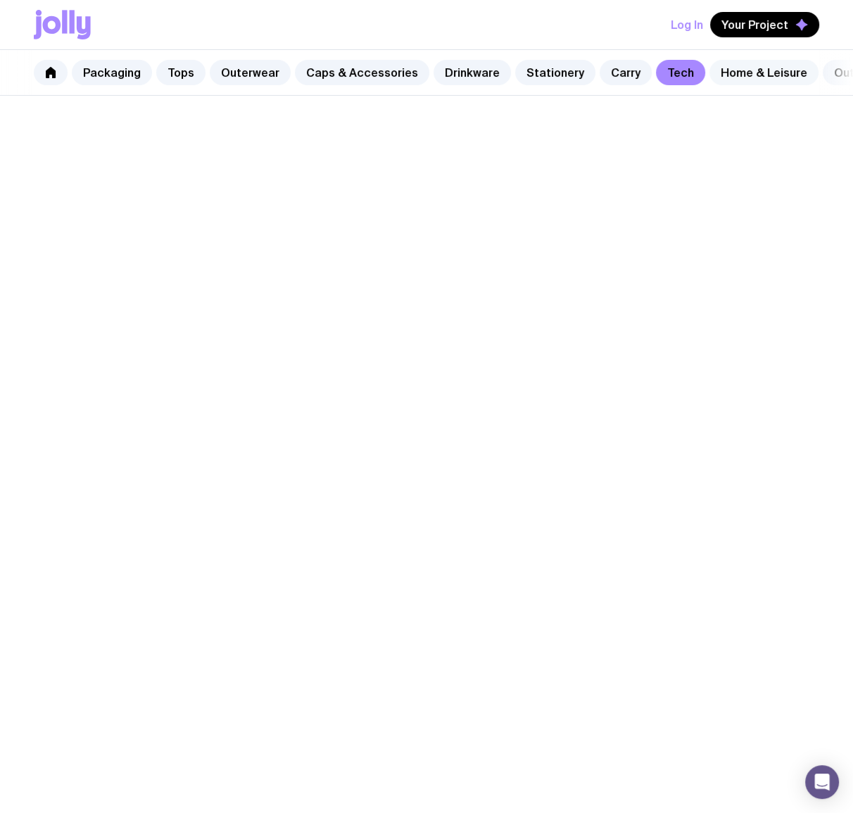
click at [750, 74] on link "Home & Leisure" at bounding box center [764, 72] width 109 height 25
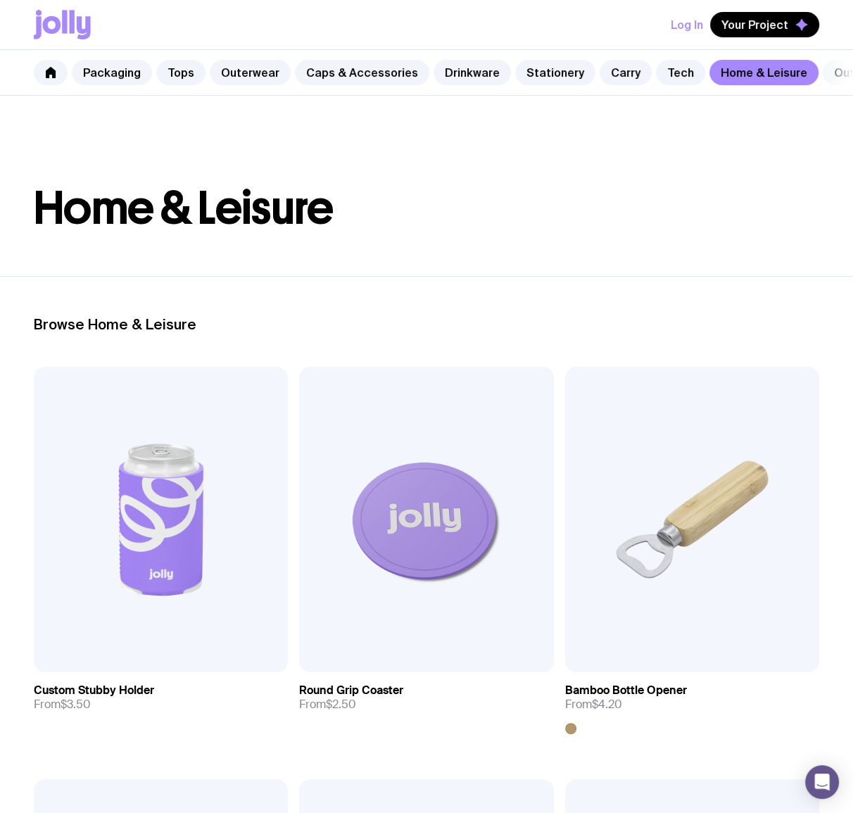
click at [823, 70] on link "Outdoors" at bounding box center [860, 72] width 75 height 25
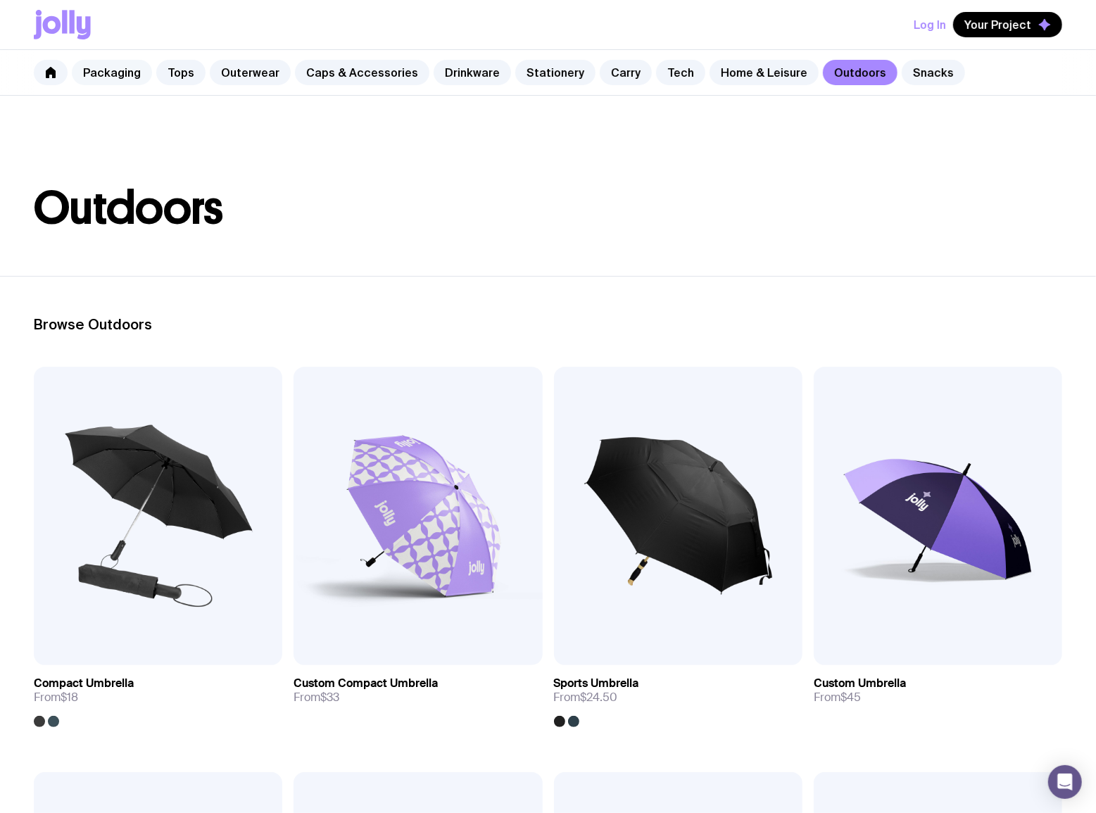
click at [119, 77] on link "Packaging" at bounding box center [112, 72] width 80 height 25
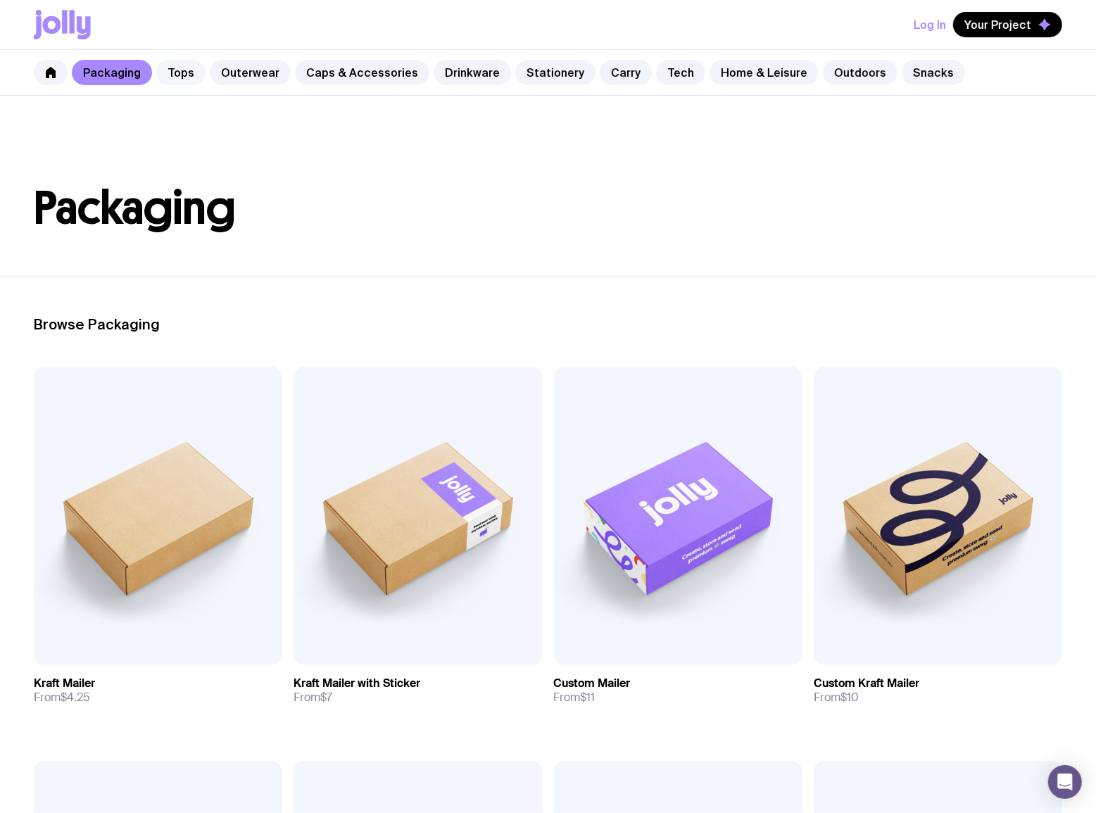
click at [190, 73] on link "Tops" at bounding box center [180, 72] width 49 height 25
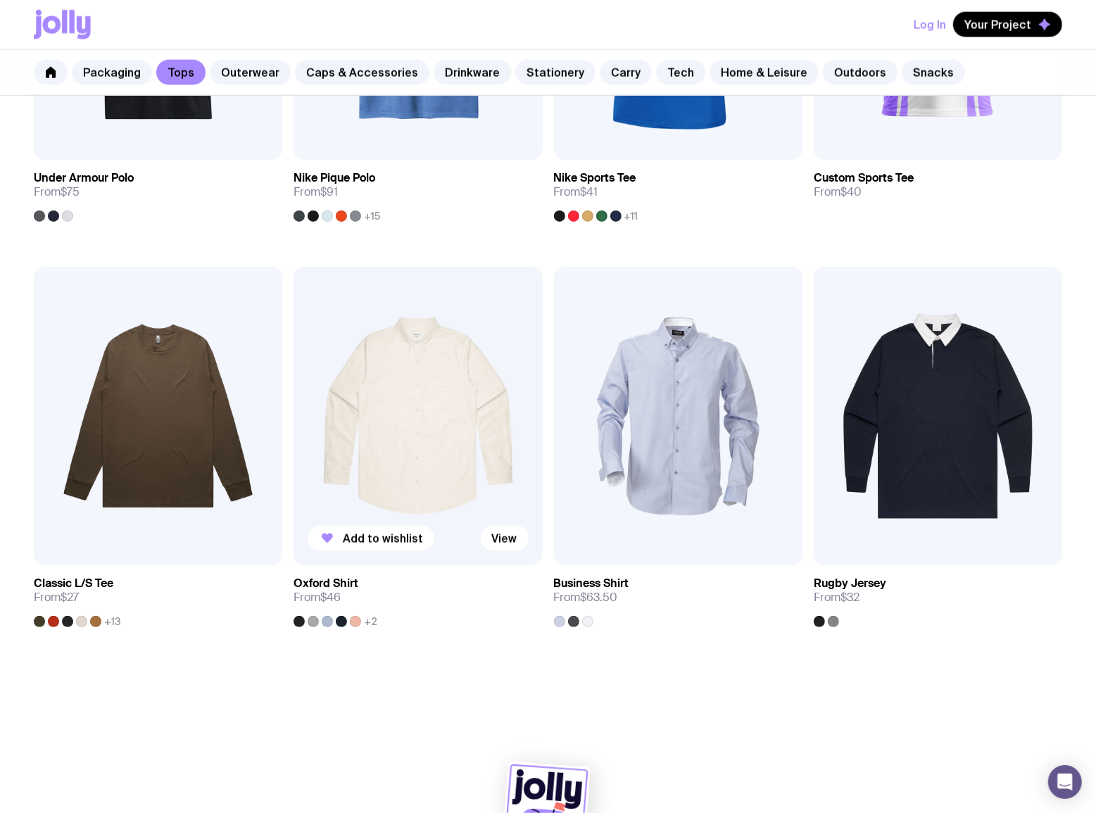
scroll to position [1370, 0]
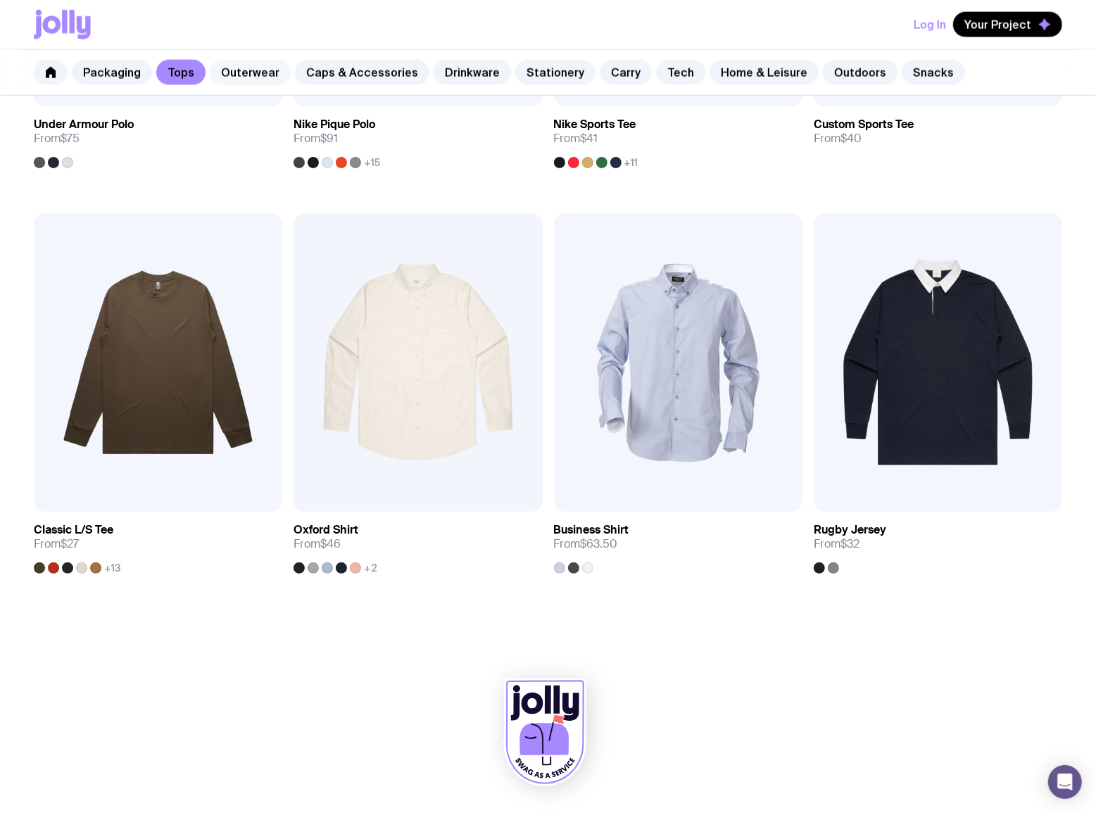
click at [249, 74] on link "Outerwear" at bounding box center [250, 72] width 81 height 25
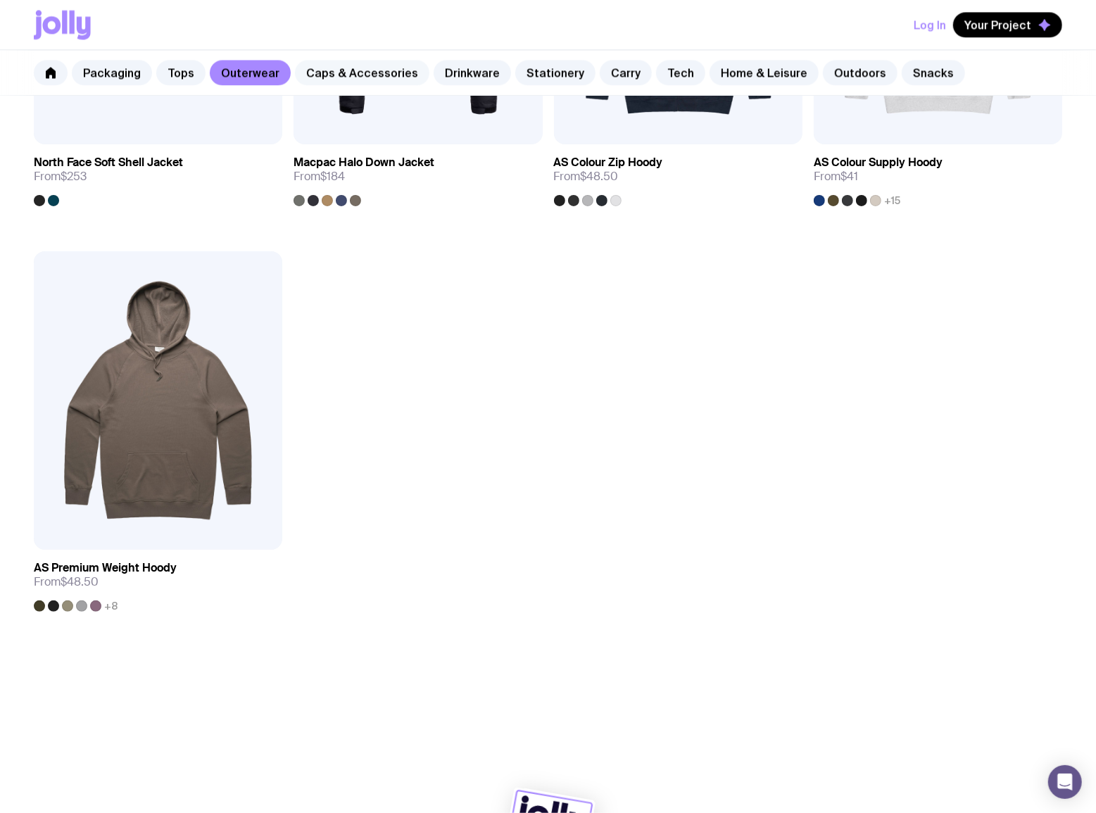
scroll to position [2182, 0]
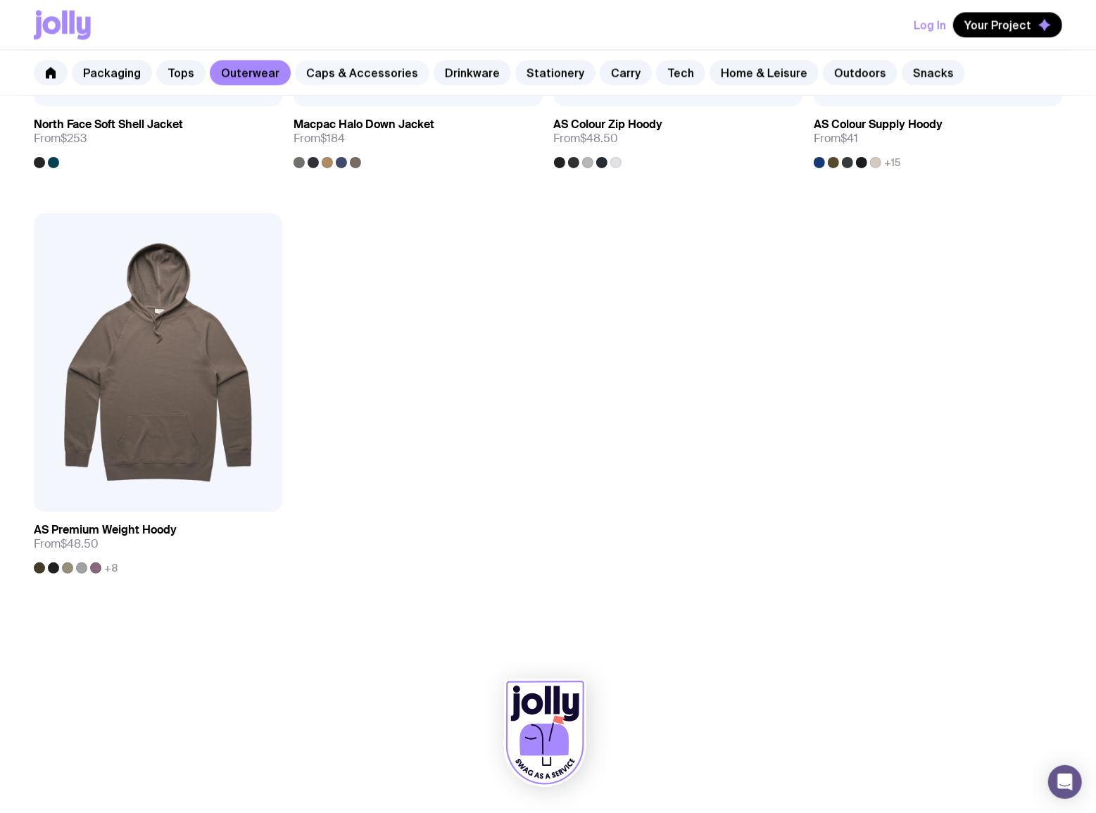
click at [323, 63] on link "Caps & Accessories" at bounding box center [362, 72] width 134 height 25
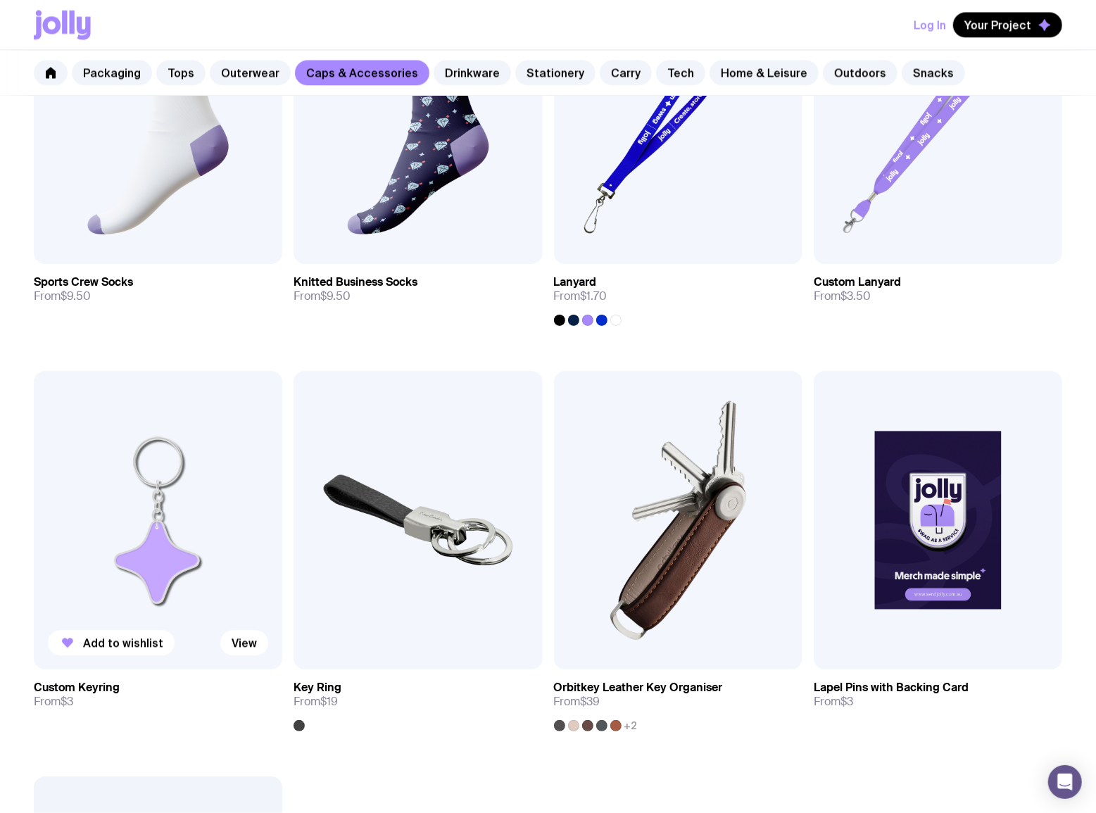
scroll to position [2048, 0]
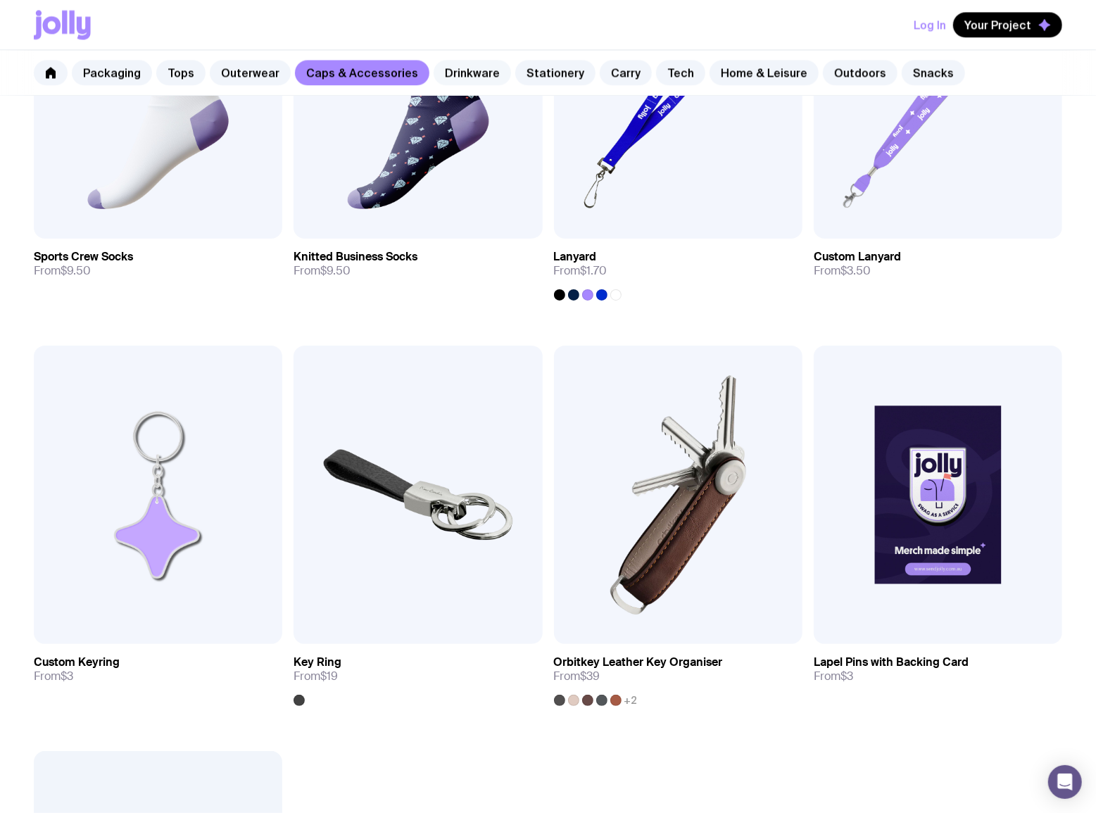
click at [468, 73] on link "Drinkware" at bounding box center [472, 72] width 77 height 25
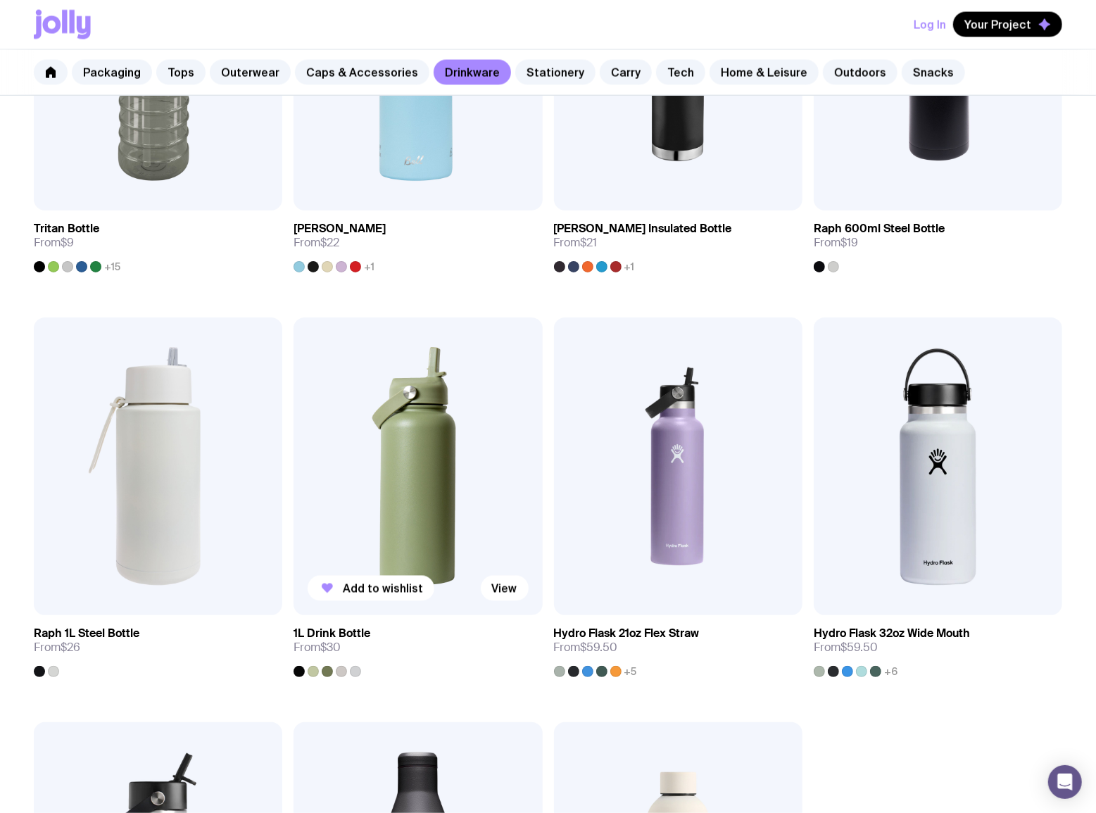
scroll to position [1536, 0]
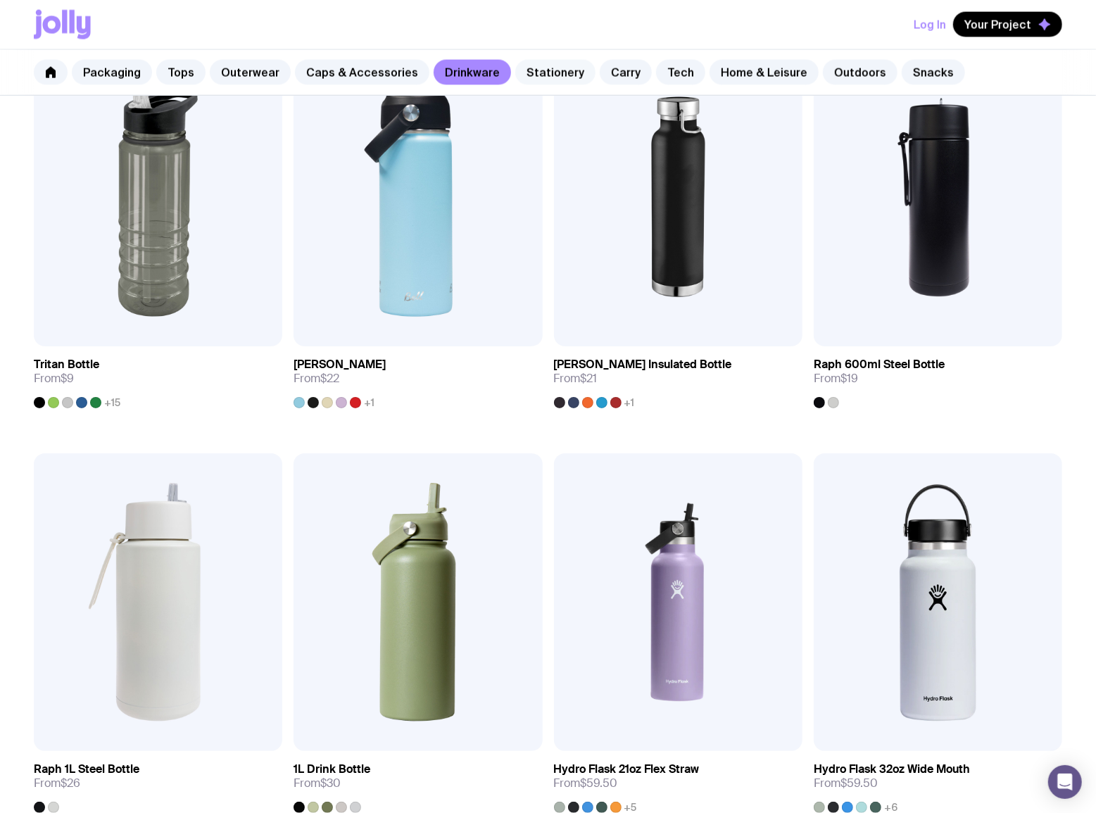
click at [534, 84] on link "Stationery" at bounding box center [555, 72] width 80 height 25
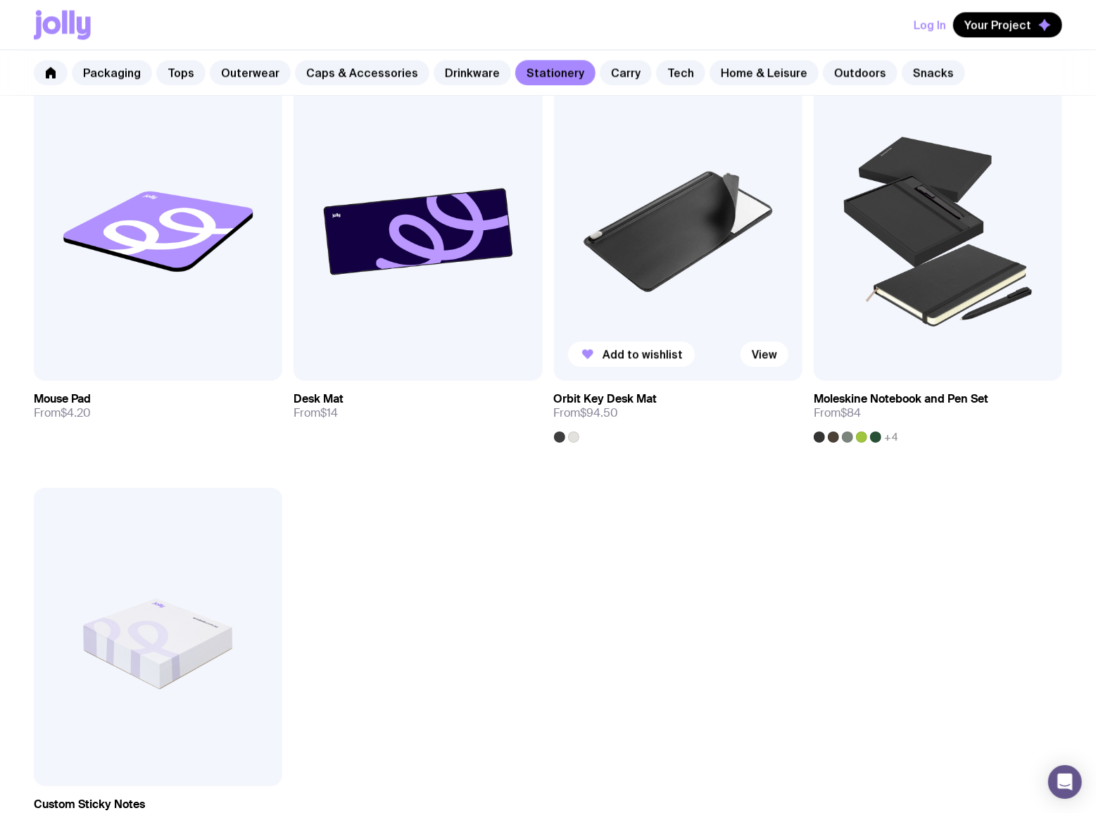
scroll to position [2389, 0]
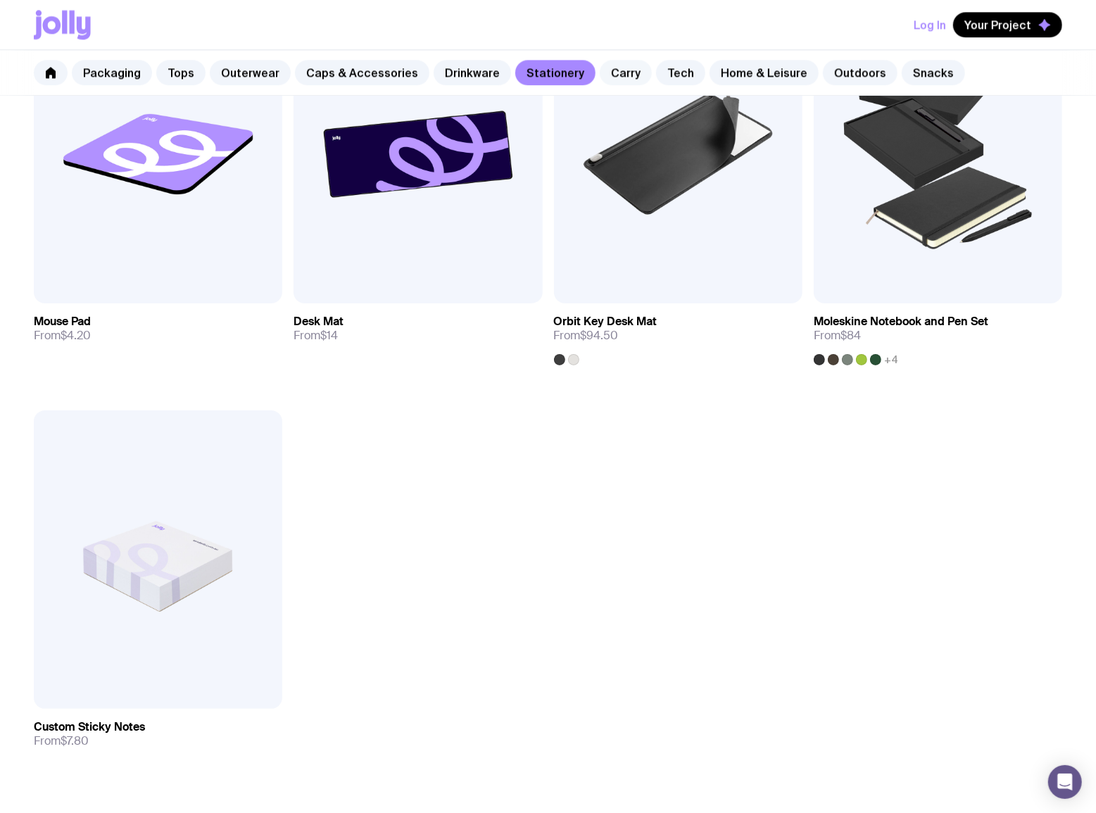
click at [615, 71] on link "Carry" at bounding box center [626, 72] width 52 height 25
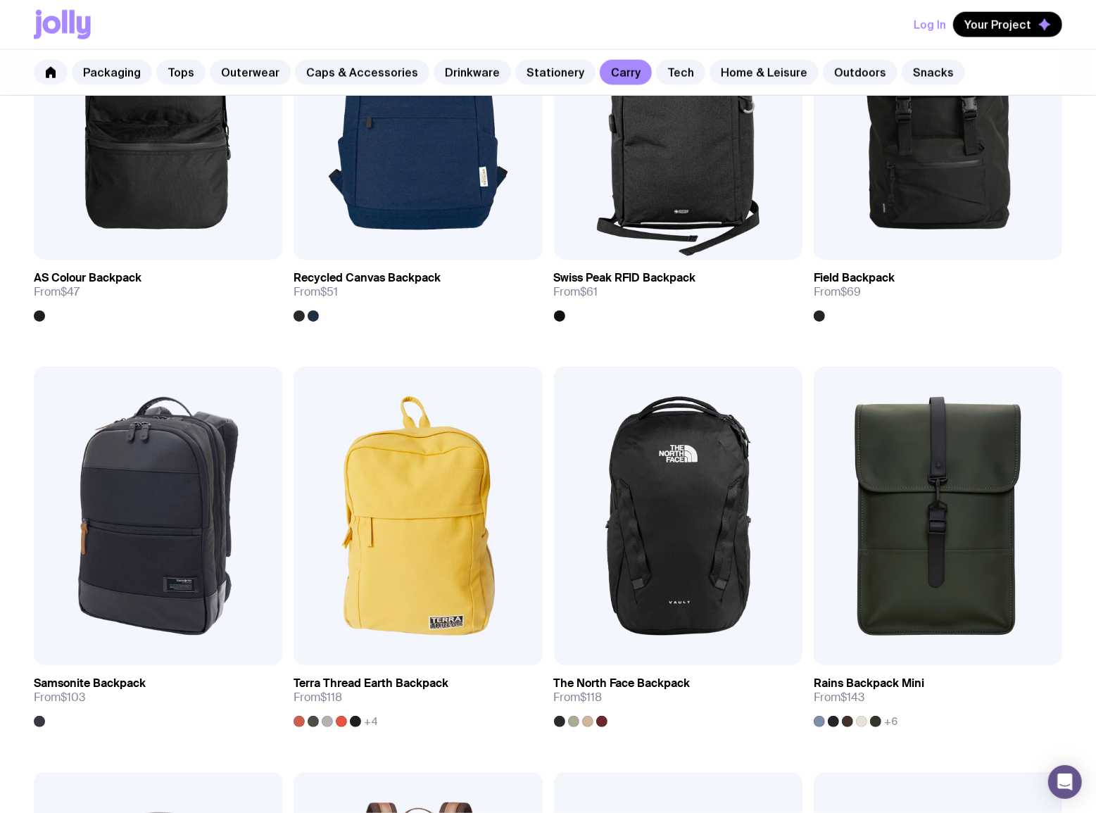
scroll to position [1878, 0]
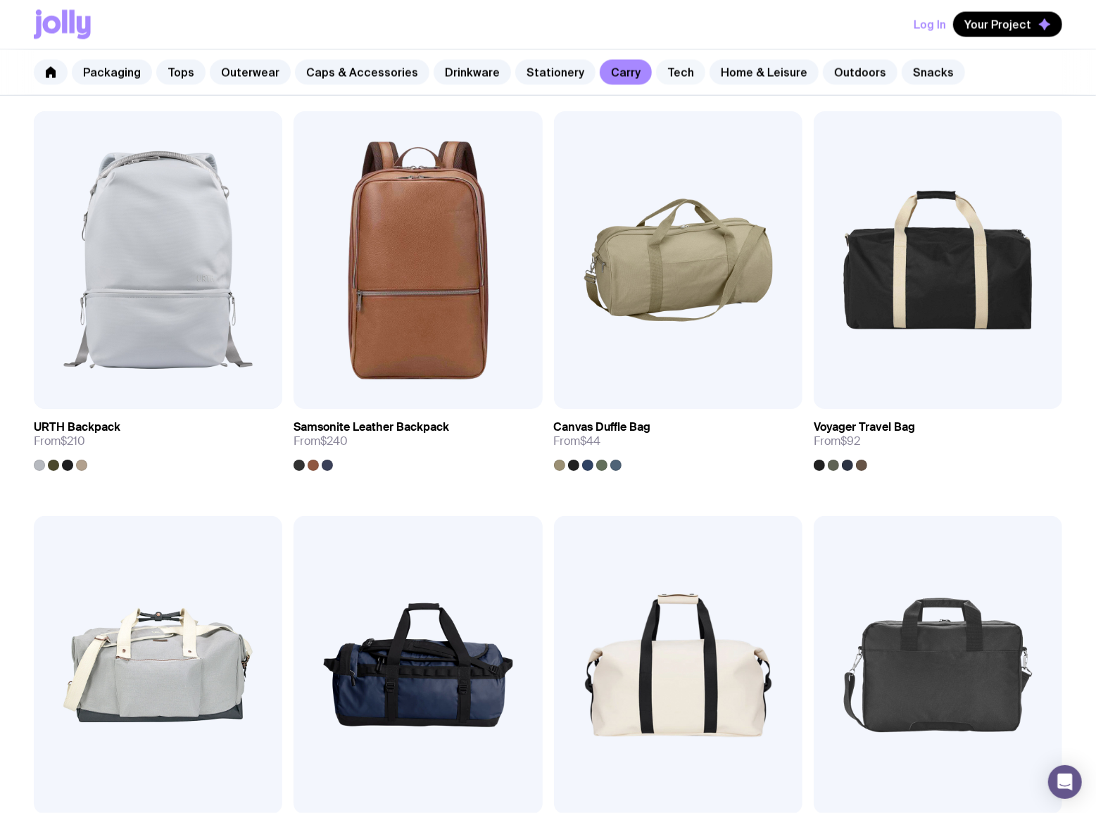
click at [656, 77] on link "Tech" at bounding box center [680, 72] width 49 height 25
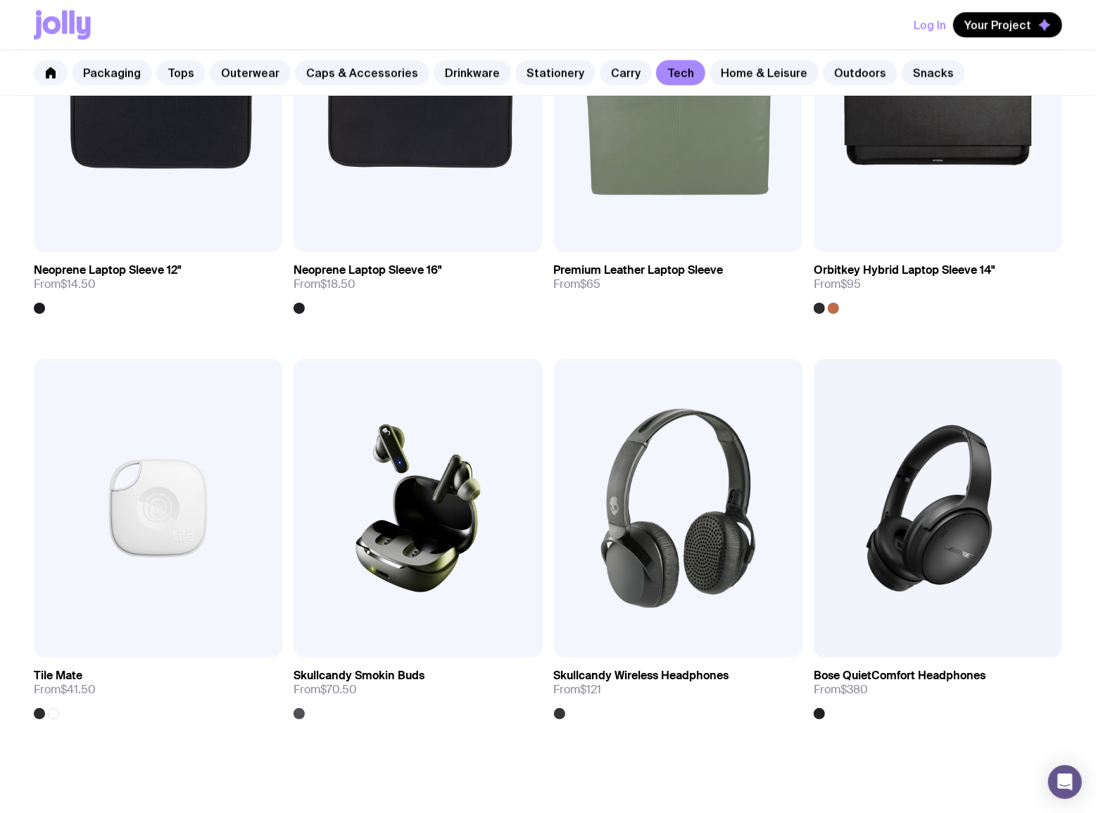
scroll to position [2415, 0]
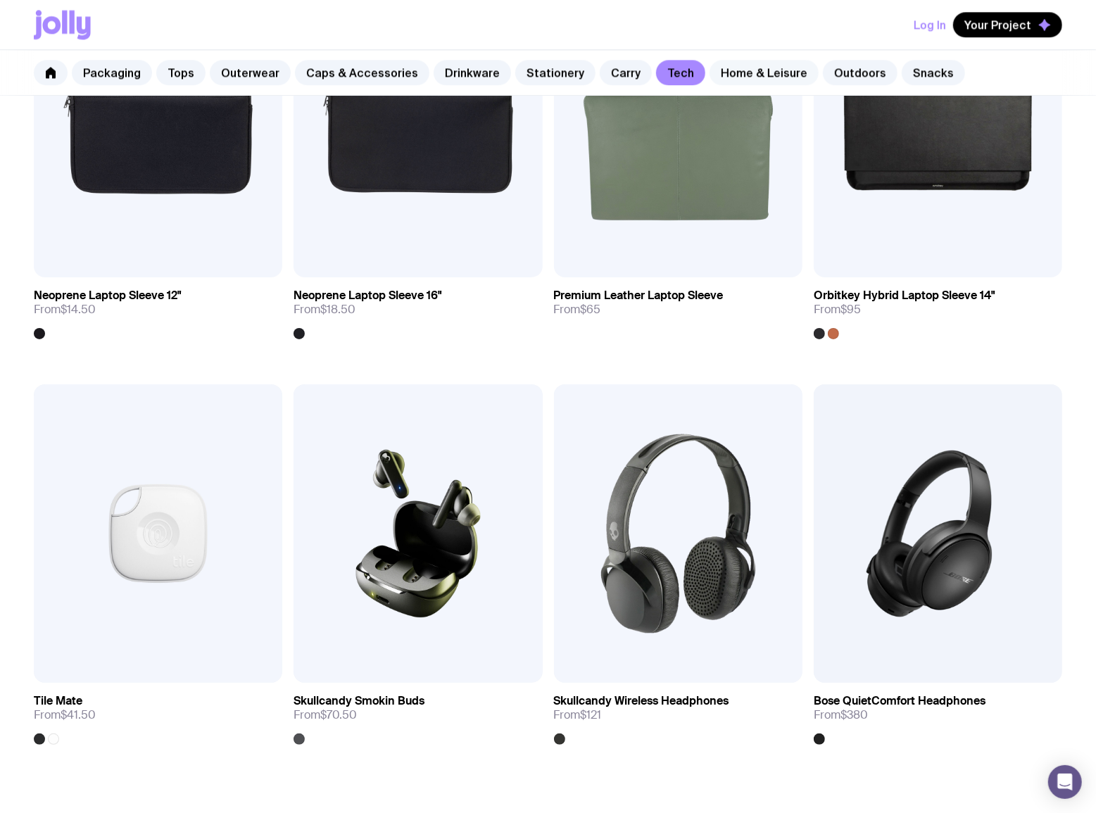
click at [747, 70] on link "Home & Leisure" at bounding box center [764, 72] width 109 height 25
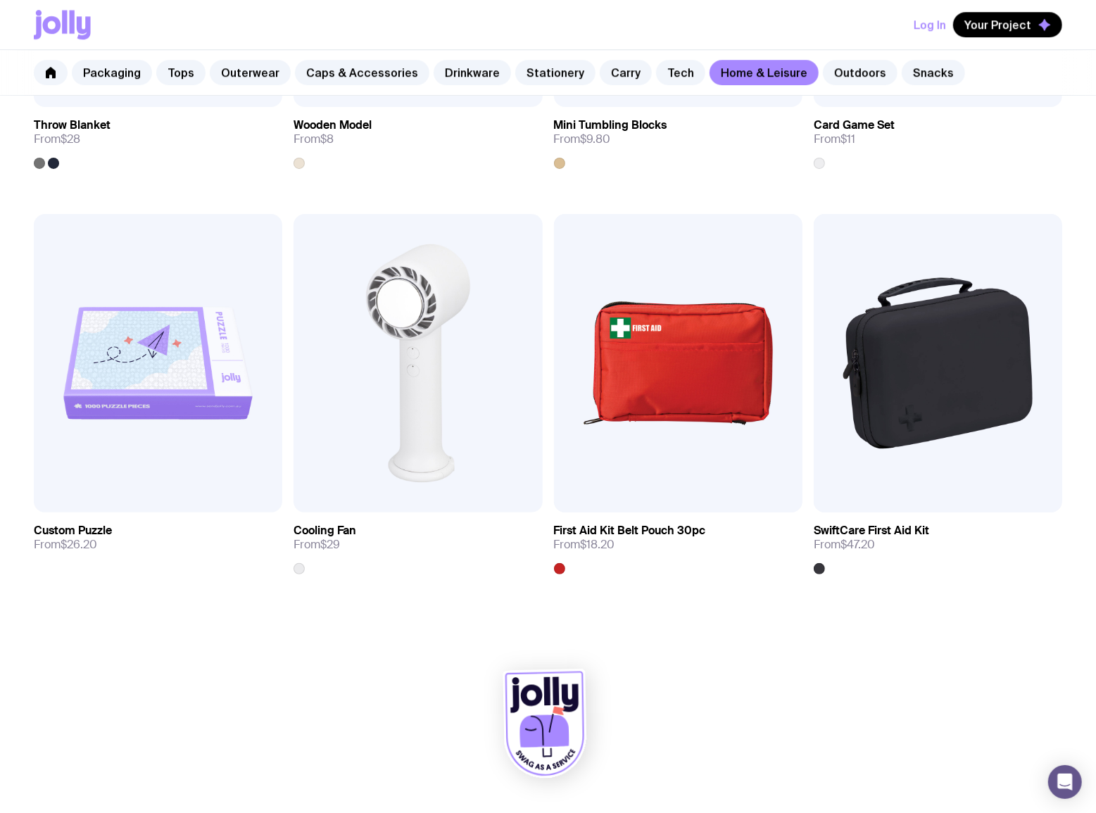
scroll to position [2993, 0]
click at [823, 76] on link "Outdoors" at bounding box center [860, 72] width 75 height 25
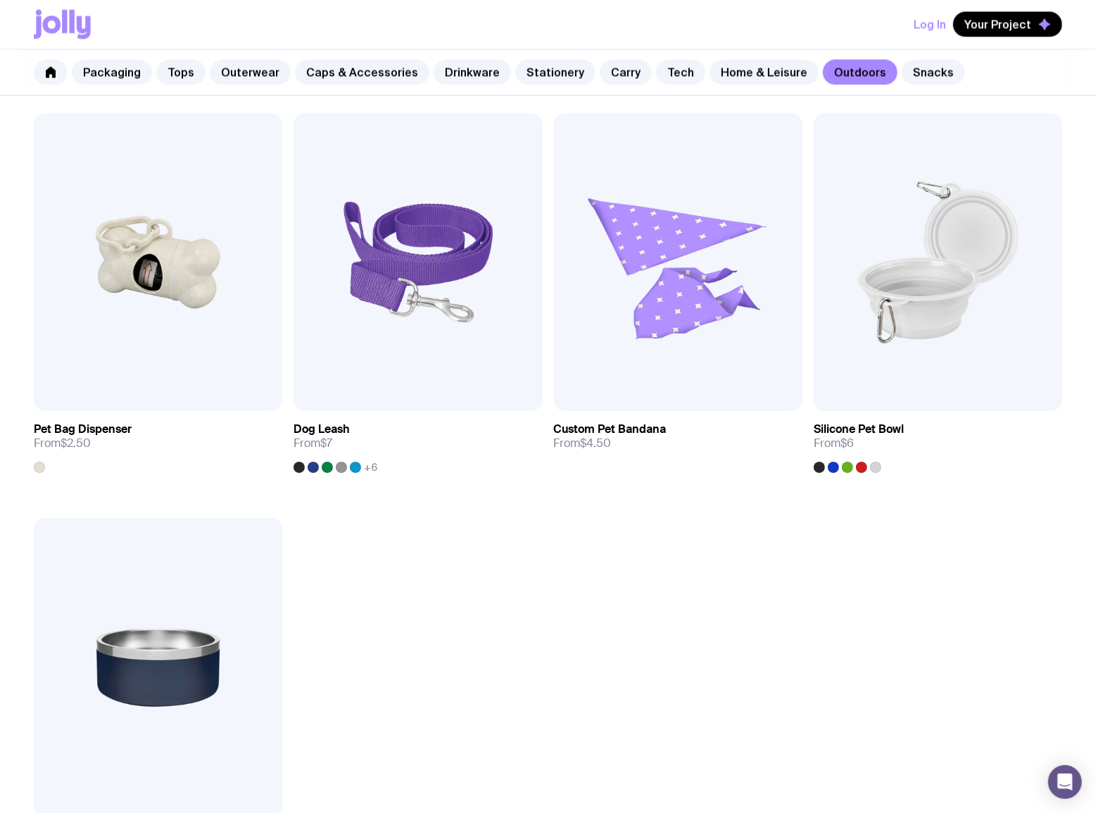
scroll to position [1877, 0]
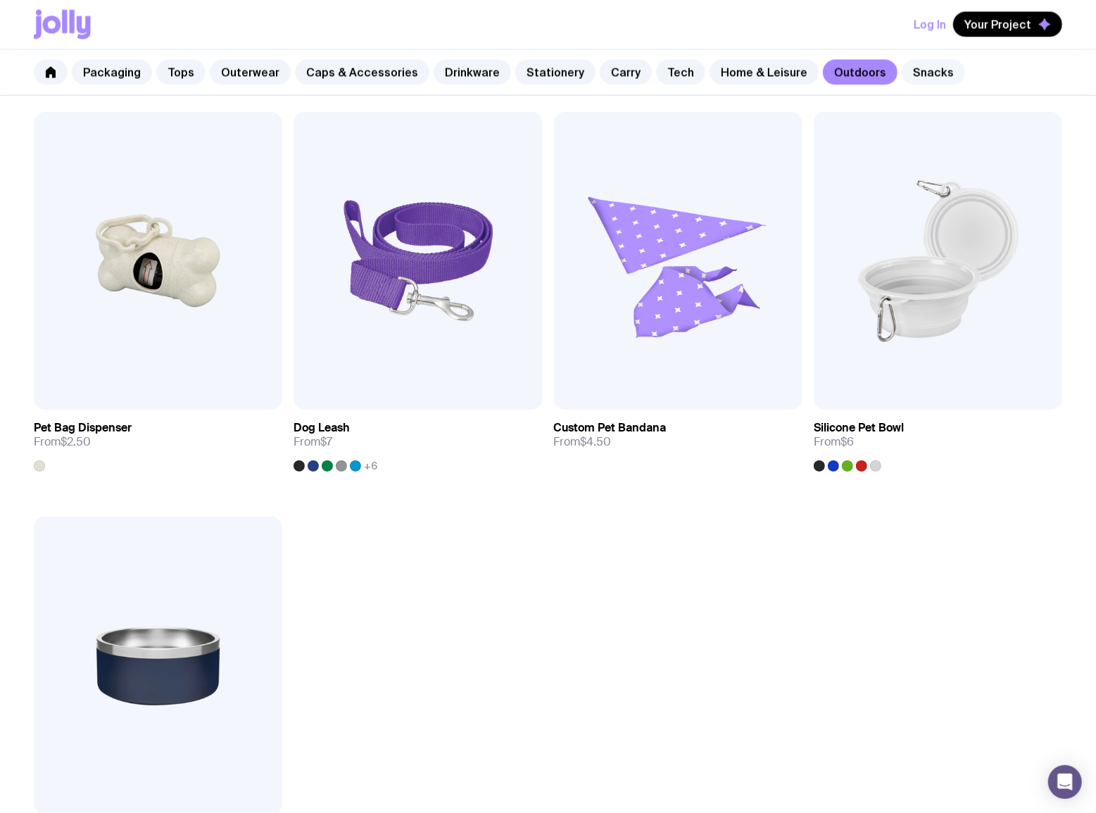
click at [903, 80] on link "Snacks" at bounding box center [933, 72] width 63 height 25
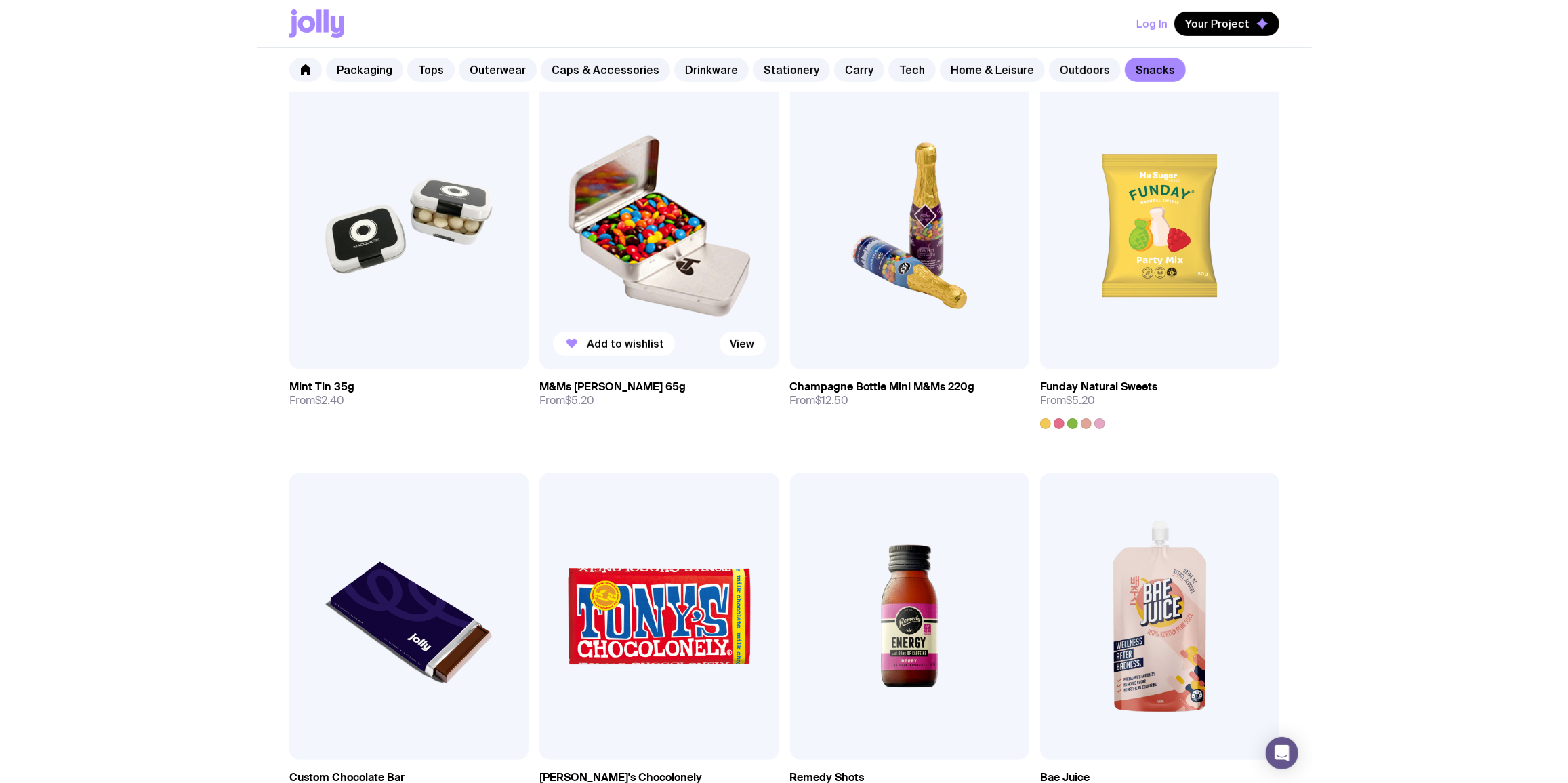
scroll to position [274, 0]
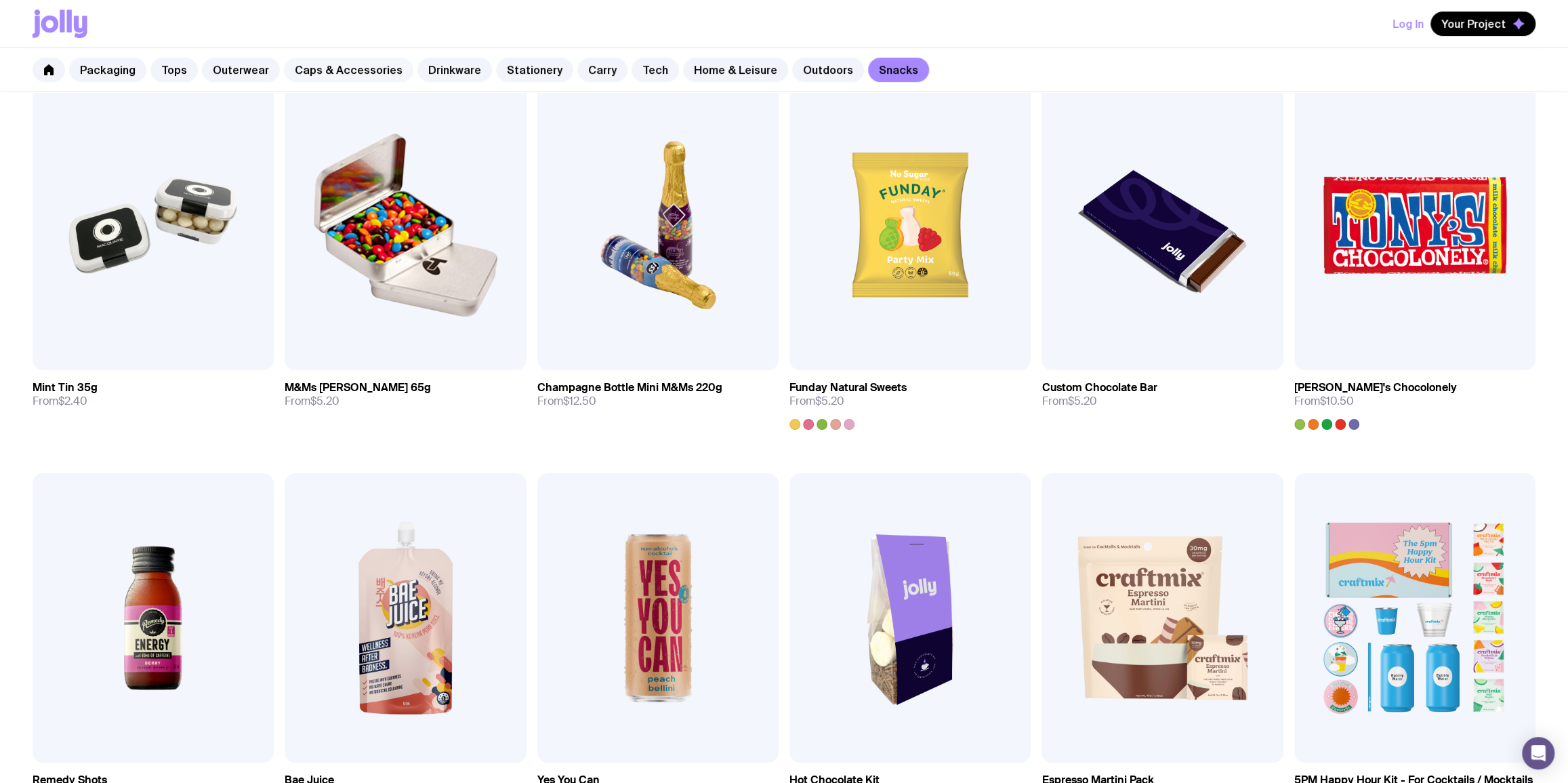
click at [390, 67] on link "Caps & Accessories" at bounding box center [348, 69] width 129 height 24
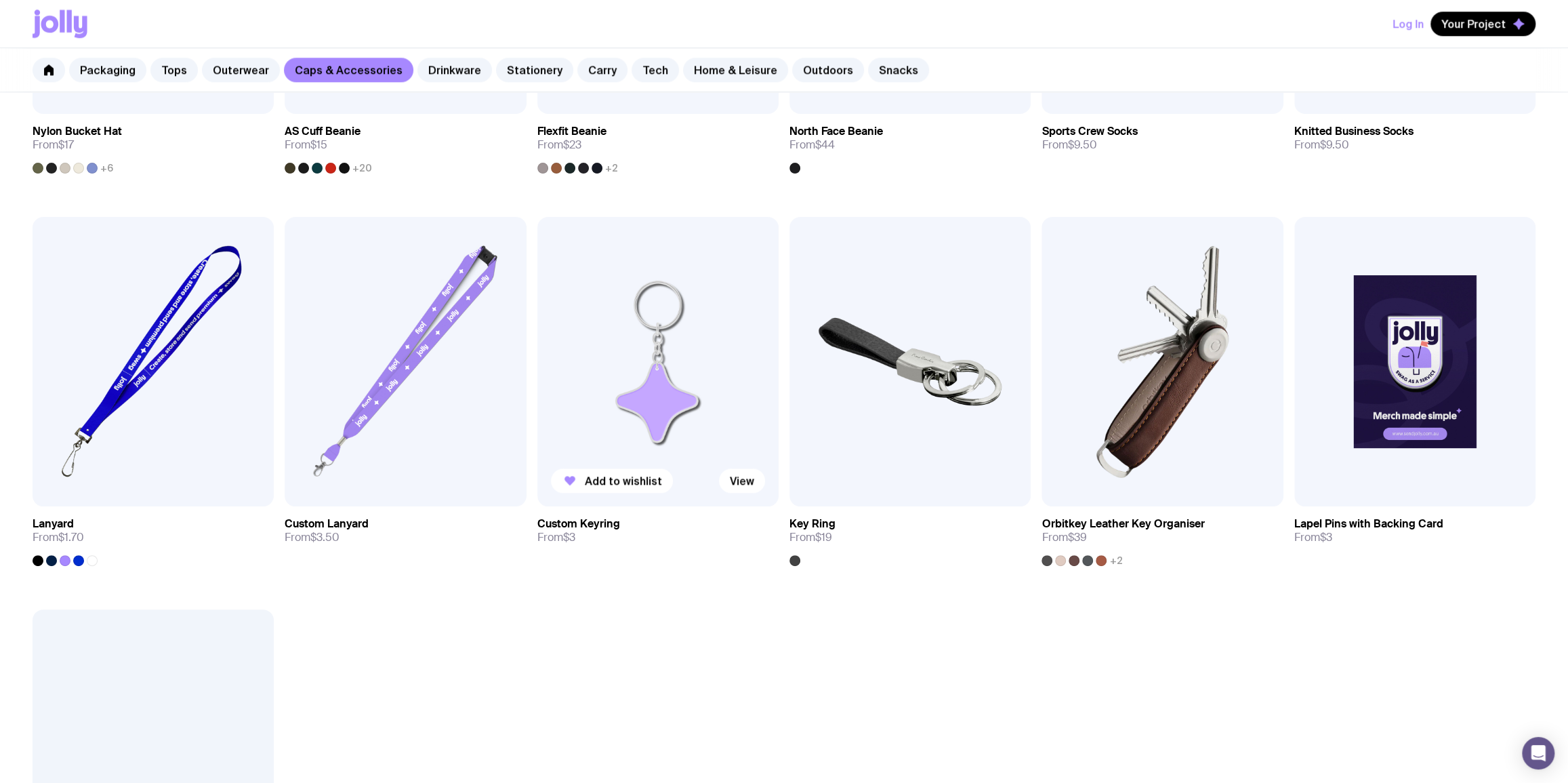
scroll to position [1479, 0]
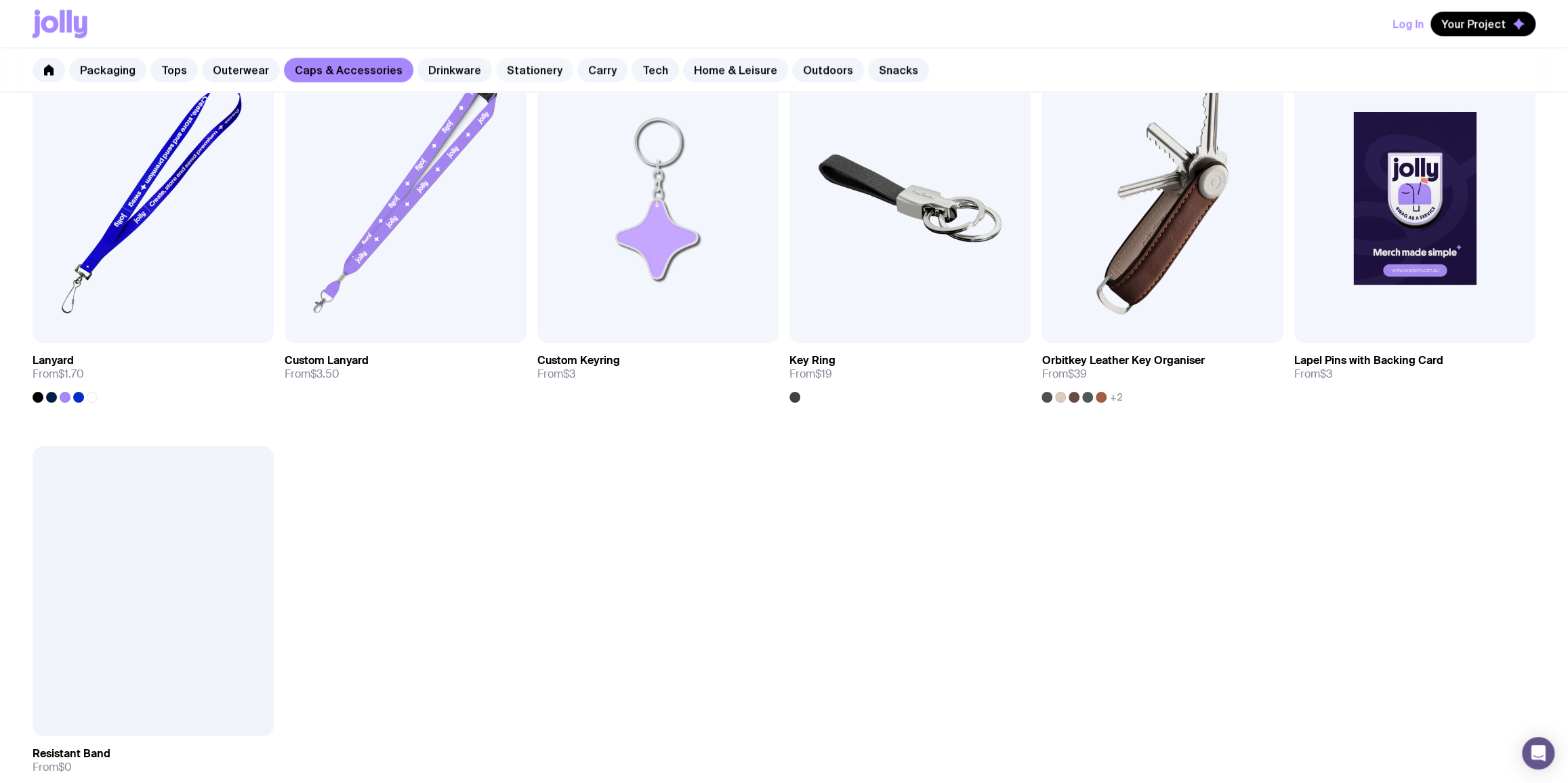
click at [527, 77] on link "Stationery" at bounding box center [534, 69] width 77 height 24
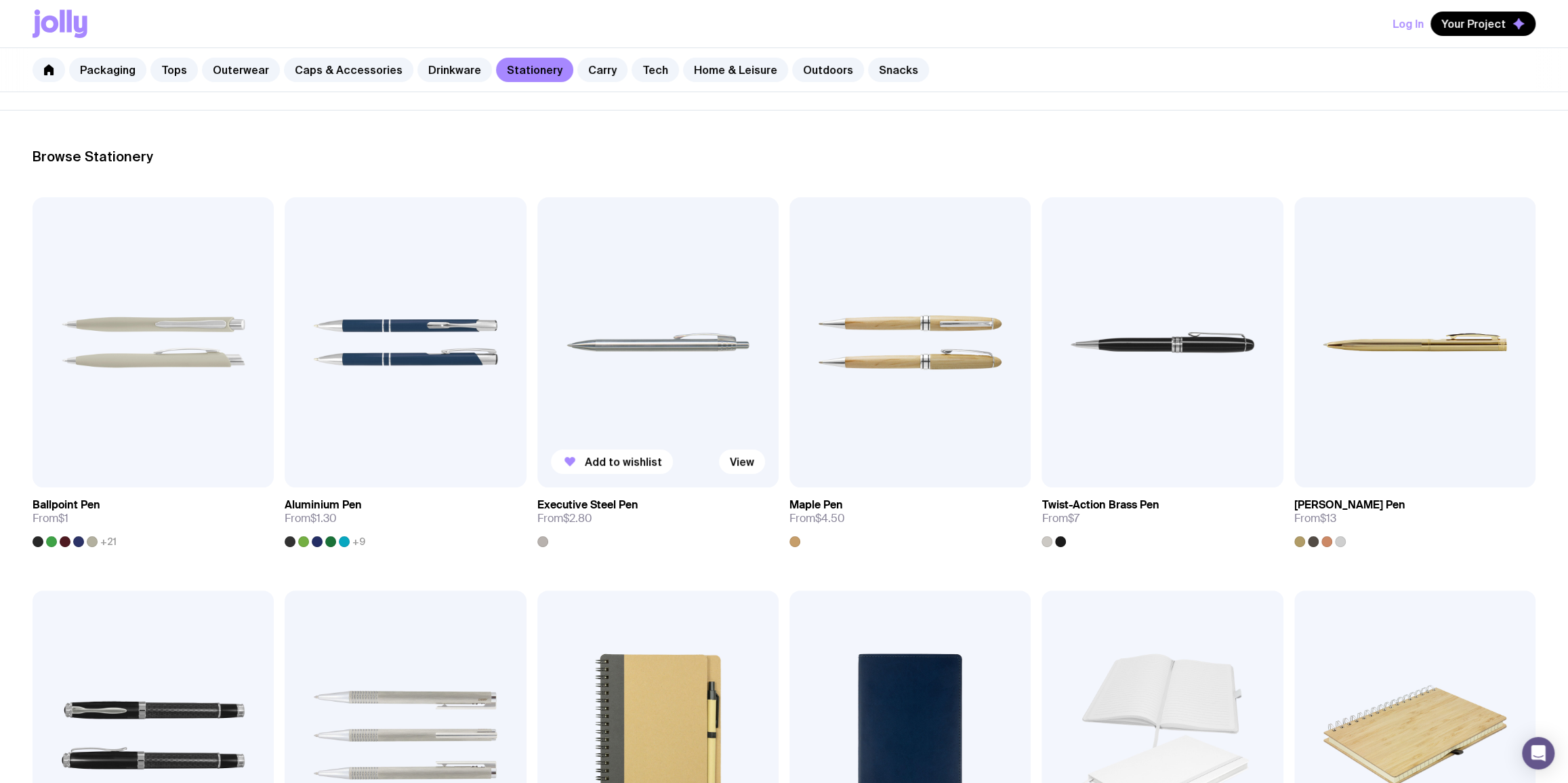
scroll to position [164, 0]
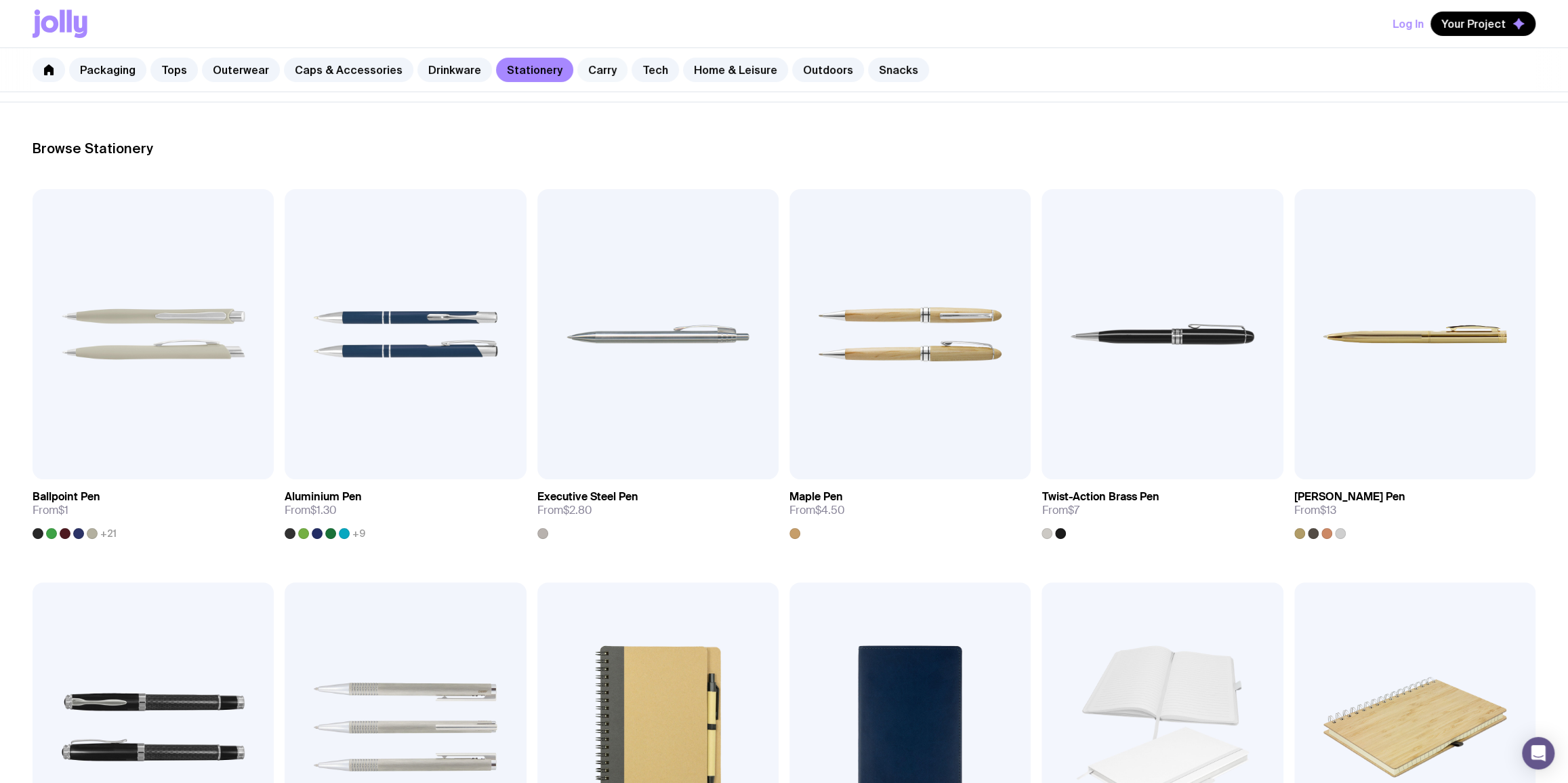
click at [578, 74] on link "Carry" at bounding box center [603, 69] width 50 height 24
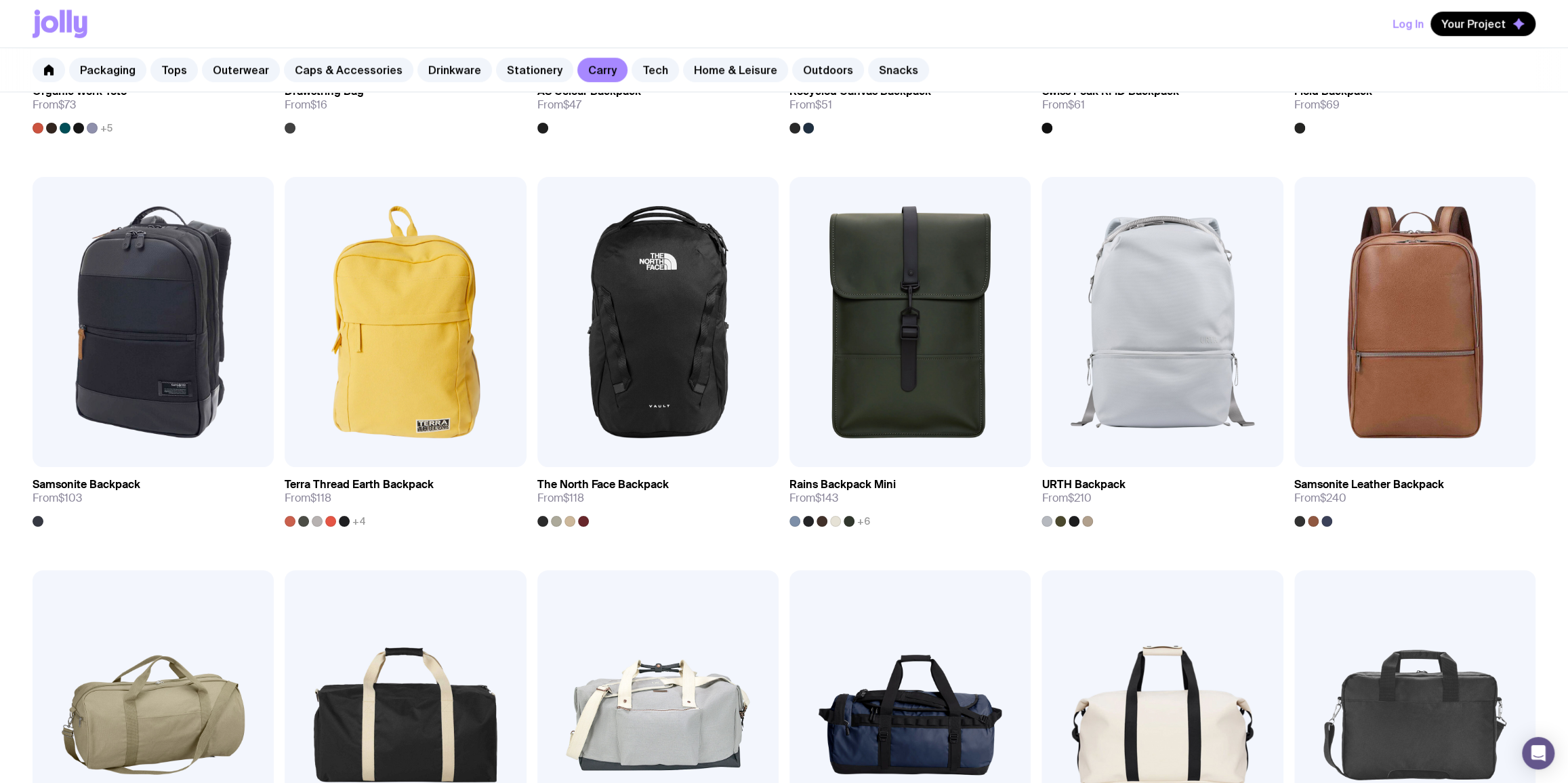
scroll to position [986, 0]
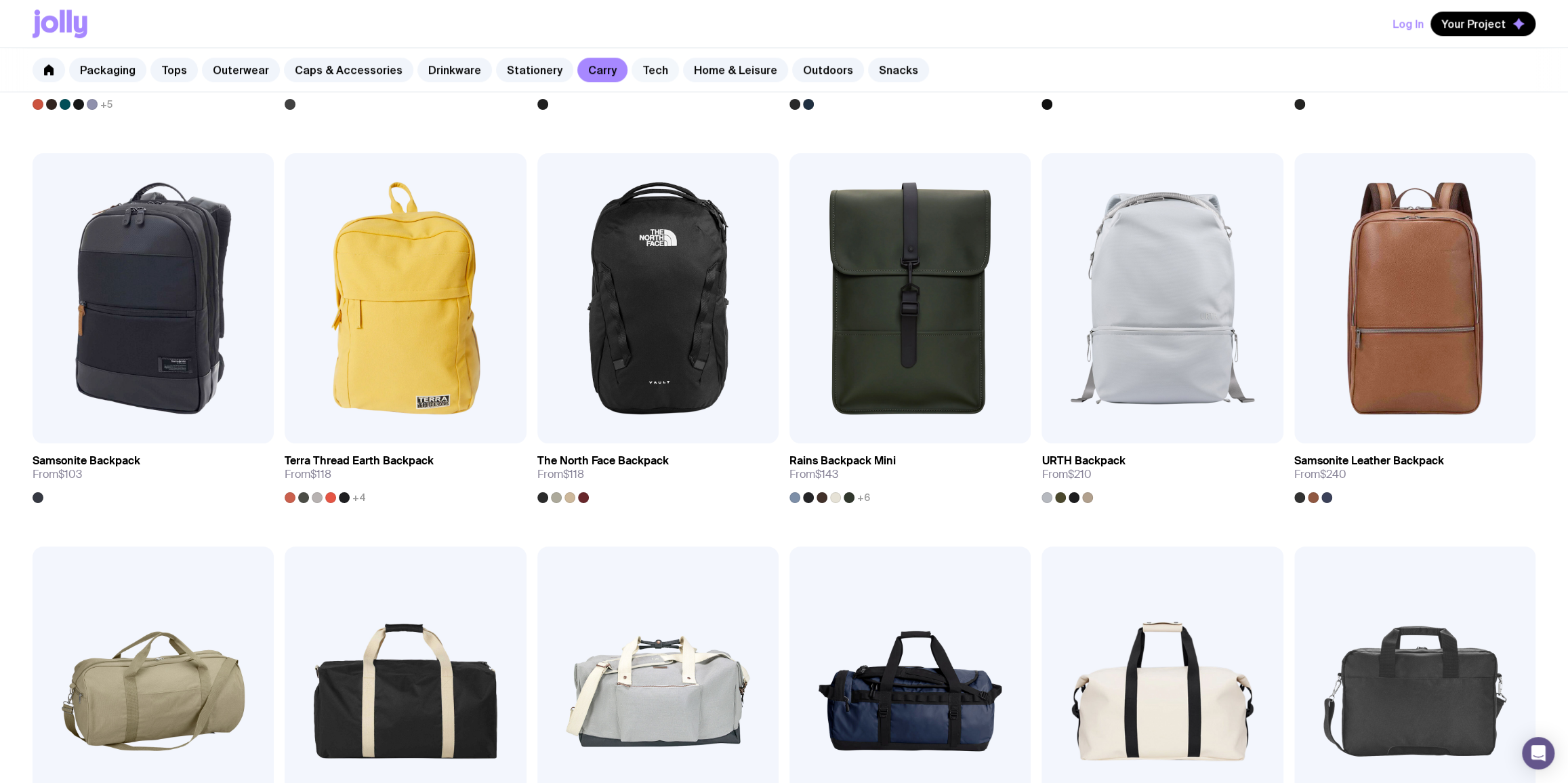
click at [656, 69] on link "Tech" at bounding box center [655, 69] width 47 height 24
